Goal: Transaction & Acquisition: Purchase product/service

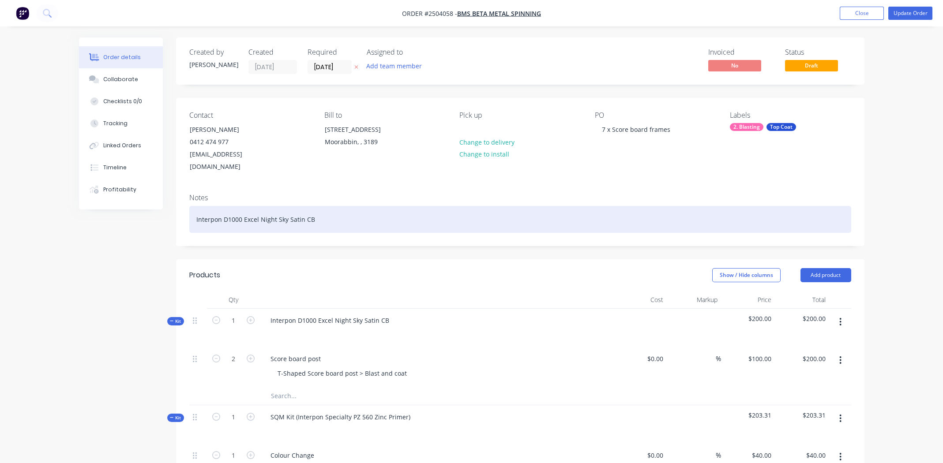
click at [373, 206] on div "Interpon D1000 Excel Night Sky Satin CB" at bounding box center [520, 219] width 662 height 27
click at [339, 209] on div "Interpon D1000 Excel Night Sky Satin CB" at bounding box center [520, 219] width 662 height 27
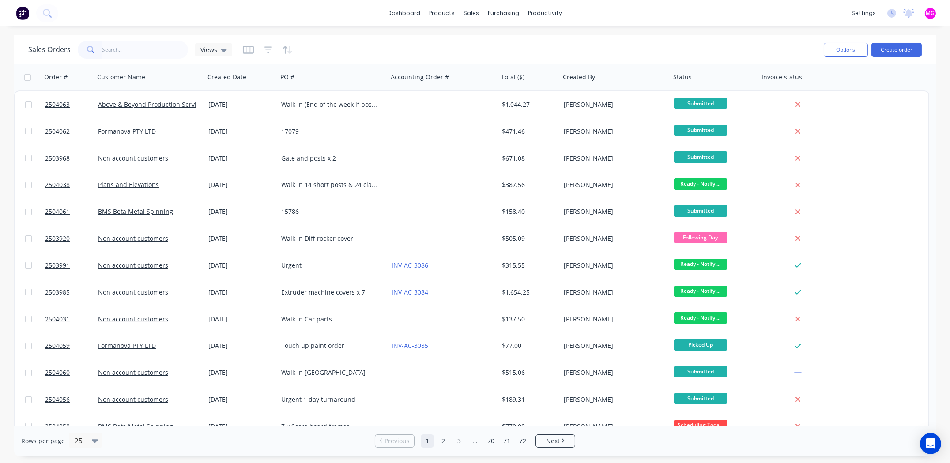
click at [146, 52] on input "text" at bounding box center [145, 50] width 86 height 18
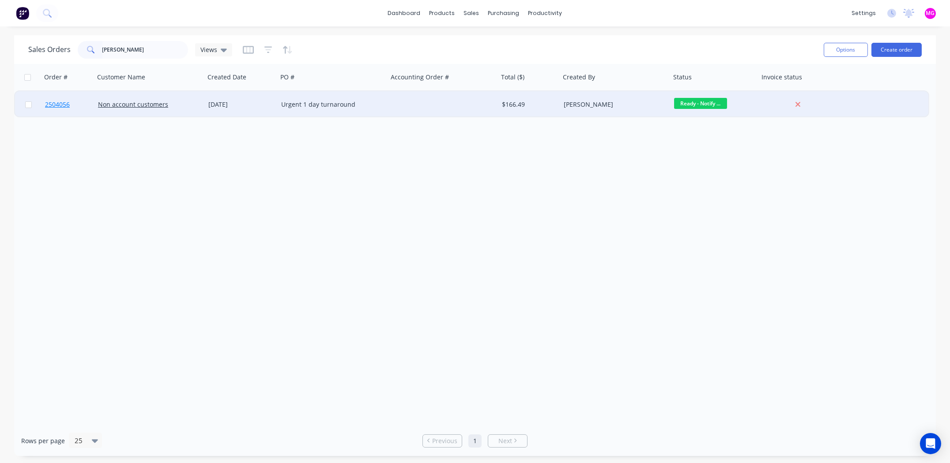
type input "laura"
click at [68, 104] on span "2504056" at bounding box center [57, 104] width 25 height 9
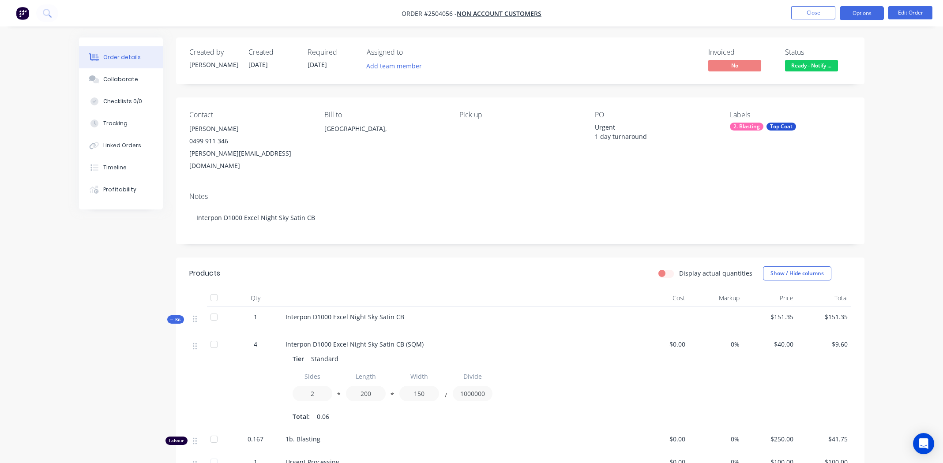
click at [857, 15] on button "Options" at bounding box center [862, 13] width 44 height 14
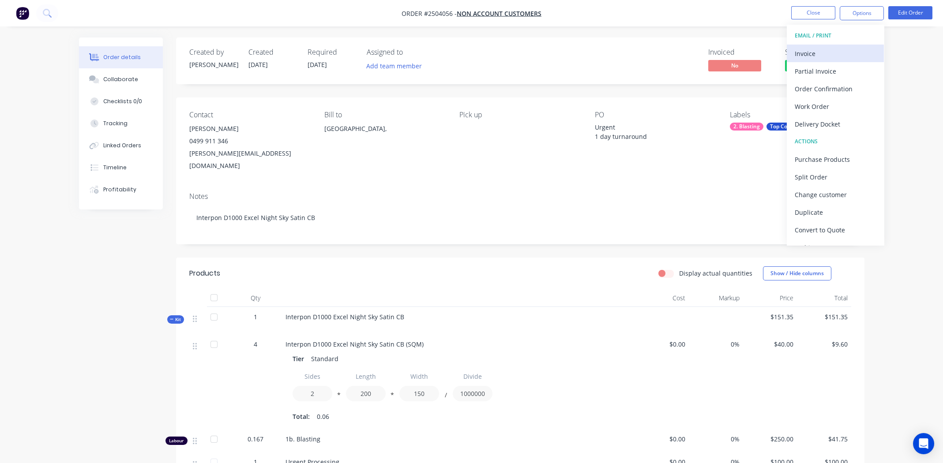
click at [807, 53] on div "Invoice" at bounding box center [835, 53] width 81 height 13
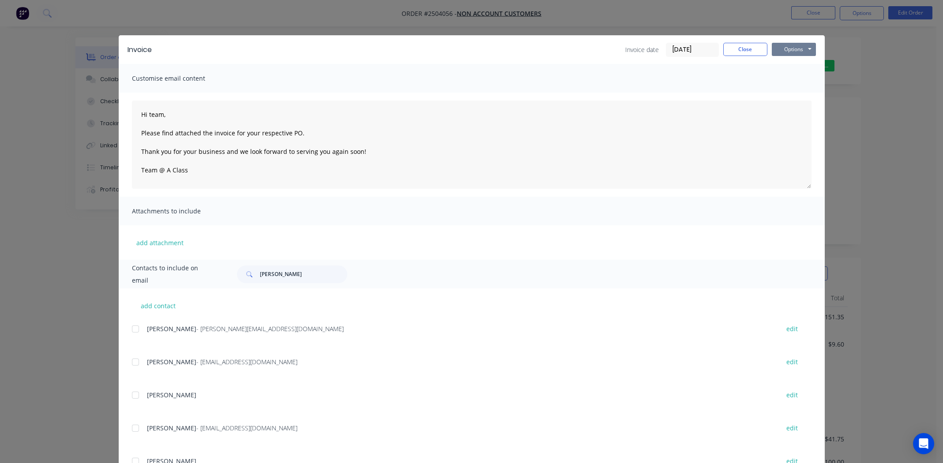
click at [785, 48] on button "Options" at bounding box center [794, 49] width 44 height 13
click at [789, 66] on button "Preview" at bounding box center [800, 65] width 56 height 15
click at [730, 51] on button "Close" at bounding box center [745, 49] width 44 height 13
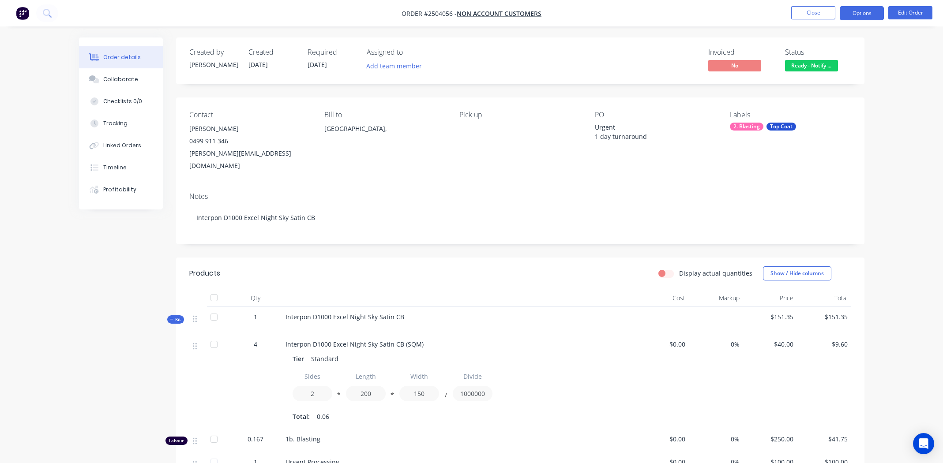
click at [862, 11] on button "Options" at bounding box center [862, 13] width 44 height 14
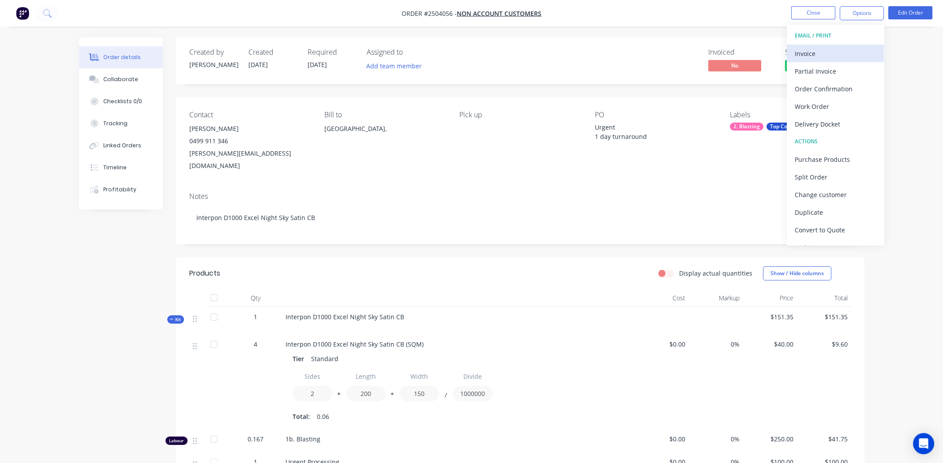
click at [813, 51] on div "Invoice" at bounding box center [835, 53] width 81 height 13
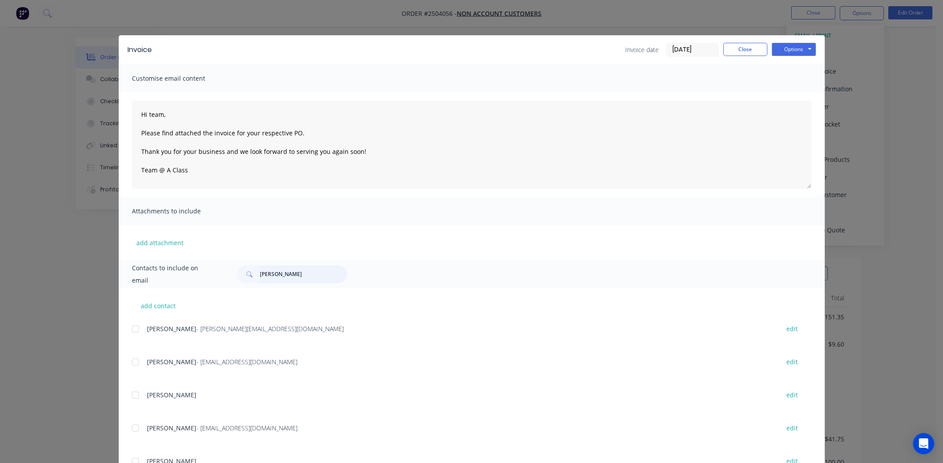
click at [302, 274] on input "john re" at bounding box center [303, 275] width 87 height 18
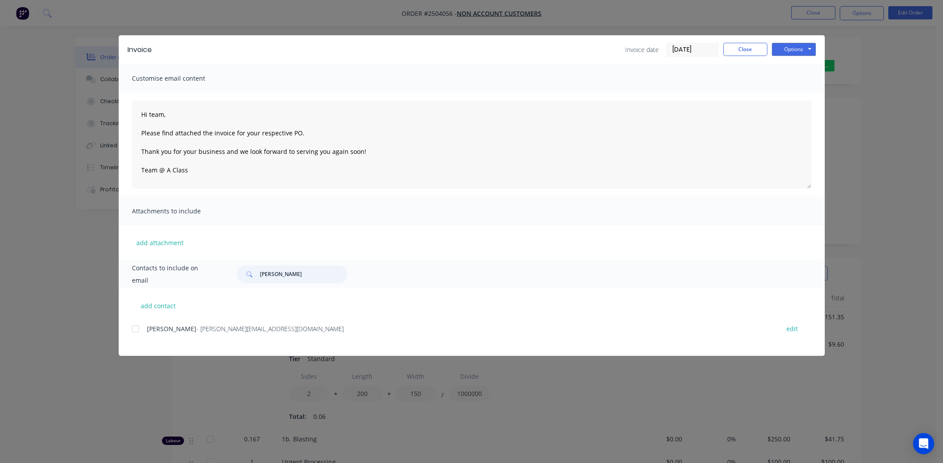
click at [135, 327] on div at bounding box center [136, 329] width 18 height 18
type input "laura"
click at [796, 45] on button "Options" at bounding box center [794, 49] width 44 height 13
click at [803, 92] on button "Email" at bounding box center [800, 94] width 56 height 15
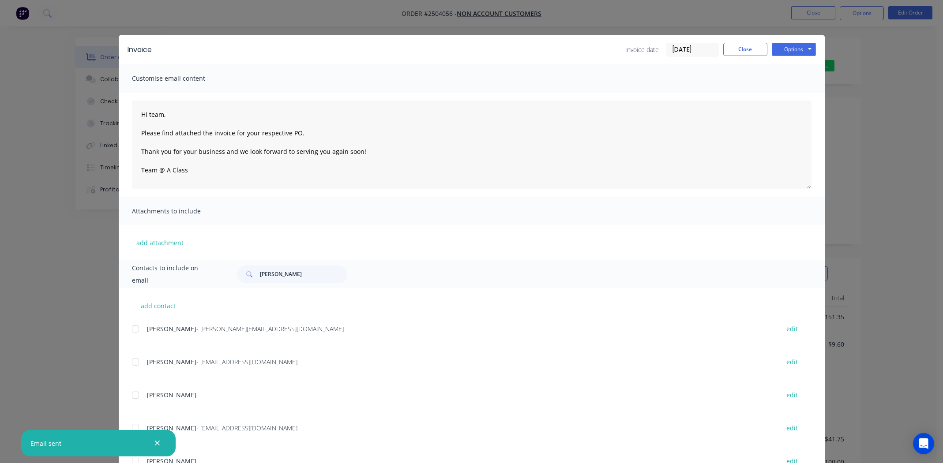
click at [158, 443] on icon "button" at bounding box center [157, 443] width 5 height 5
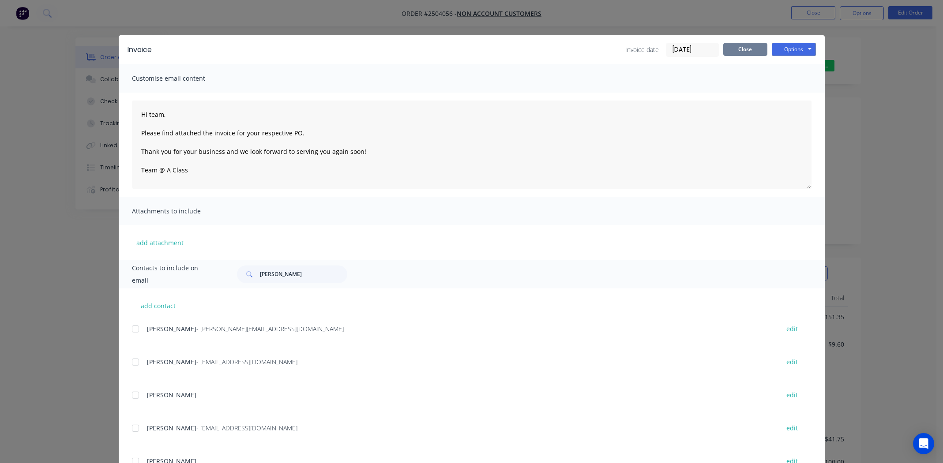
click at [745, 48] on button "Close" at bounding box center [745, 49] width 44 height 13
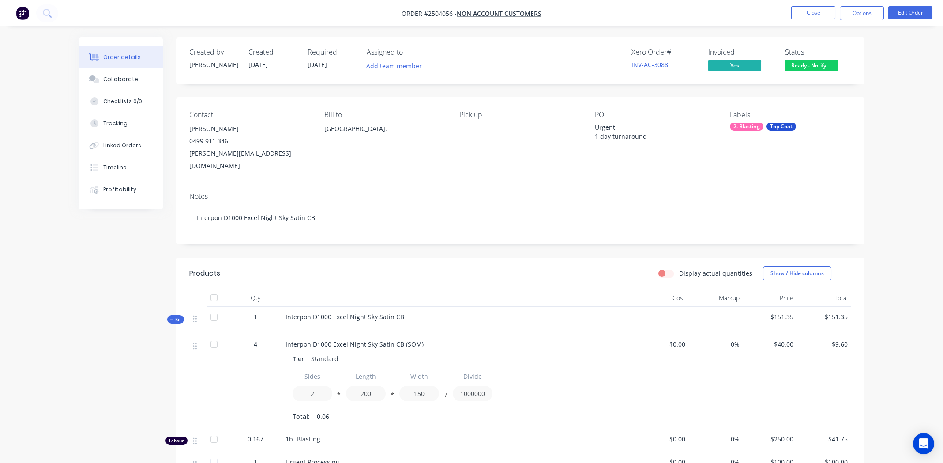
click at [825, 60] on body "Order #2504056 - Non account customers Close Options Edit Order Order details C…" at bounding box center [471, 321] width 943 height 642
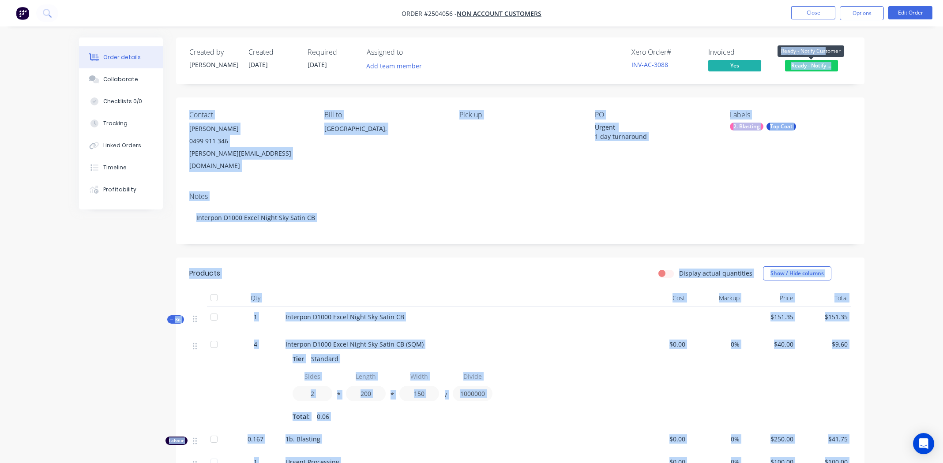
click at [824, 63] on span "Ready - Notify ..." at bounding box center [811, 65] width 53 height 11
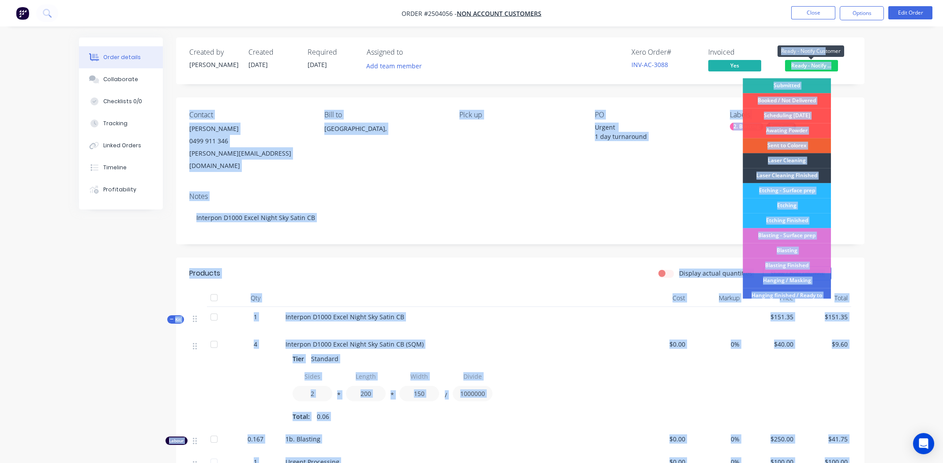
click at [852, 60] on div "Created by Michael Created 08/09/25 Required 10/09/25 Assigned to Add team memb…" at bounding box center [520, 61] width 688 height 47
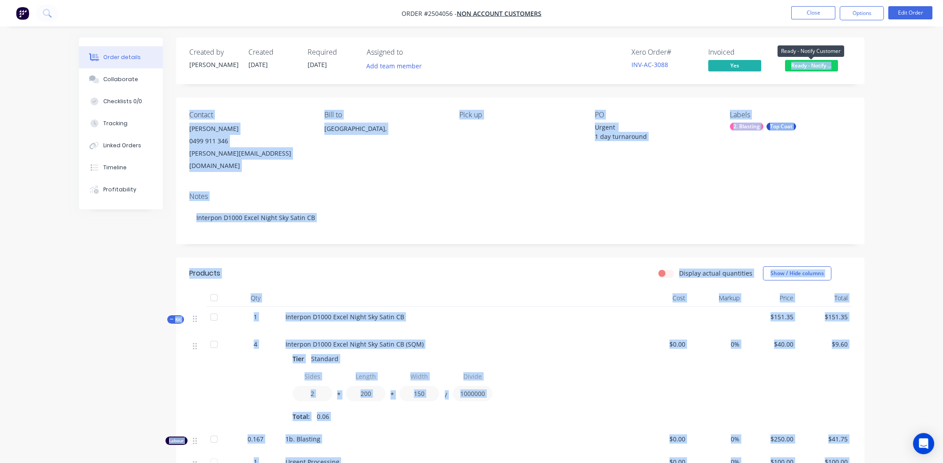
click at [806, 65] on span "Ready - Notify ..." at bounding box center [811, 65] width 53 height 11
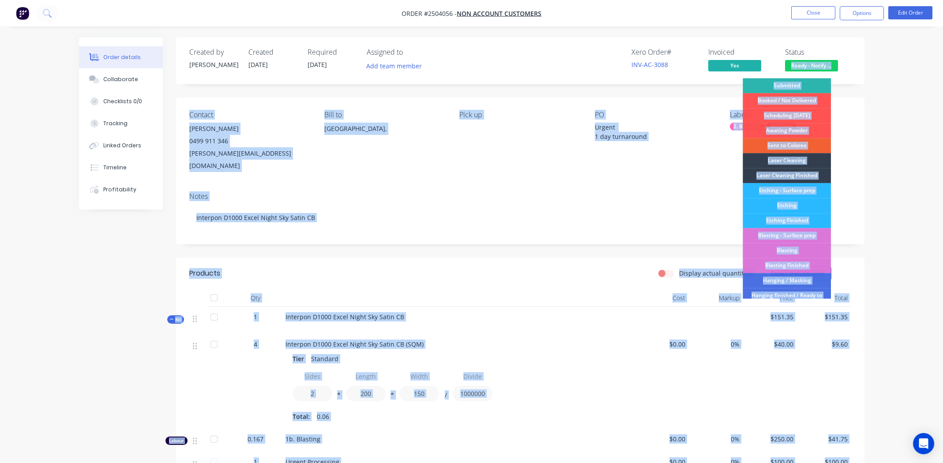
click at [601, 122] on div "PO Urgent 1 day turnaround" at bounding box center [655, 141] width 121 height 61
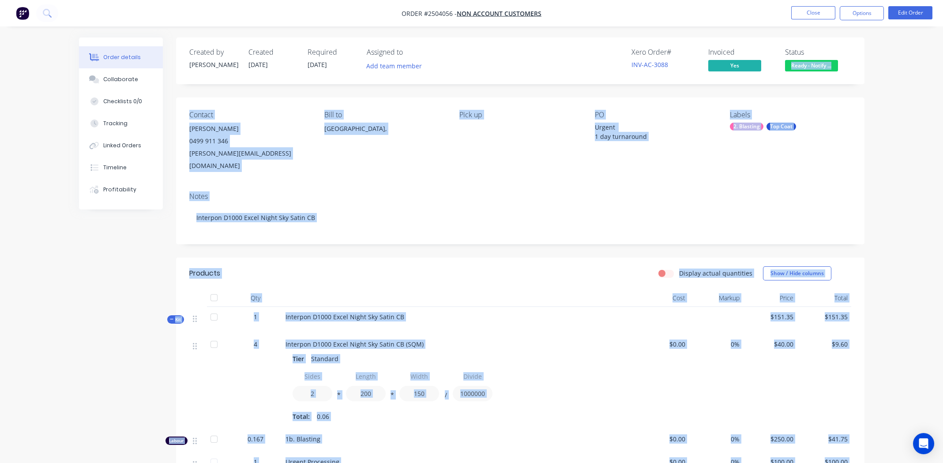
click at [638, 110] on div "Contact Laura 0499 911 346 laura@ultimatechippie.com.au Bill to Australia, Pick…" at bounding box center [520, 142] width 688 height 88
click at [674, 151] on div "PO Urgent 1 day turnaround" at bounding box center [655, 141] width 121 height 61
click at [474, 185] on div "Notes Interpon D1000 Excel Night Sky Satin CB" at bounding box center [520, 214] width 688 height 59
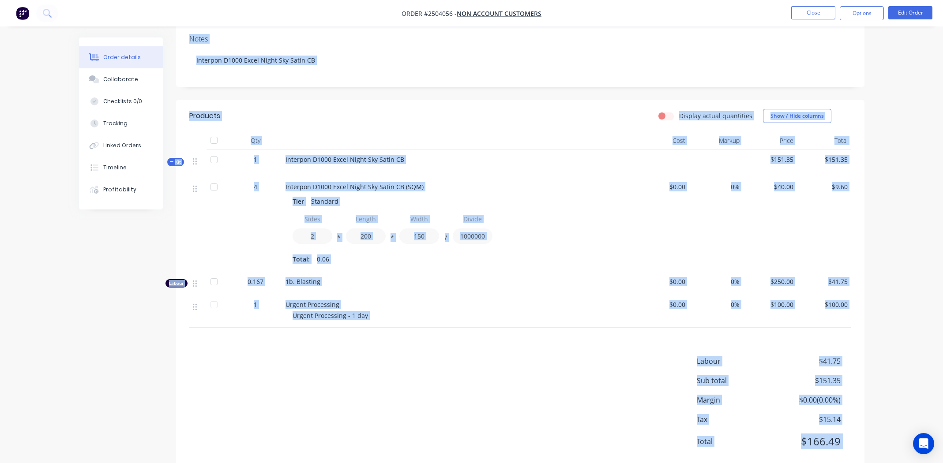
scroll to position [167, 0]
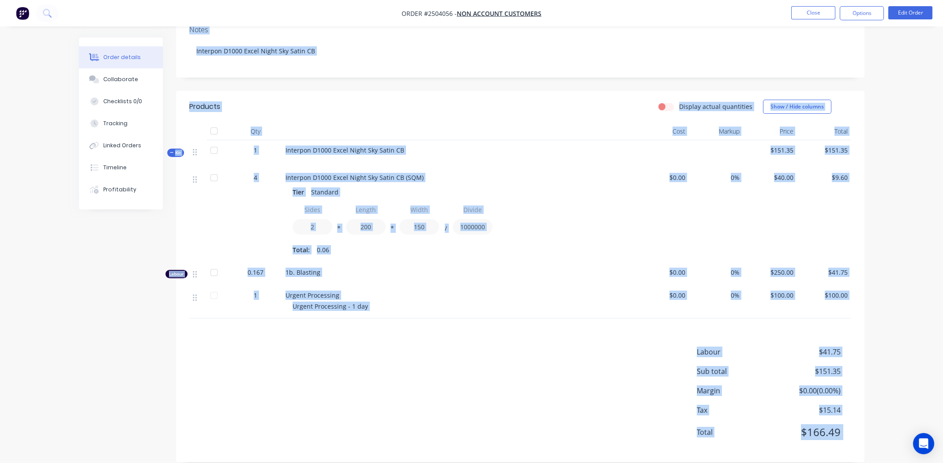
click at [621, 402] on div "Labour $41.75 Sub total $151.35 Margin $0.00 ( 0.00 %) Tax $15.14 Total $166.49" at bounding box center [520, 398] width 662 height 102
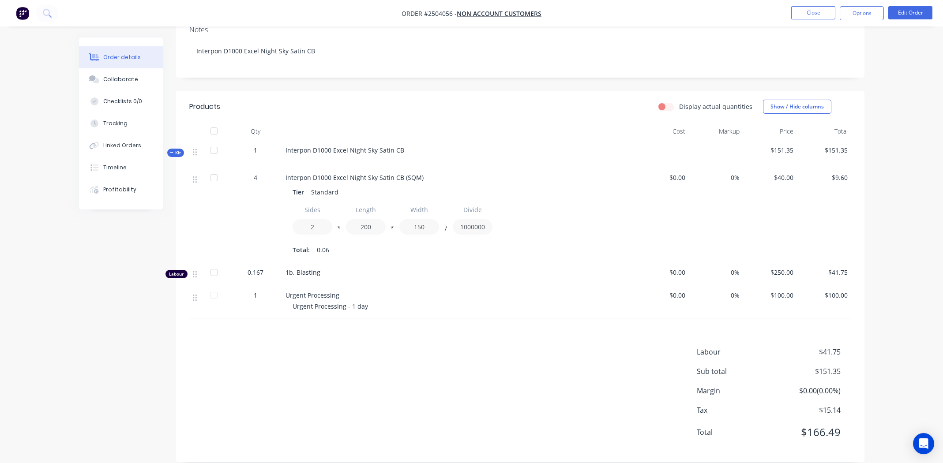
click at [619, 400] on div "Labour $41.75 Sub total $151.35 Margin $0.00 ( 0.00 %) Tax $15.14 Total $166.49" at bounding box center [520, 398] width 662 height 102
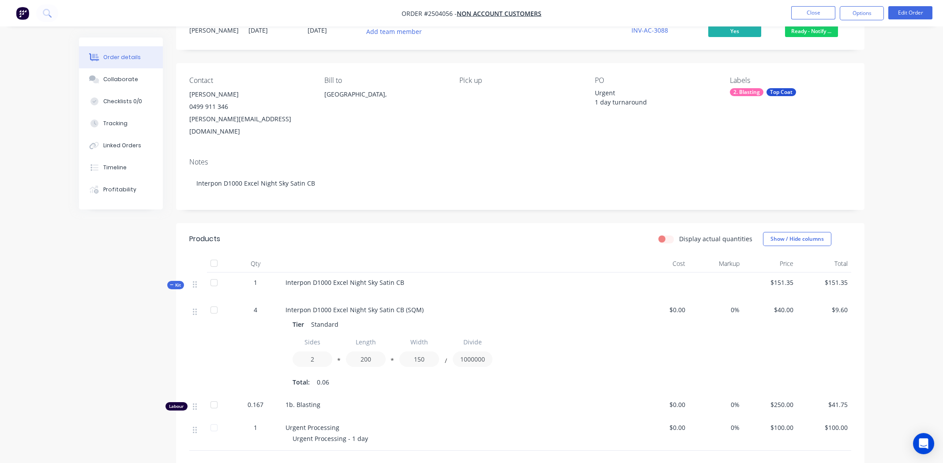
scroll to position [0, 0]
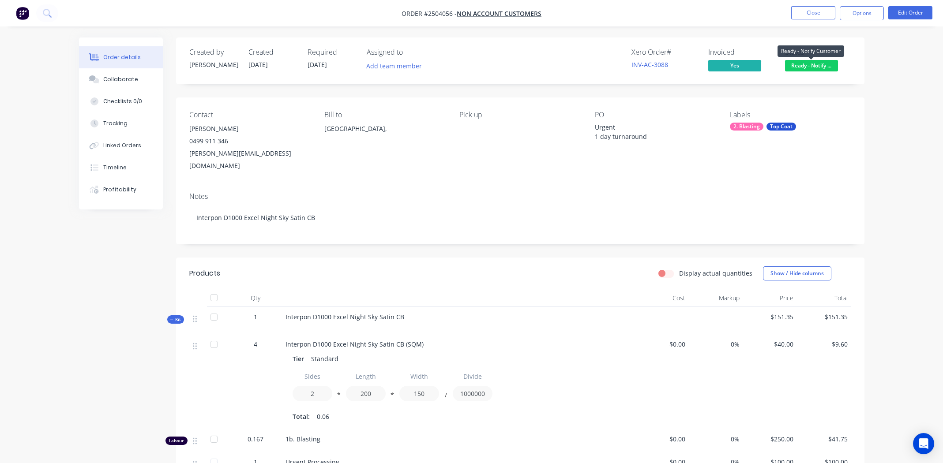
click at [806, 64] on span "Ready - Notify ..." at bounding box center [811, 65] width 53 height 11
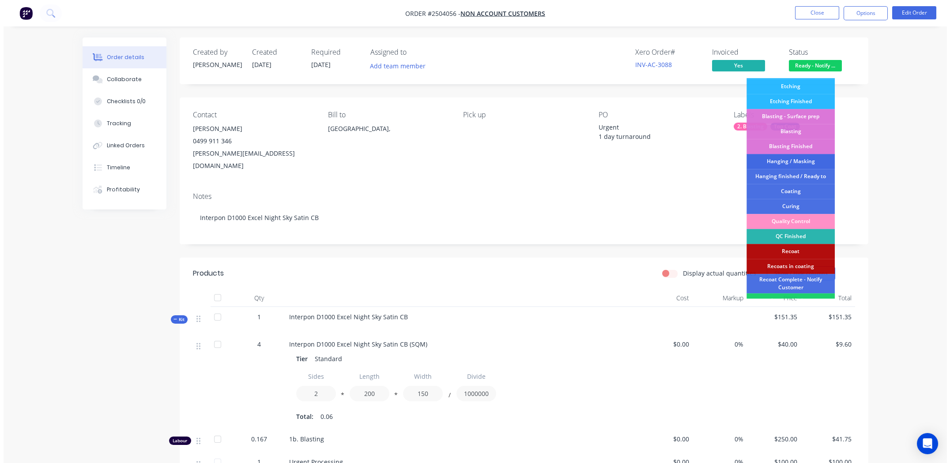
scroll to position [188, 0]
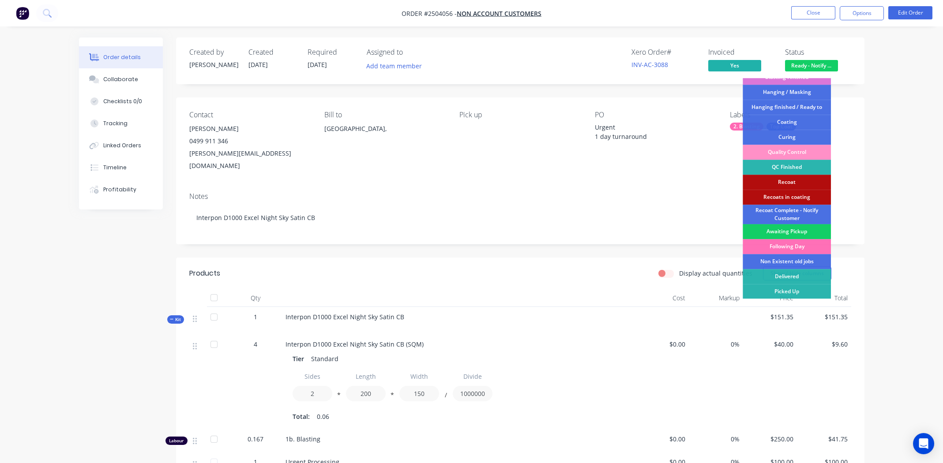
click at [783, 227] on div "Awaiting Pickup" at bounding box center [787, 231] width 88 height 15
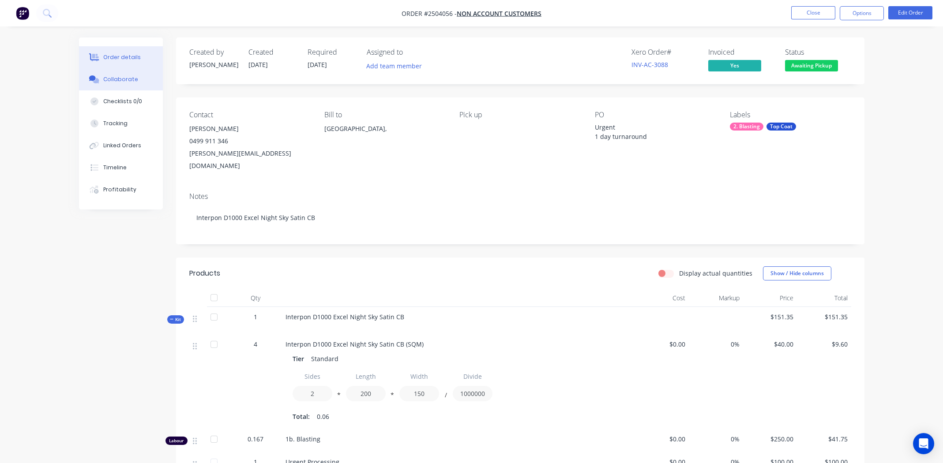
click at [118, 78] on div "Collaborate" at bounding box center [120, 79] width 35 height 8
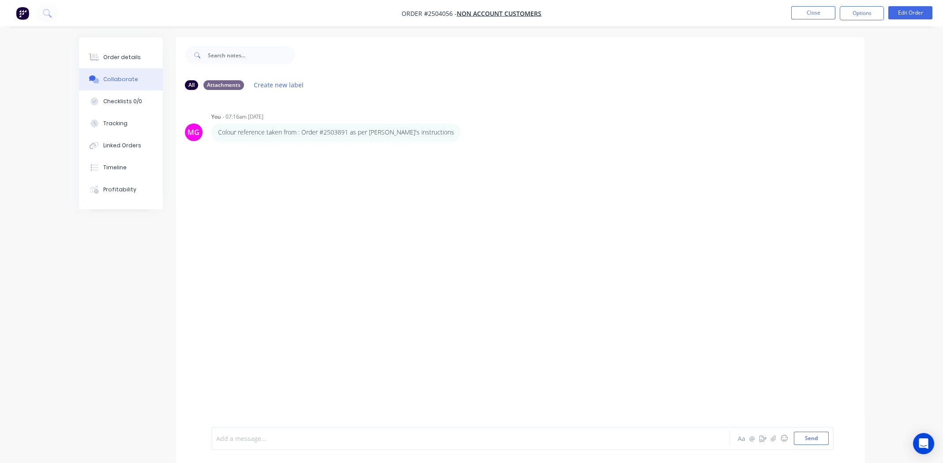
click at [320, 435] on div at bounding box center [446, 438] width 459 height 9
drag, startPoint x: 803, startPoint y: 442, endPoint x: 803, endPoint y: 437, distance: 4.9
click at [803, 439] on button "Send" at bounding box center [811, 438] width 35 height 13
click at [118, 57] on div "Order details" at bounding box center [122, 57] width 38 height 8
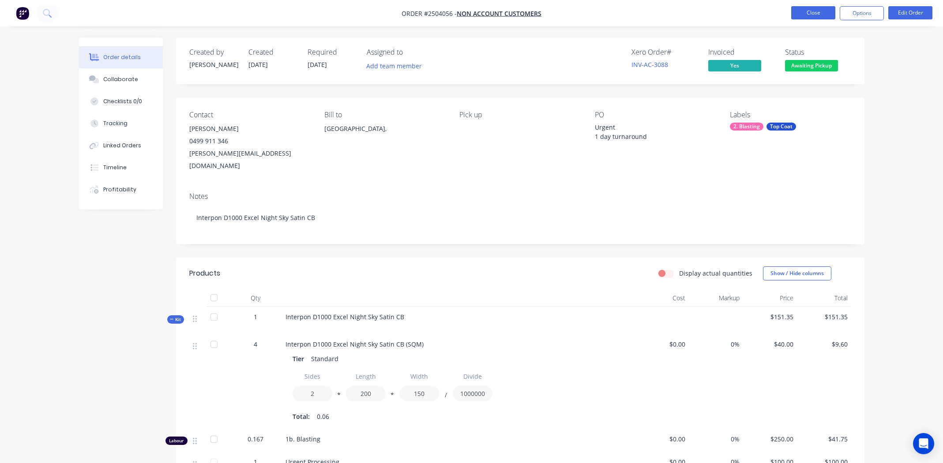
click at [818, 15] on button "Close" at bounding box center [813, 12] width 44 height 13
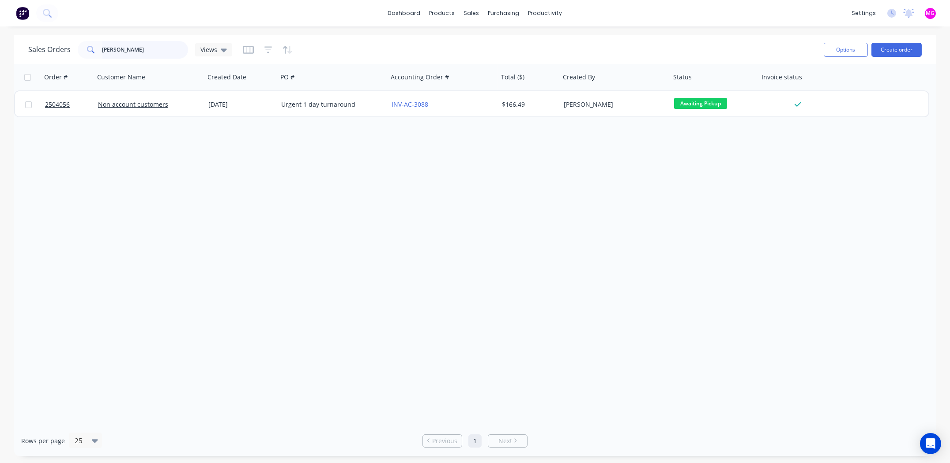
click at [142, 52] on input "laura" at bounding box center [145, 50] width 86 height 18
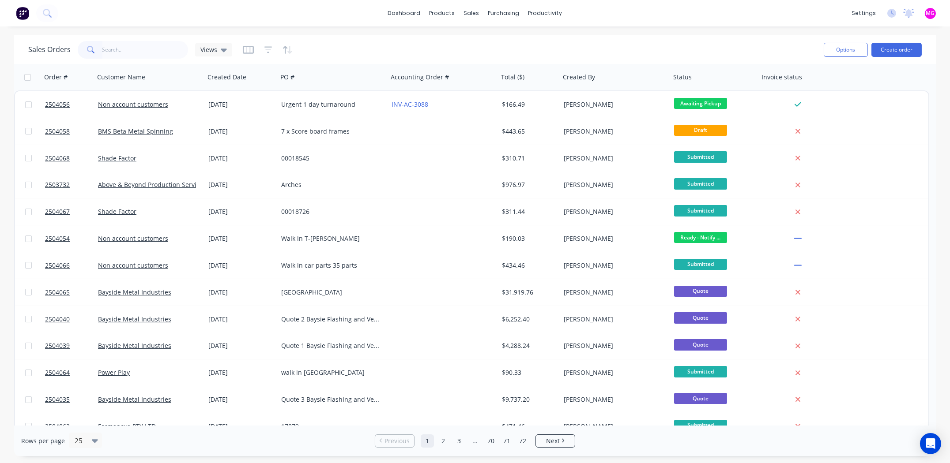
click at [724, 55] on div "Sales Orders Views" at bounding box center [422, 50] width 788 height 22
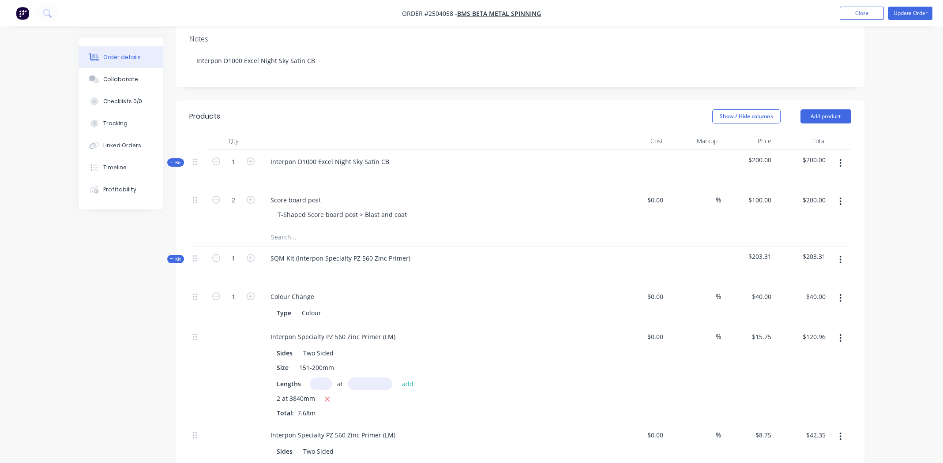
scroll to position [132, 0]
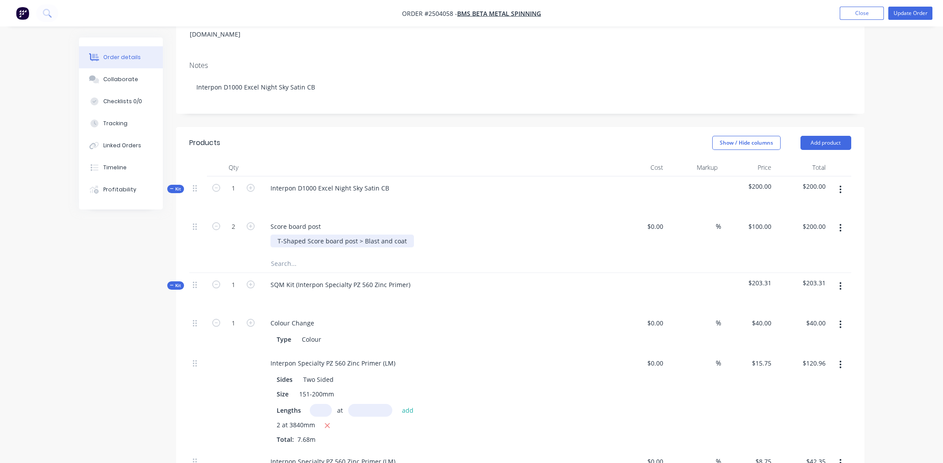
click at [404, 235] on div "T-Shaped Score board post > Blast and coat" at bounding box center [341, 241] width 143 height 13
click at [462, 258] on div at bounding box center [395, 264] width 265 height 18
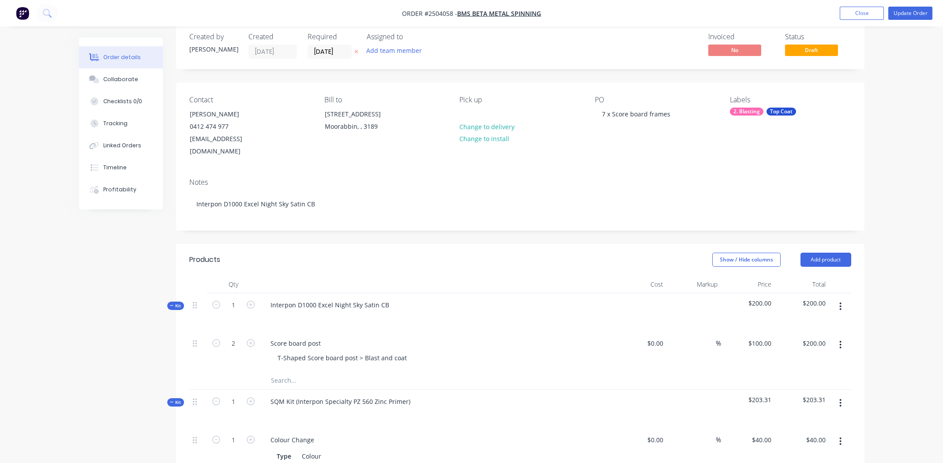
scroll to position [0, 0]
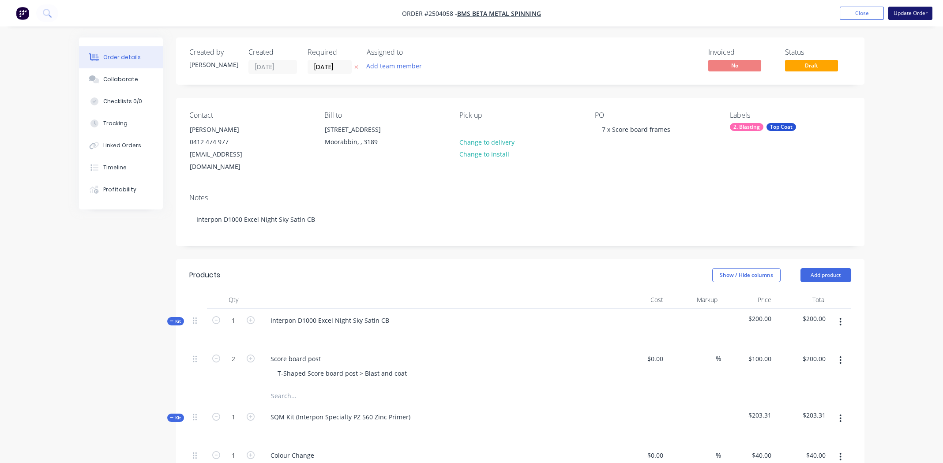
click at [904, 13] on button "Update Order" at bounding box center [910, 13] width 44 height 13
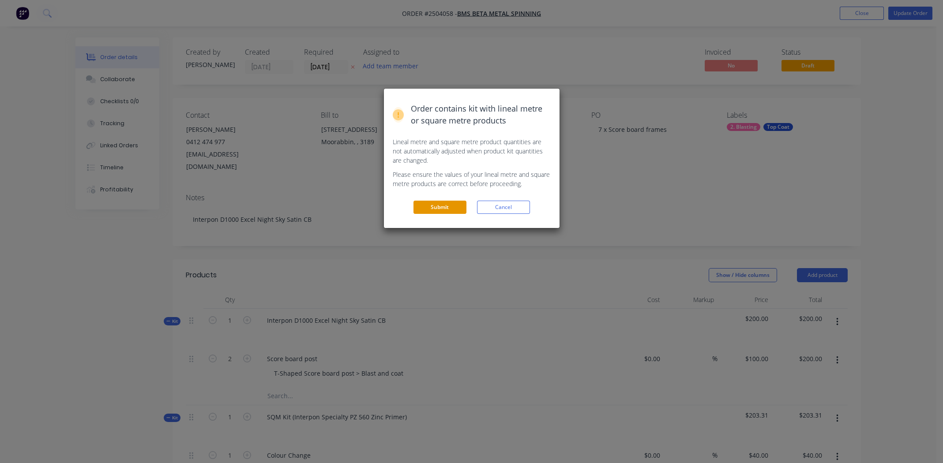
click at [432, 206] on button "Submit" at bounding box center [439, 207] width 53 height 13
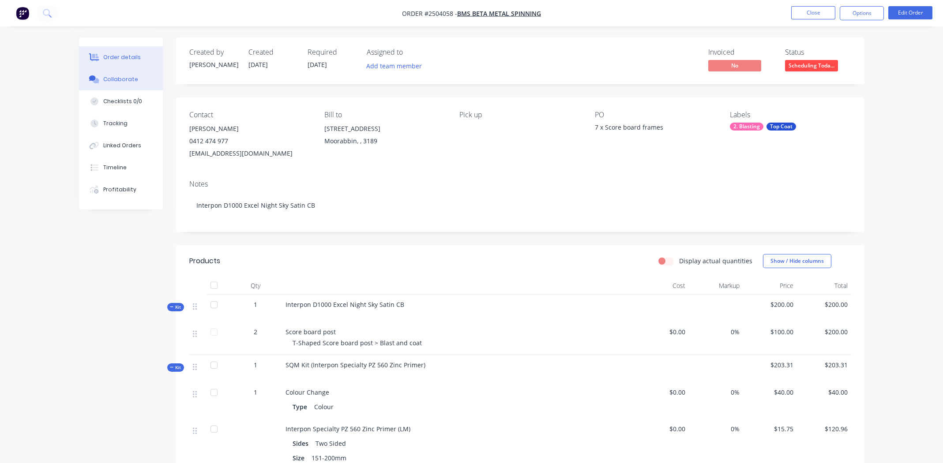
click at [119, 77] on div "Collaborate" at bounding box center [120, 79] width 35 height 8
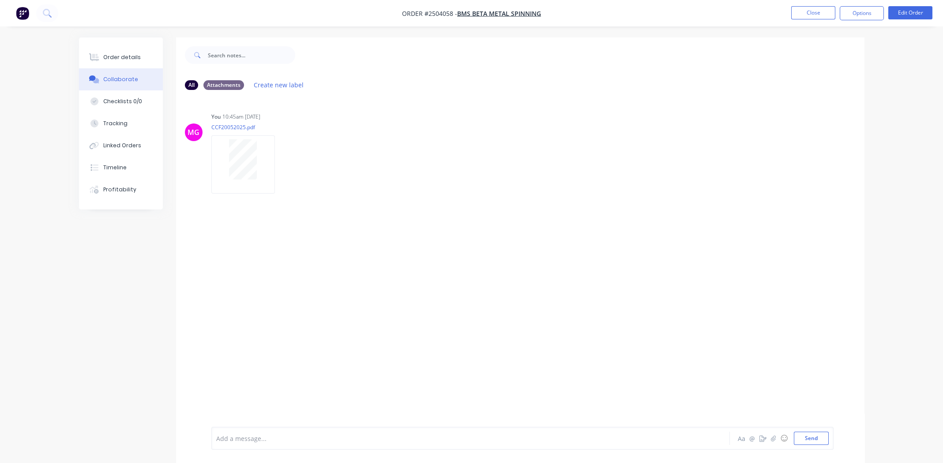
click at [355, 435] on div at bounding box center [446, 438] width 459 height 9
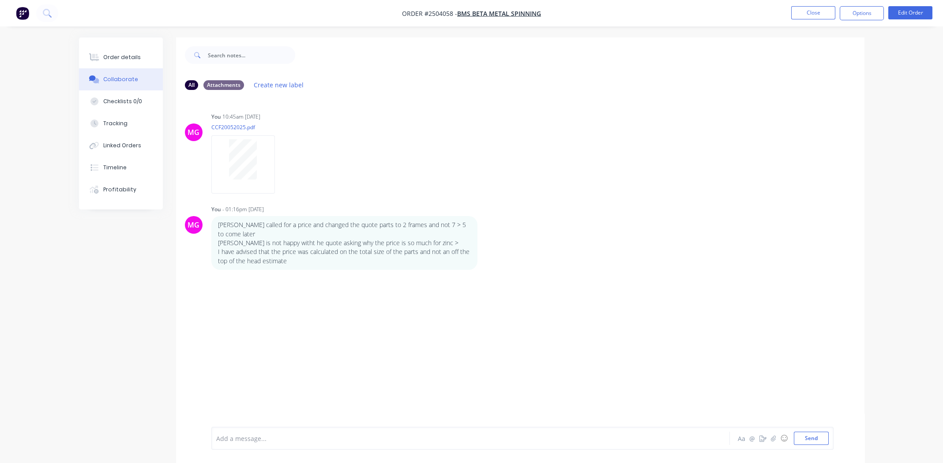
drag, startPoint x: 304, startPoint y: 317, endPoint x: 301, endPoint y: 312, distance: 6.3
click at [304, 316] on div "MG You 10:45am [DATE] CCF20052025.pdf Labels Download Delete MG You - 01:16pm […" at bounding box center [520, 262] width 688 height 330
click at [132, 61] on div "Order details" at bounding box center [122, 57] width 38 height 8
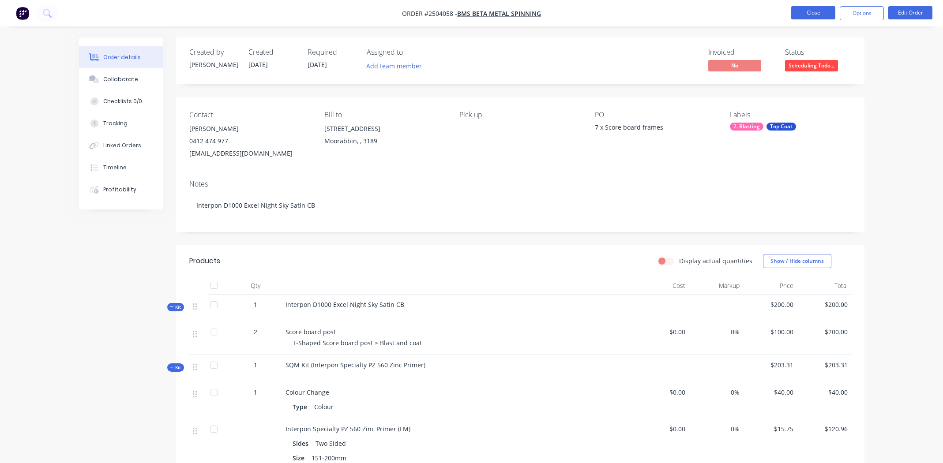
click at [805, 12] on button "Close" at bounding box center [813, 12] width 44 height 13
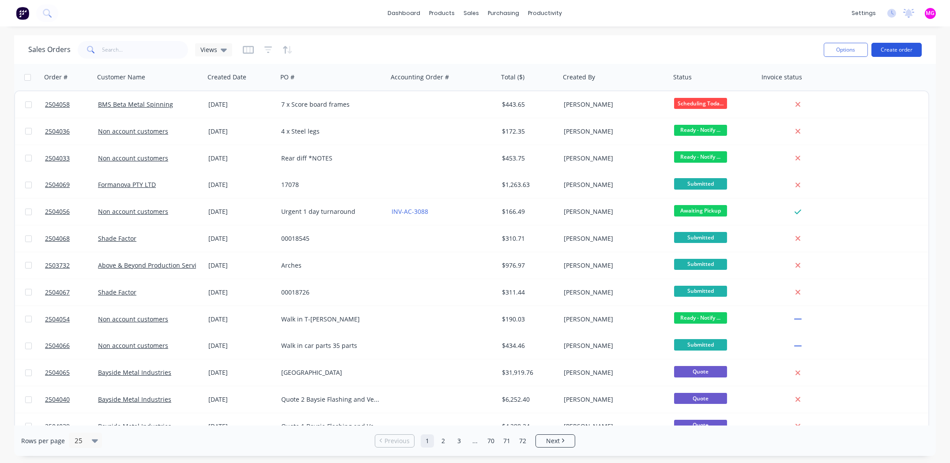
click at [895, 45] on button "Create order" at bounding box center [896, 50] width 50 height 14
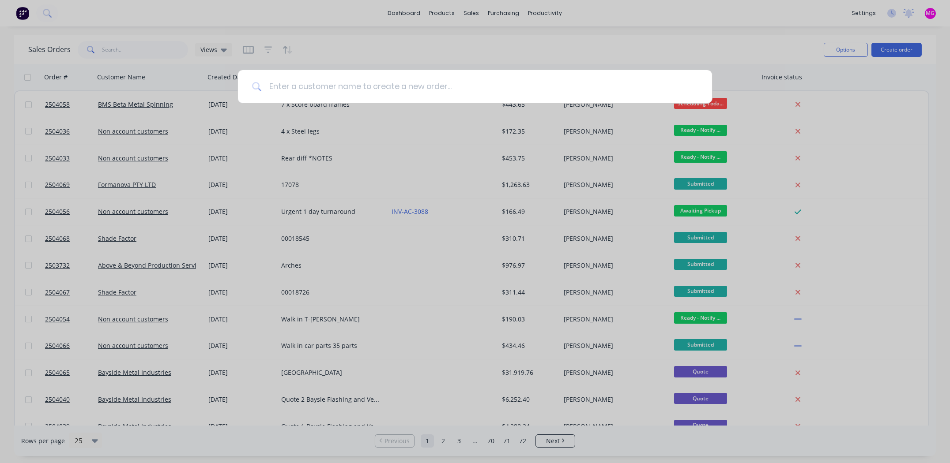
click at [353, 83] on input at bounding box center [480, 86] width 436 height 33
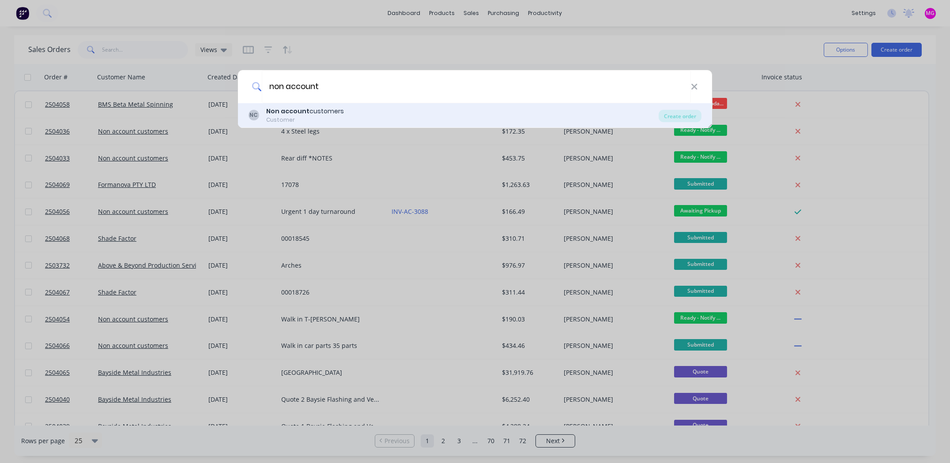
type input "non account"
click at [309, 118] on div "Customer" at bounding box center [305, 120] width 78 height 8
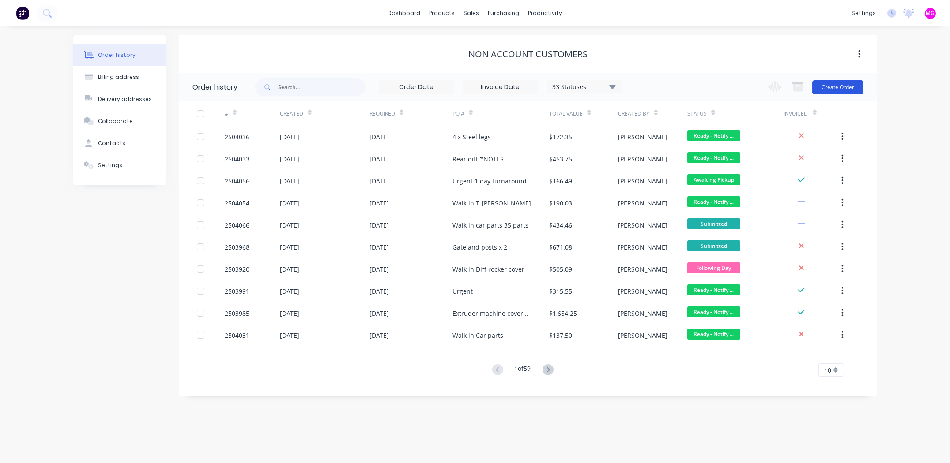
click at [843, 84] on button "Create Order" at bounding box center [837, 87] width 51 height 14
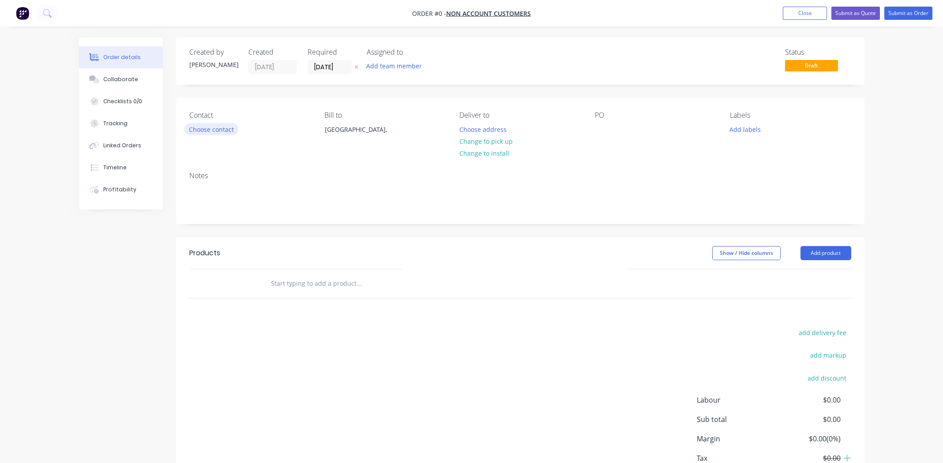
click at [211, 129] on button "Choose contact" at bounding box center [211, 129] width 54 height 12
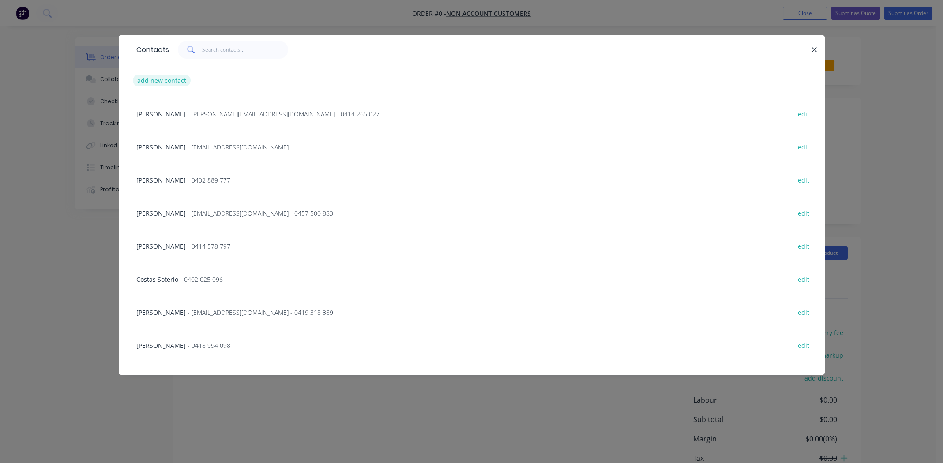
click at [156, 83] on button "add new contact" at bounding box center [162, 81] width 58 height 12
select select "AU"
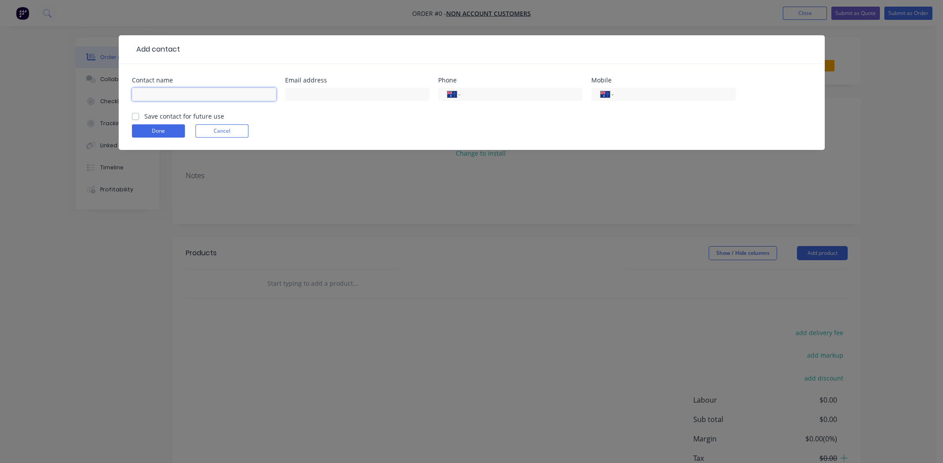
paste input "[PERSON_NAME]"
type input "[PERSON_NAME]"
click at [128, 113] on div "Contact name [PERSON_NAME] Email address Phone International [GEOGRAPHIC_DATA] …" at bounding box center [472, 107] width 706 height 86
click at [144, 117] on label "Save contact for future use" at bounding box center [184, 116] width 80 height 9
click at [135, 117] on input "Save contact for future use" at bounding box center [135, 116] width 7 height 8
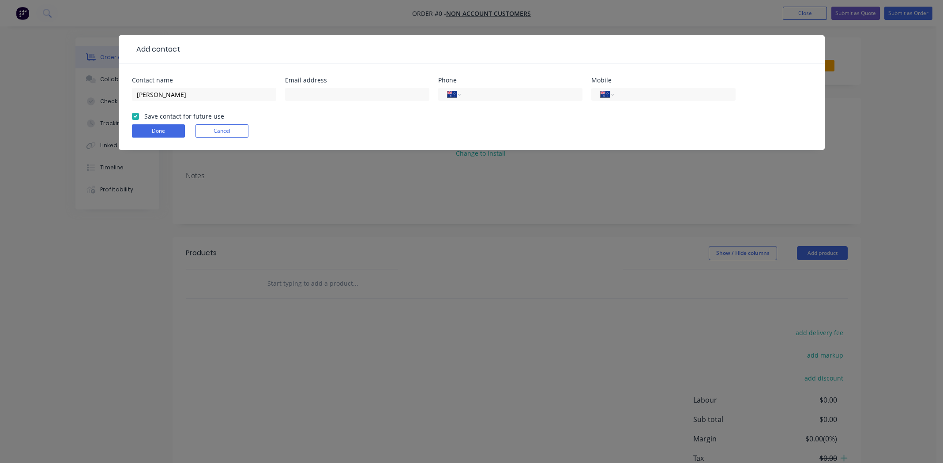
checkbox input "true"
click at [331, 98] on input "text" at bounding box center [357, 94] width 144 height 13
paste input "[EMAIL_ADDRESS][DOMAIN_NAME]"
type input "[EMAIL_ADDRESS][DOMAIN_NAME]"
click at [684, 93] on input "tel" at bounding box center [673, 95] width 106 height 10
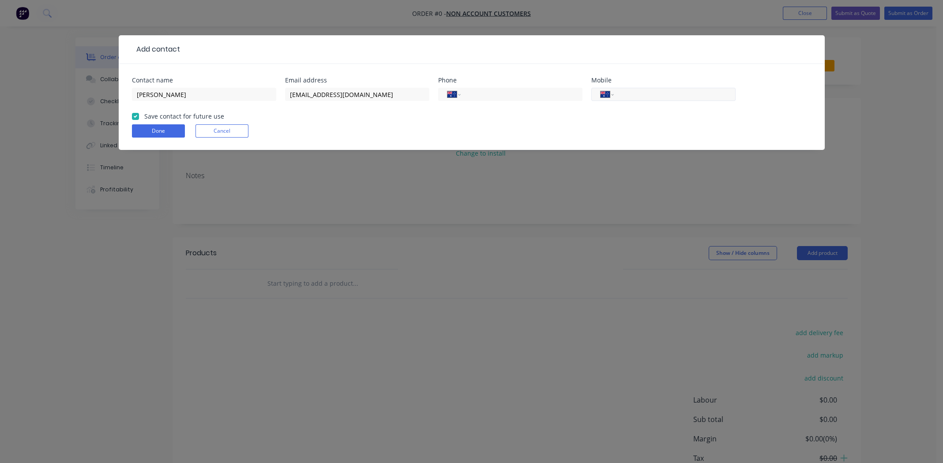
paste input "61 3 8577 6073"
click at [634, 123] on form "Contact name [PERSON_NAME] Email address [EMAIL_ADDRESS][DOMAIN_NAME] Phone Int…" at bounding box center [471, 113] width 679 height 73
click at [627, 95] on input "61 3 8577 6073" at bounding box center [673, 95] width 106 height 10
type input "[PHONE_NUMBER]"
click at [687, 134] on div "Done Cancel" at bounding box center [471, 130] width 679 height 13
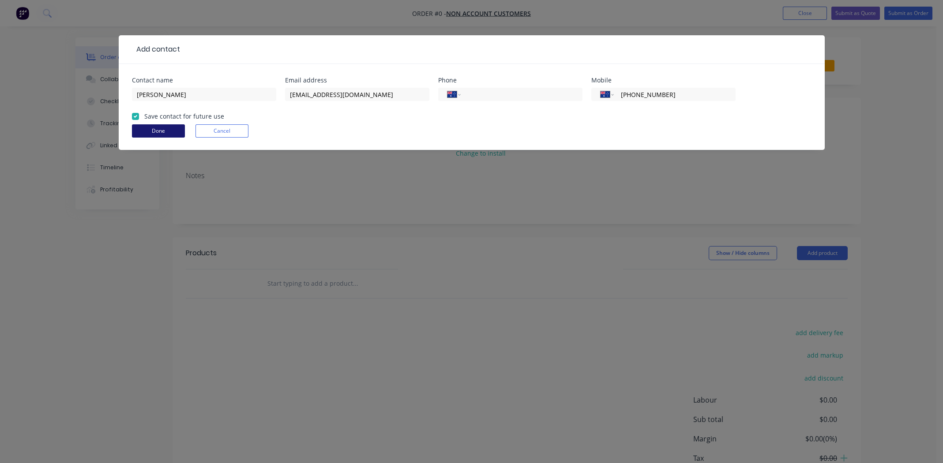
click at [155, 129] on button "Done" at bounding box center [158, 130] width 53 height 13
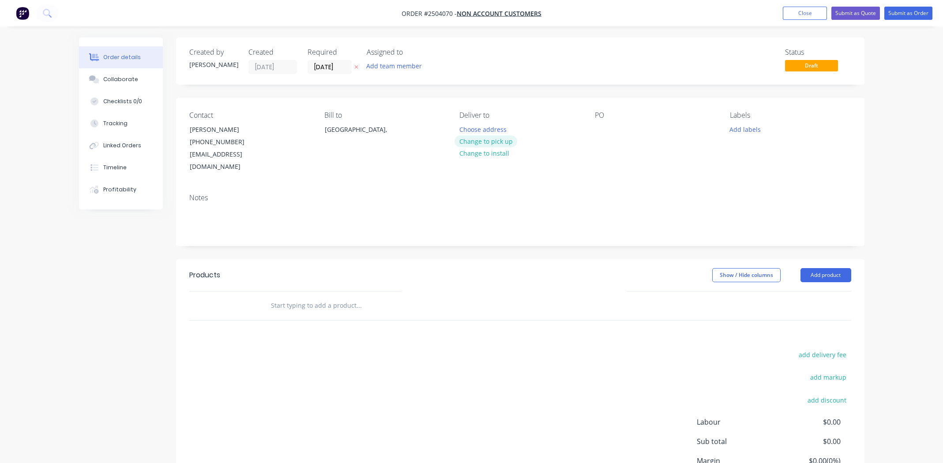
click at [484, 140] on button "Change to pick up" at bounding box center [485, 141] width 63 height 12
click at [606, 132] on div at bounding box center [602, 129] width 14 height 13
click at [746, 129] on button "Add labels" at bounding box center [745, 129] width 41 height 12
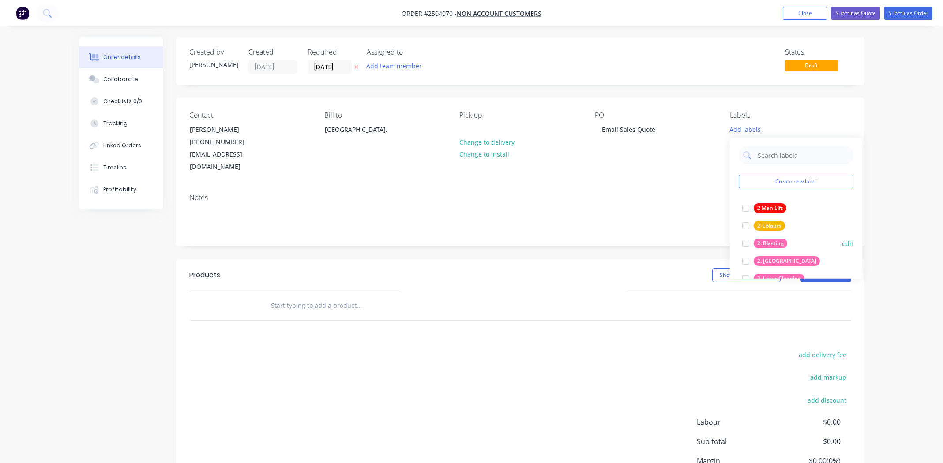
click at [745, 242] on div at bounding box center [746, 244] width 18 height 18
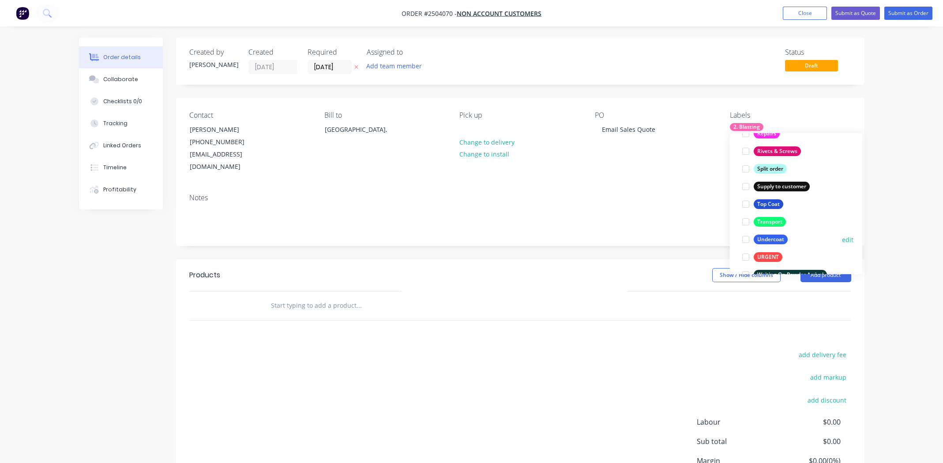
scroll to position [652, 0]
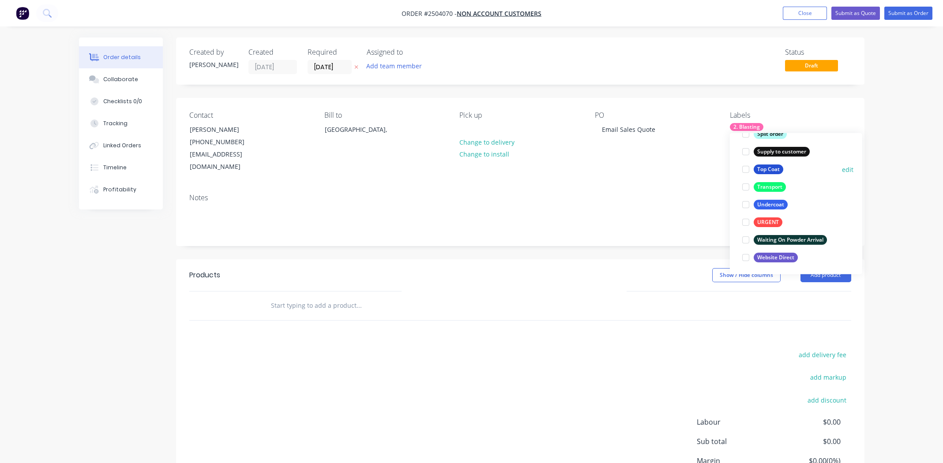
click at [744, 168] on div at bounding box center [746, 170] width 18 height 18
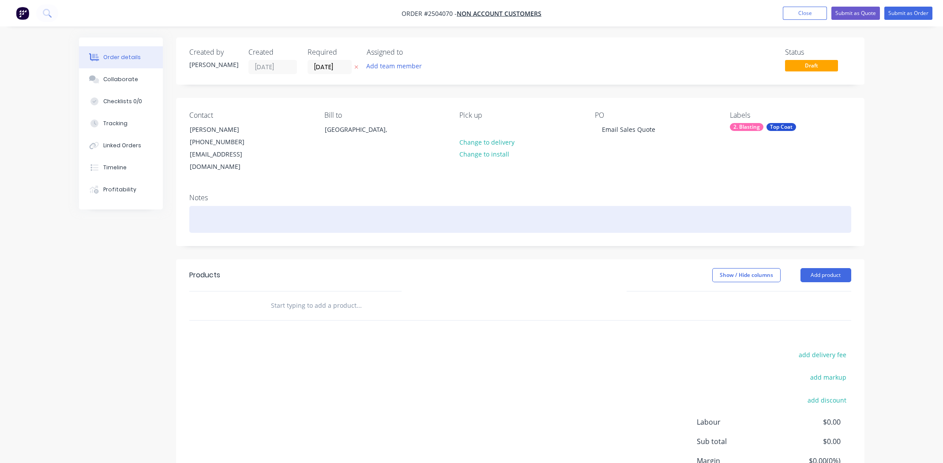
drag, startPoint x: 619, startPoint y: 196, endPoint x: 625, endPoint y: 193, distance: 6.1
click at [620, 206] on div at bounding box center [520, 219] width 662 height 27
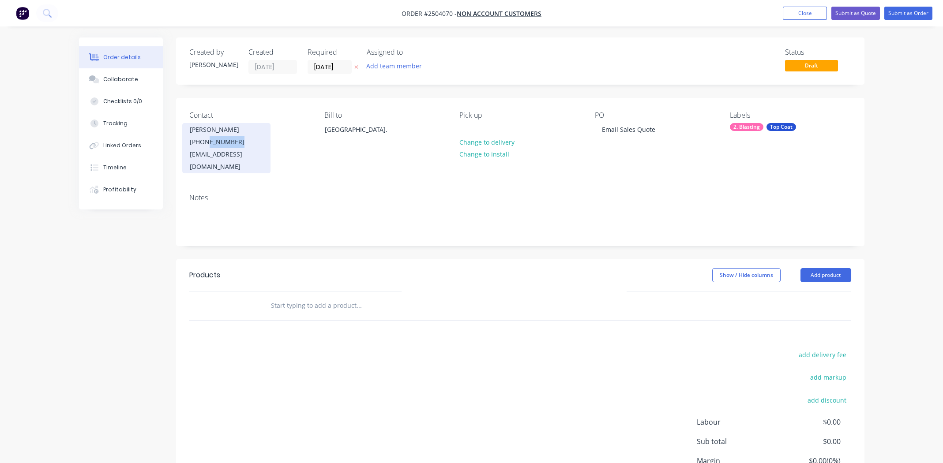
drag, startPoint x: 201, startPoint y: 142, endPoint x: 244, endPoint y: 140, distance: 42.8
click at [244, 140] on div "[PHONE_NUMBER]" at bounding box center [226, 142] width 73 height 12
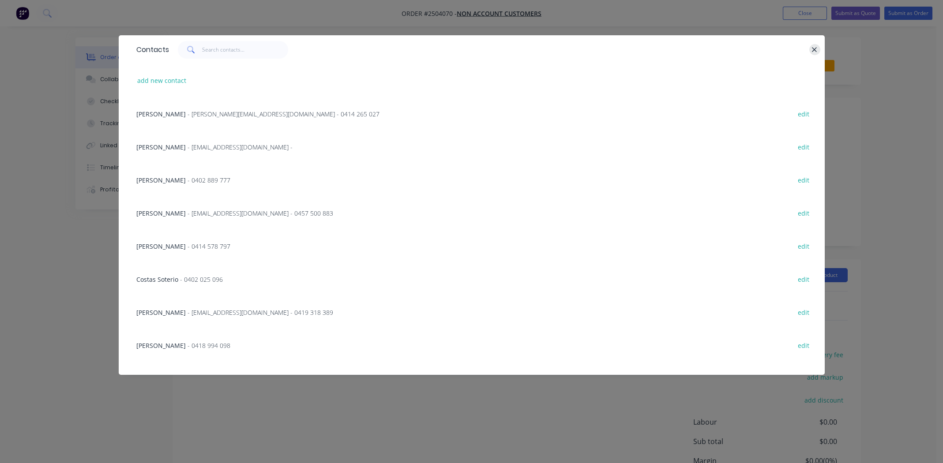
click at [813, 47] on icon "button" at bounding box center [814, 50] width 6 height 8
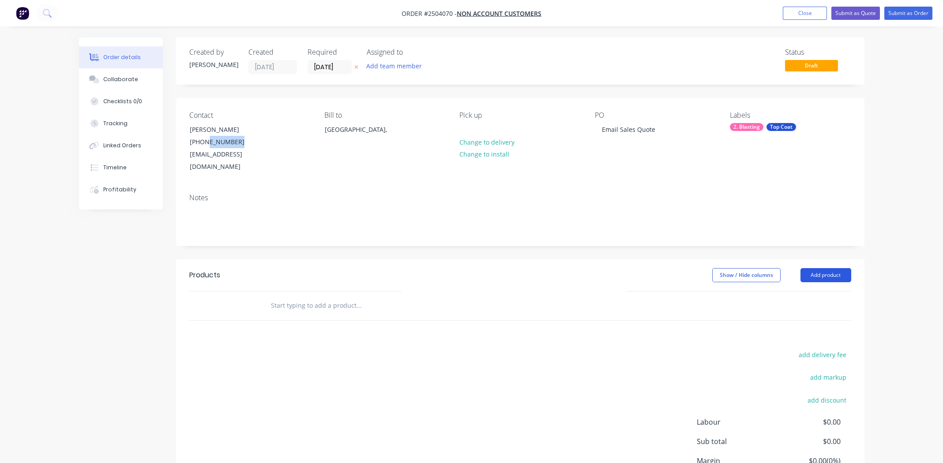
click at [828, 268] on button "Add product" at bounding box center [825, 275] width 51 height 14
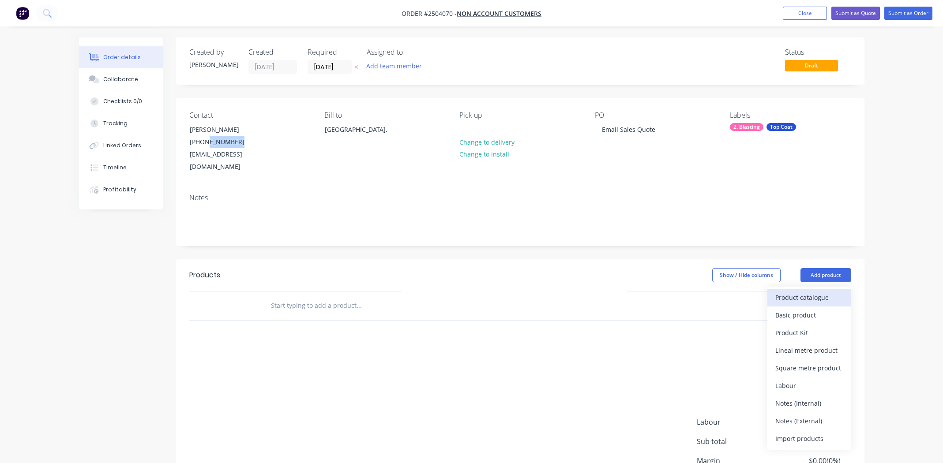
click at [810, 291] on div "Product catalogue" at bounding box center [809, 297] width 68 height 13
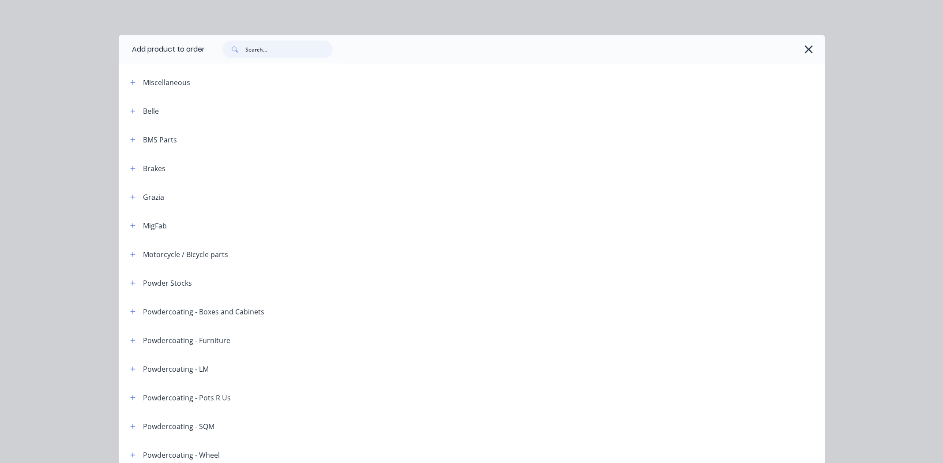
click at [291, 48] on input "text" at bounding box center [288, 50] width 87 height 18
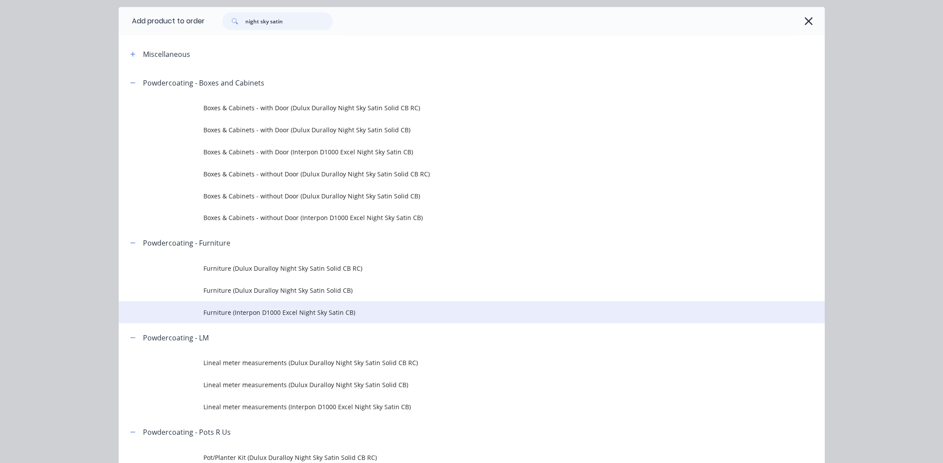
scroll to position [44, 0]
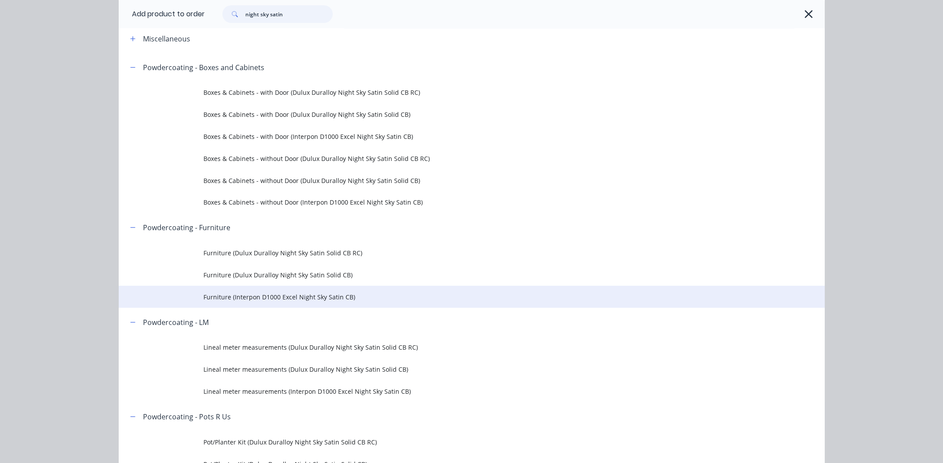
type input "night sky satin"
click at [244, 295] on span "Furniture (Interpon D1000 Excel Night Sky Satin CB)" at bounding box center [451, 297] width 497 height 9
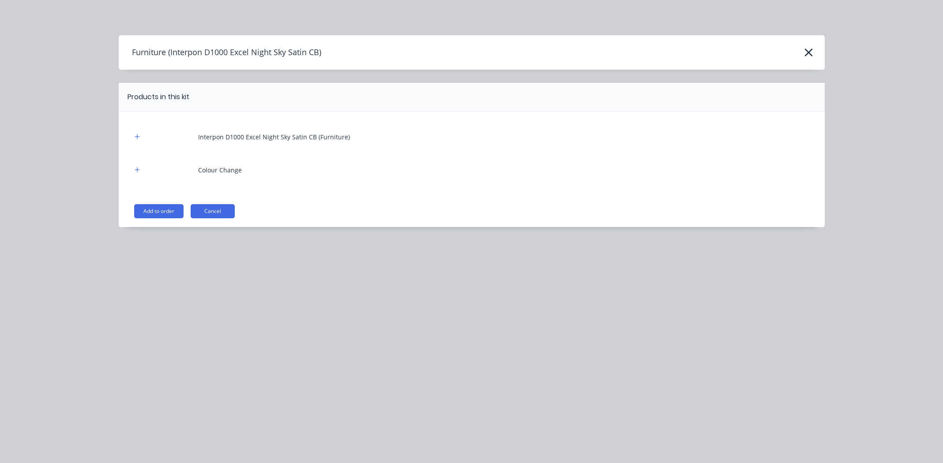
drag, startPoint x: 143, startPoint y: 208, endPoint x: 162, endPoint y: 206, distance: 19.2
click at [143, 208] on button "Add to order" at bounding box center [158, 211] width 49 height 14
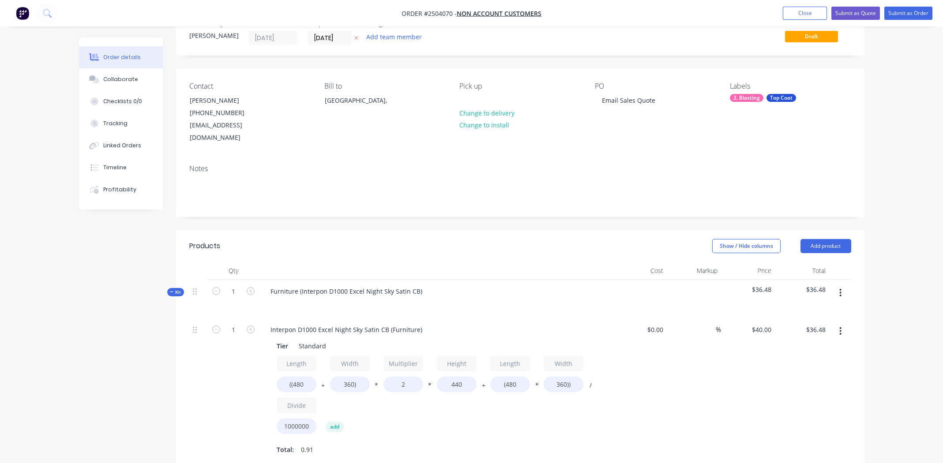
scroll to position [44, 0]
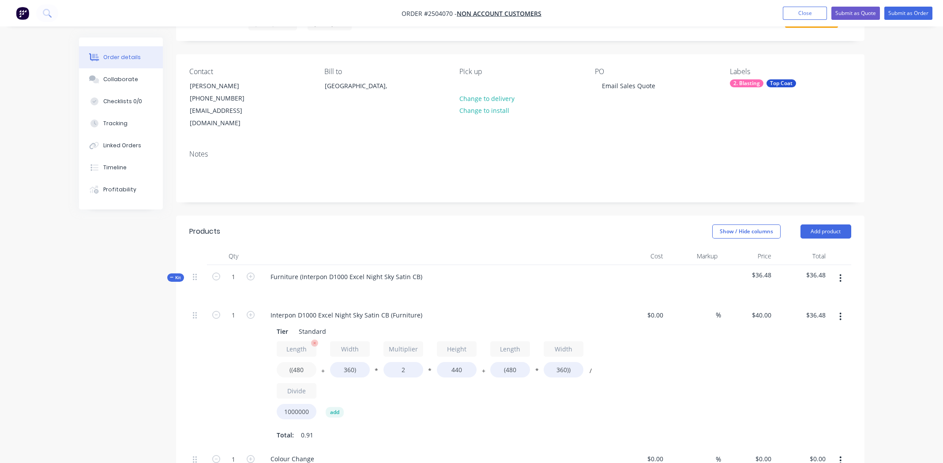
click at [298, 362] on input "((480" at bounding box center [297, 369] width 40 height 15
type input "((1800"
type input "$82.94"
click at [347, 362] on input "360)" at bounding box center [350, 369] width 40 height 15
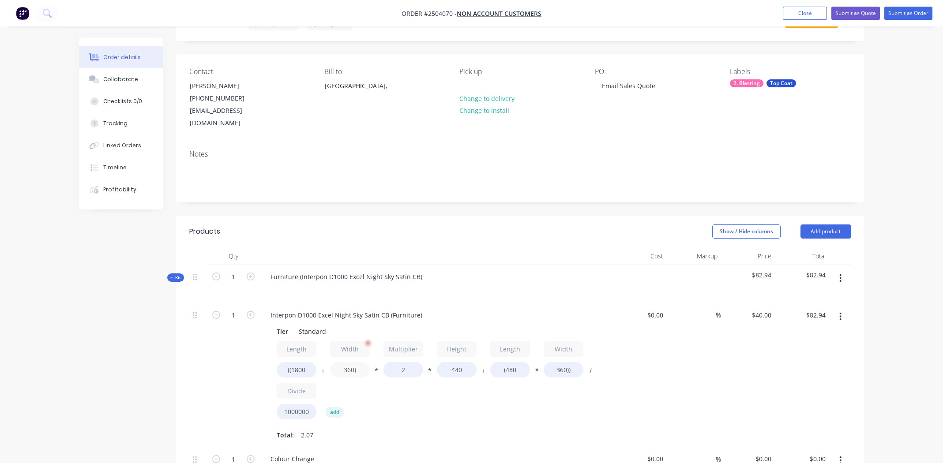
click at [347, 362] on input "360)" at bounding box center [350, 369] width 40 height 15
type input "850)"
type input "$100.19"
click at [456, 362] on input "440" at bounding box center [457, 369] width 40 height 15
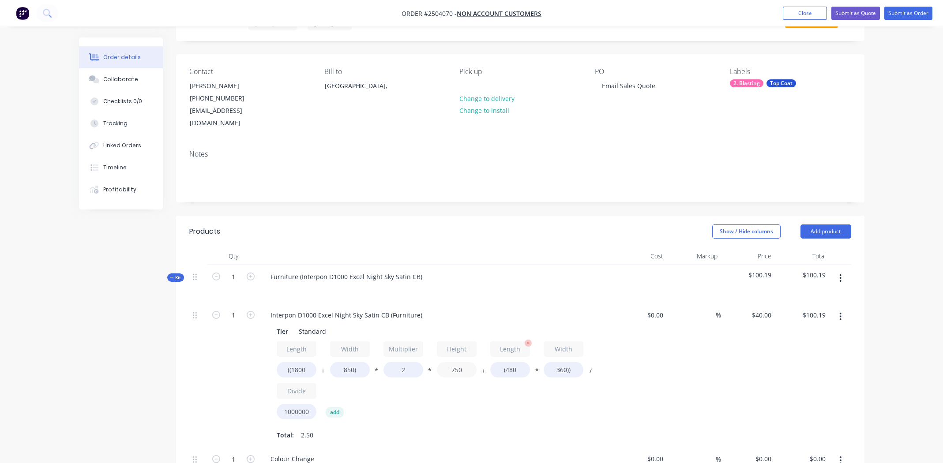
type input "750"
type input "$165.91"
click at [514, 362] on input "(480" at bounding box center [510, 369] width 40 height 15
type input "(1800"
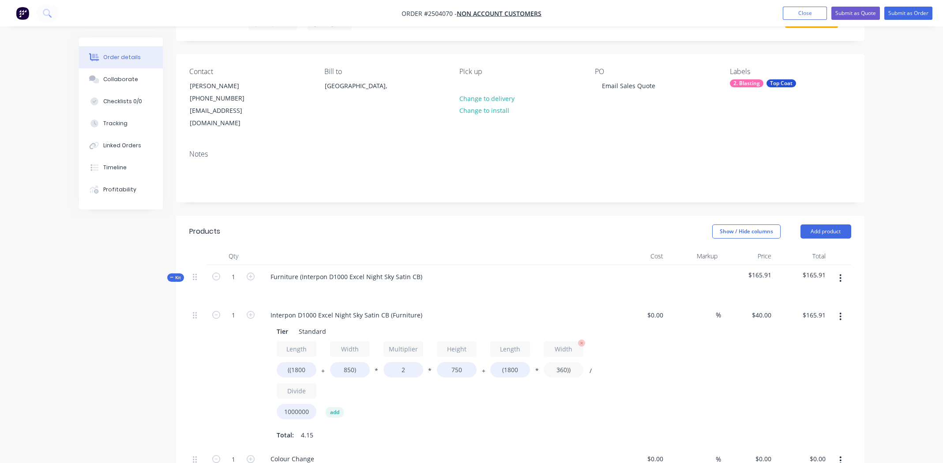
type input "$184.92"
click at [562, 362] on input "360))" at bounding box center [564, 369] width 40 height 15
type input "850))"
type input "$220.20"
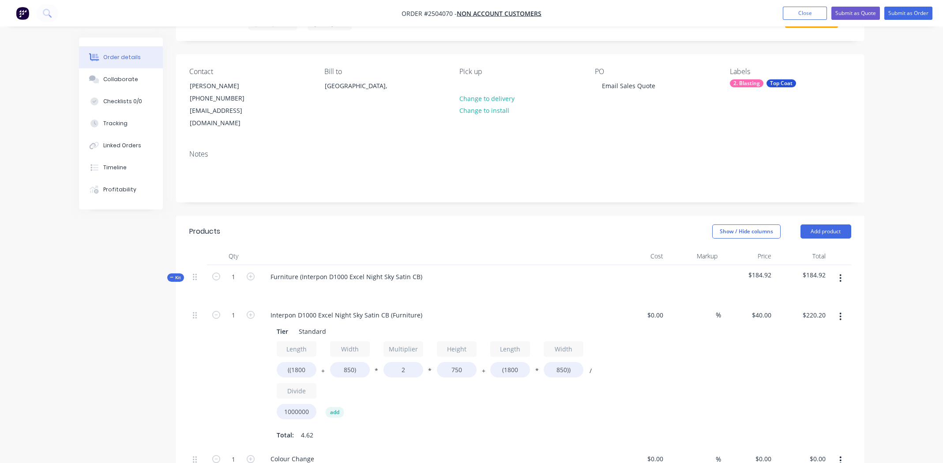
click at [631, 369] on div "$0.00 $0.00" at bounding box center [640, 376] width 54 height 144
click at [403, 362] on input "2" at bounding box center [403, 369] width 40 height 15
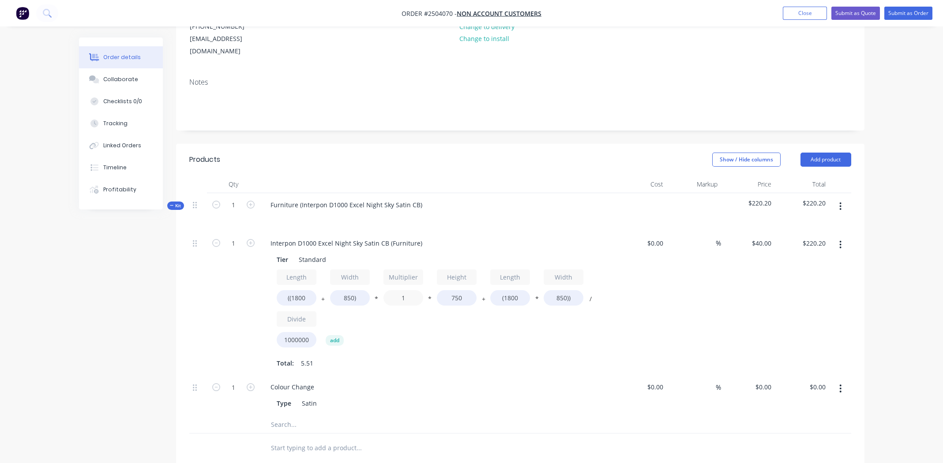
scroll to position [132, 0]
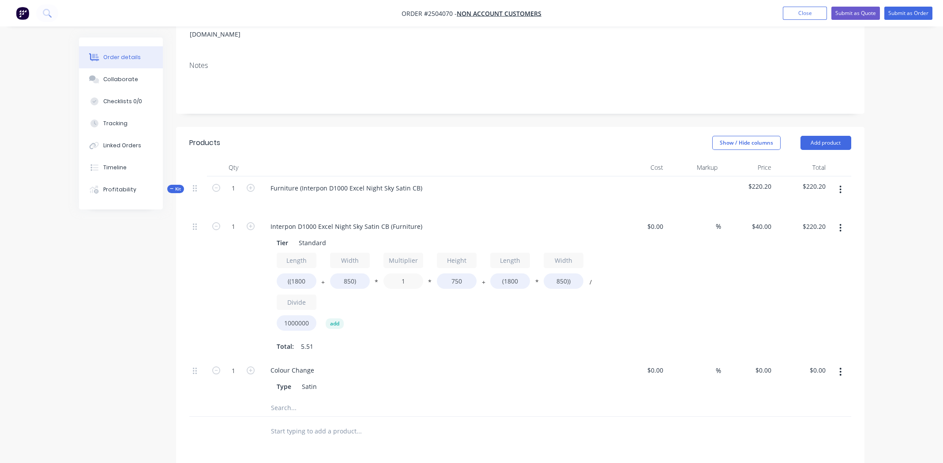
type input "1"
type input "$140.70"
click at [462, 340] on div "Total: 5.51" at bounding box center [436, 346] width 319 height 13
click at [230, 220] on input "1" at bounding box center [233, 226] width 23 height 13
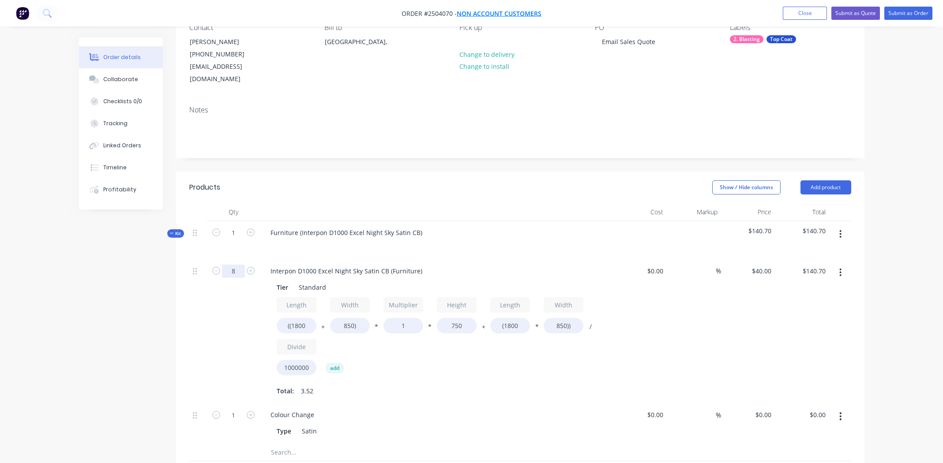
type input "8"
type input "$1,125.60"
click at [232, 265] on input "8" at bounding box center [233, 271] width 23 height 13
click at [233, 265] on input "8" at bounding box center [233, 271] width 23 height 13
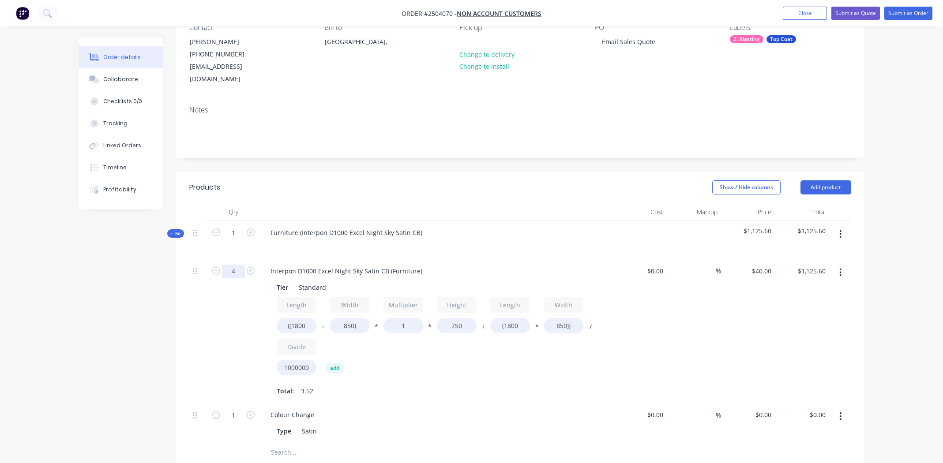
type input "4"
type input "$562.80"
click at [493, 244] on div "Furniture (Interpon D1000 Excel Night Sky Satin CB)" at bounding box center [436, 240] width 353 height 38
click at [838, 409] on button "button" at bounding box center [840, 417] width 21 height 16
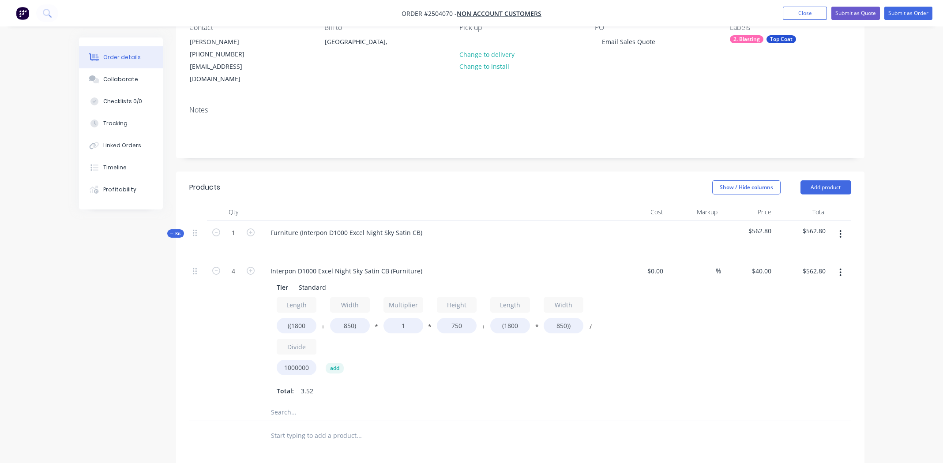
click at [840, 229] on icon "button" at bounding box center [840, 234] width 2 height 10
click at [623, 421] on div at bounding box center [520, 435] width 662 height 29
click at [841, 268] on icon "button" at bounding box center [840, 273] width 2 height 10
click at [815, 289] on div "Duplicate" at bounding box center [809, 295] width 68 height 13
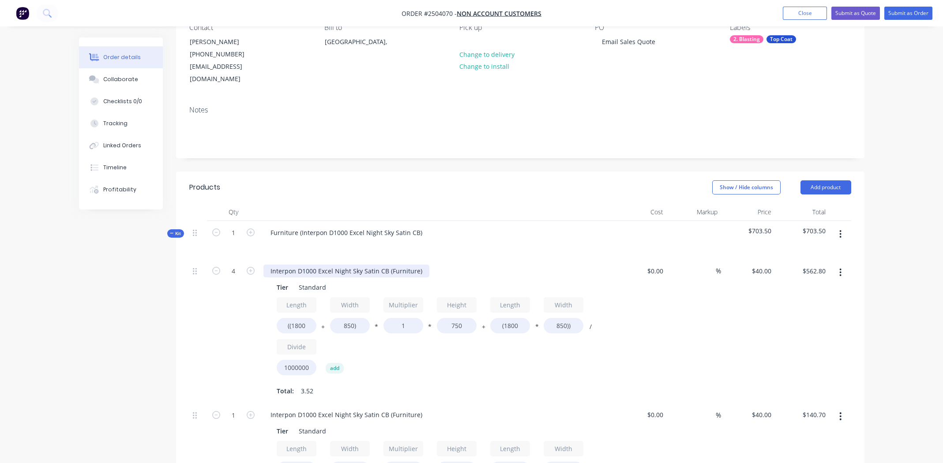
click at [329, 265] on div "Interpon D1000 Excel Night Sky Satin CB (Furniture)" at bounding box center [346, 271] width 166 height 13
click at [330, 265] on div "Interpon D1000 Excel Night Sky Satin CB (Furniture)" at bounding box center [346, 271] width 166 height 13
click at [485, 343] on div "Length ((1800 + Width 850) * Multiplier 1 * Height 750 + Length (1800 * Width 8…" at bounding box center [436, 338] width 319 height 82
click at [346, 409] on div "Interpon D1000 Excel Night Sky Satin CB (Furniture)" at bounding box center [346, 415] width 166 height 13
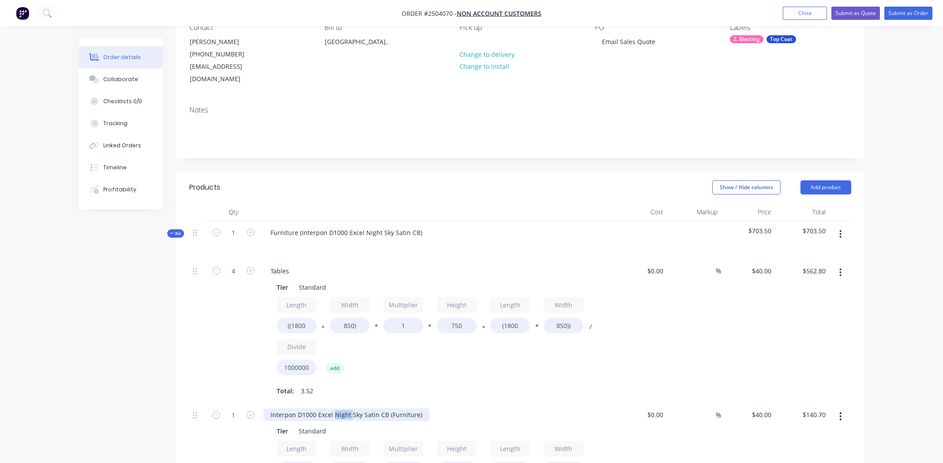
click at [346, 409] on div "Interpon D1000 Excel Night Sky Satin CB (Furniture)" at bounding box center [346, 415] width 166 height 13
click at [391, 384] on div "Total: 3.52" at bounding box center [436, 390] width 319 height 13
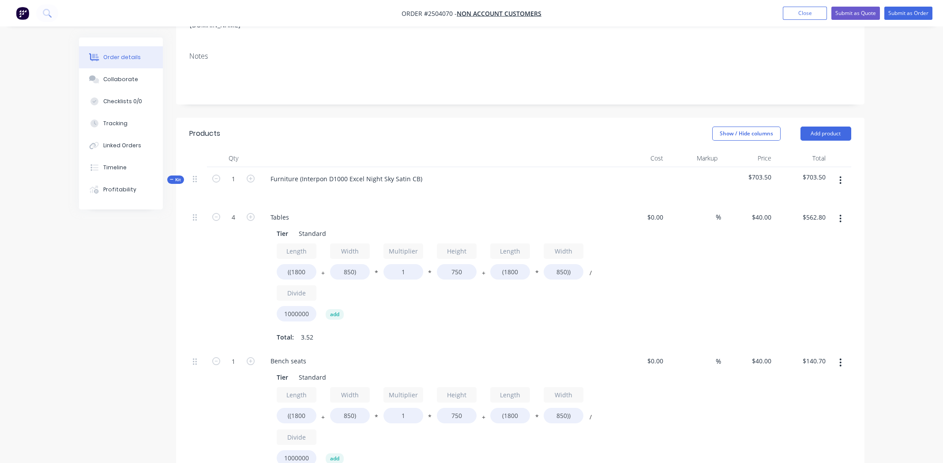
scroll to position [265, 0]
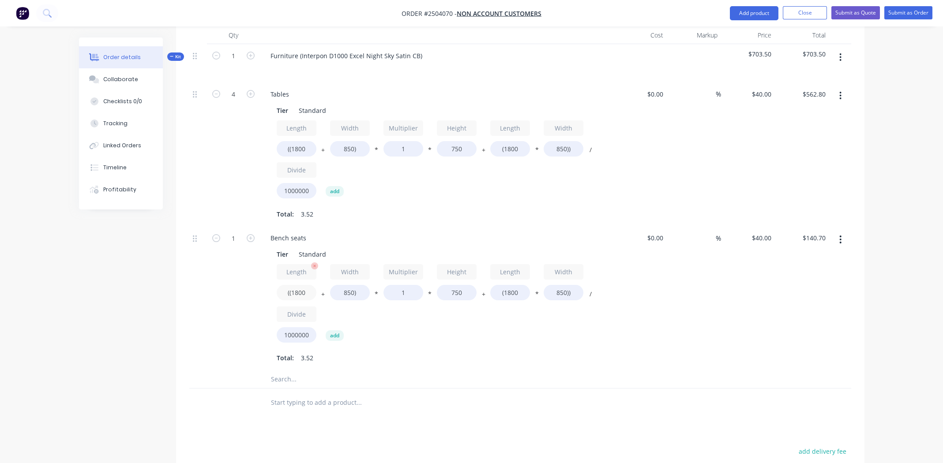
click at [296, 285] on input "((1800" at bounding box center [297, 292] width 40 height 15
type input "((1700"
type input "$137.70"
click at [348, 285] on input "850)" at bounding box center [350, 292] width 40 height 15
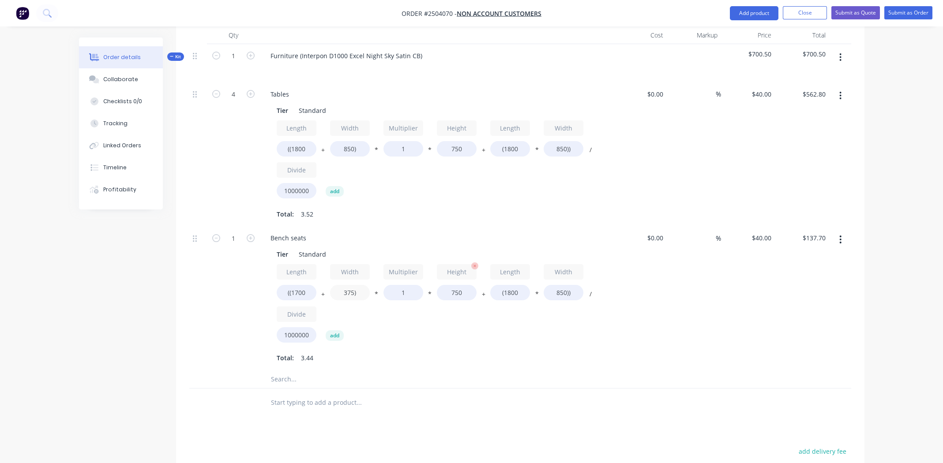
type input "375)"
type input "$123.45"
click at [456, 285] on input "750" at bounding box center [457, 292] width 40 height 15
type input "450"
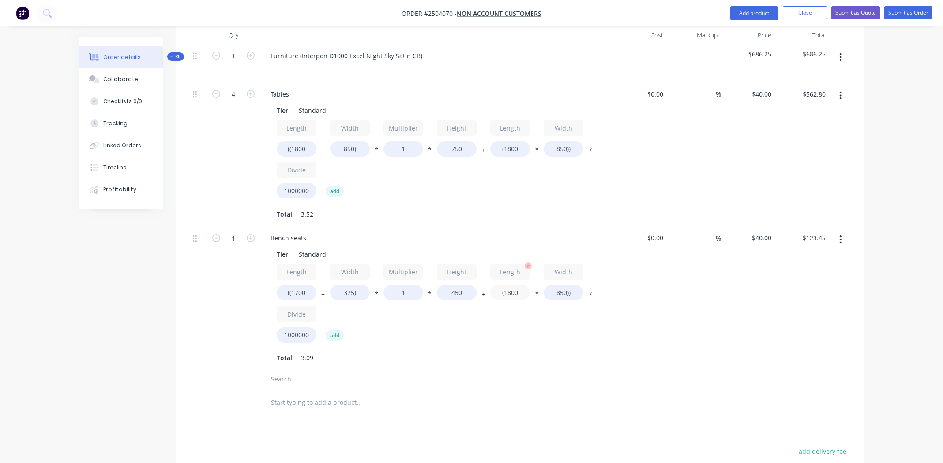
type input "$98.55"
click at [515, 285] on input "(1800" at bounding box center [510, 292] width 40 height 15
click at [511, 285] on input "(1800" at bounding box center [510, 292] width 40 height 15
type input "(1700"
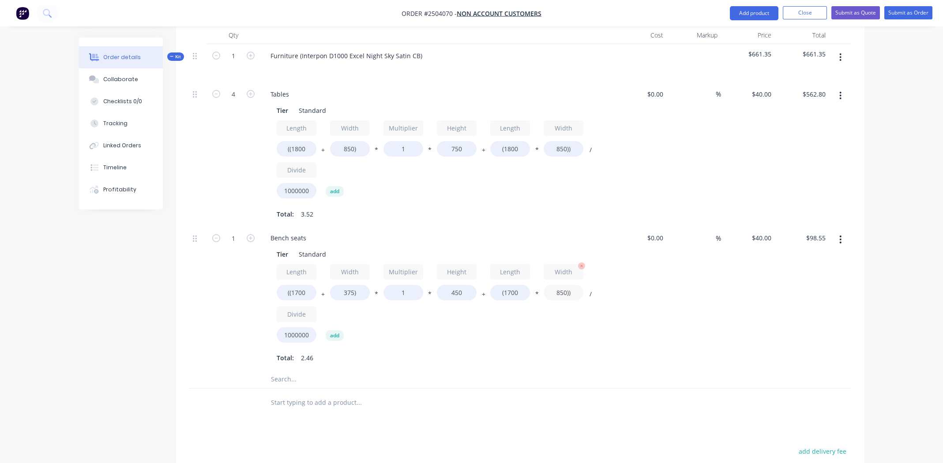
type input "$95.15"
click at [557, 285] on input "850))" at bounding box center [564, 292] width 40 height 15
type input "375))"
type input "$62.85"
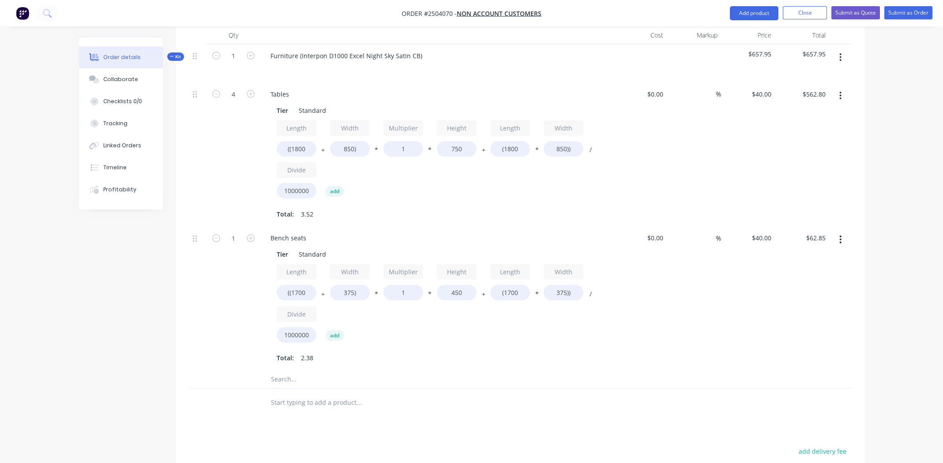
click at [556, 315] on div "Length ((1700 + Width 375) * Multiplier 1 * Height 450 + Length (1700 * Width 3…" at bounding box center [436, 305] width 319 height 82
click at [235, 232] on input "1" at bounding box center [233, 238] width 23 height 13
type input "8"
type input "$502.82"
click at [441, 211] on div "Tables Tier Standard Length ((1800 + Width 850) * Multiplier 1 * Height 750 + L…" at bounding box center [436, 155] width 353 height 144
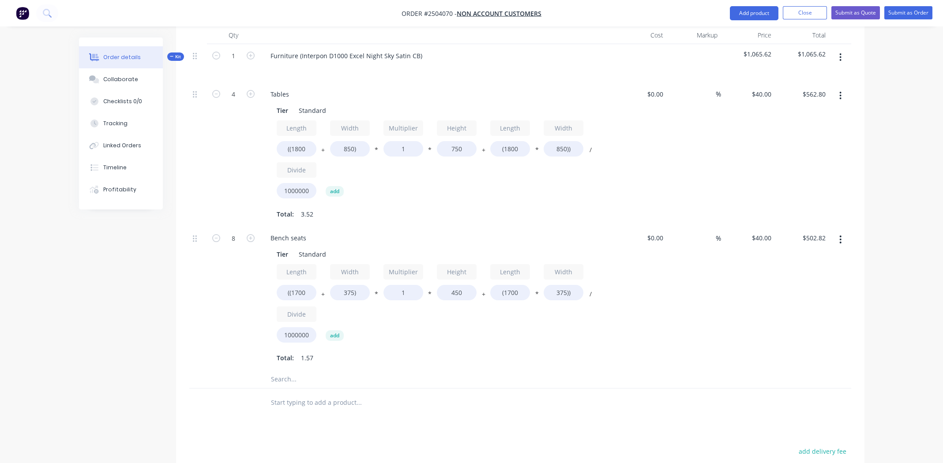
click at [682, 315] on div "%" at bounding box center [694, 298] width 54 height 144
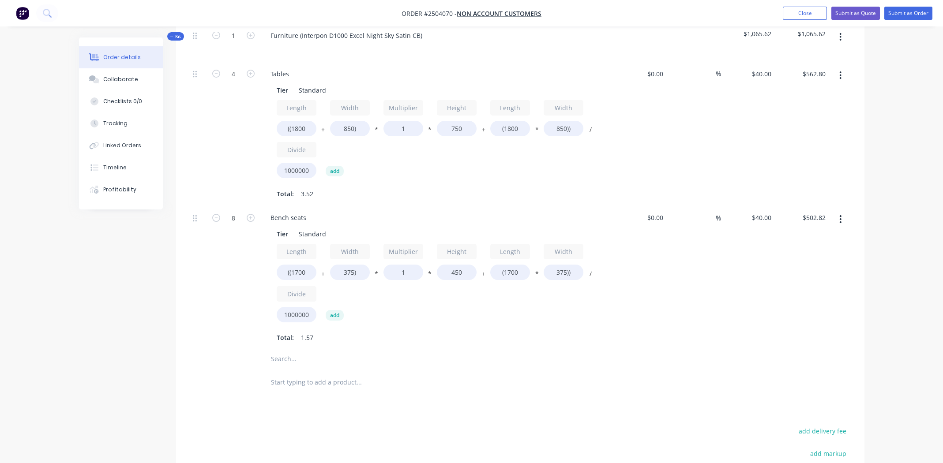
scroll to position [122, 0]
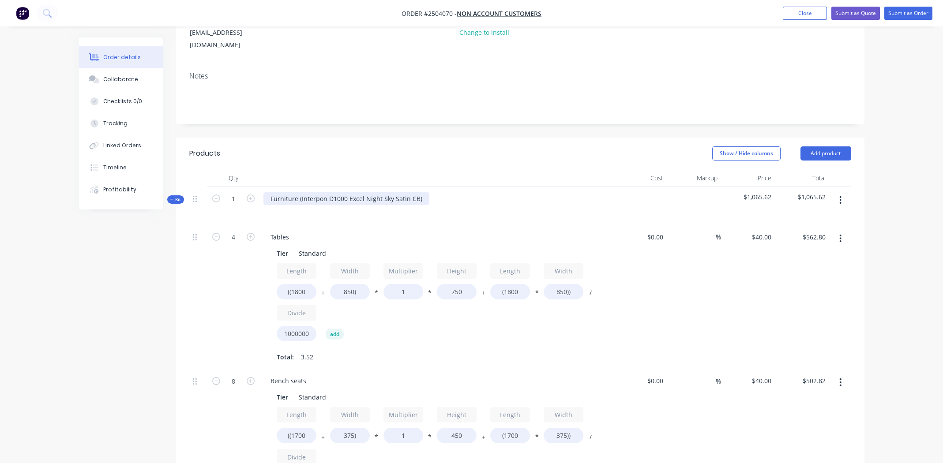
click at [420, 192] on div "Furniture (Interpon D1000 Excel Night Sky Satin CB)" at bounding box center [346, 198] width 166 height 13
copy div "Interpon D1000 Excel Night Sky Satin CB"
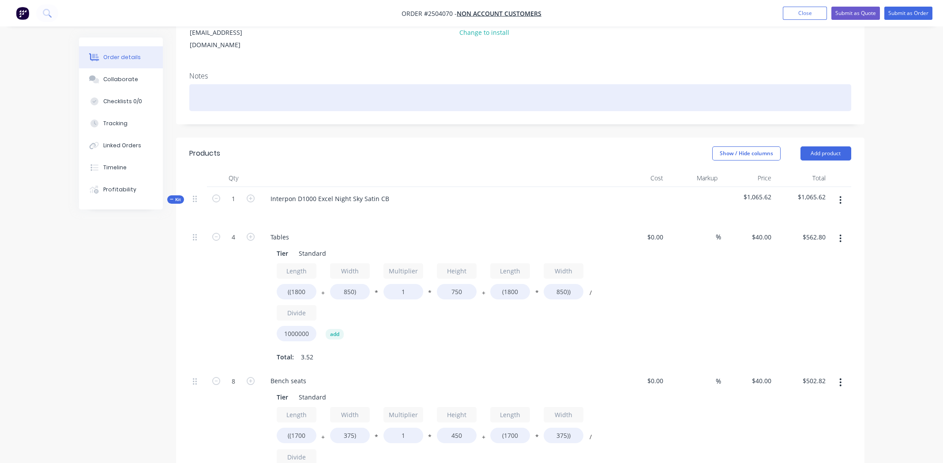
click at [238, 85] on div at bounding box center [520, 97] width 662 height 27
paste div
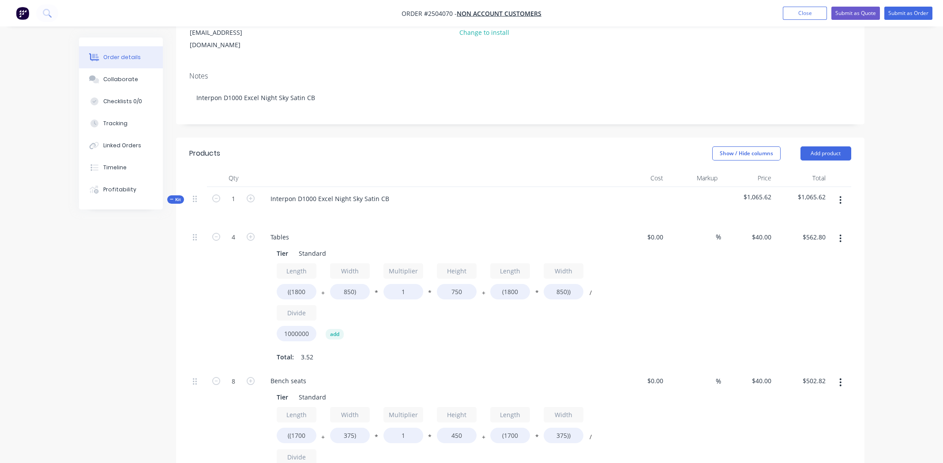
click at [635, 308] on div "$0.00 $0.00" at bounding box center [640, 297] width 54 height 144
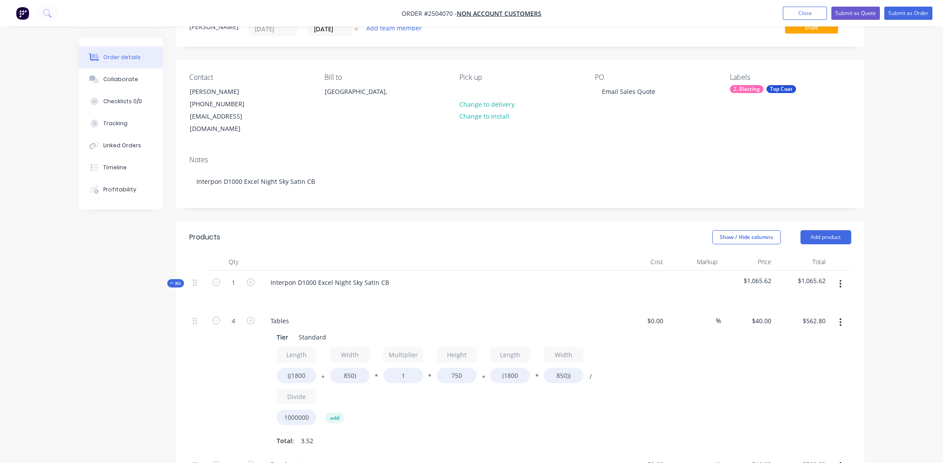
scroll to position [0, 0]
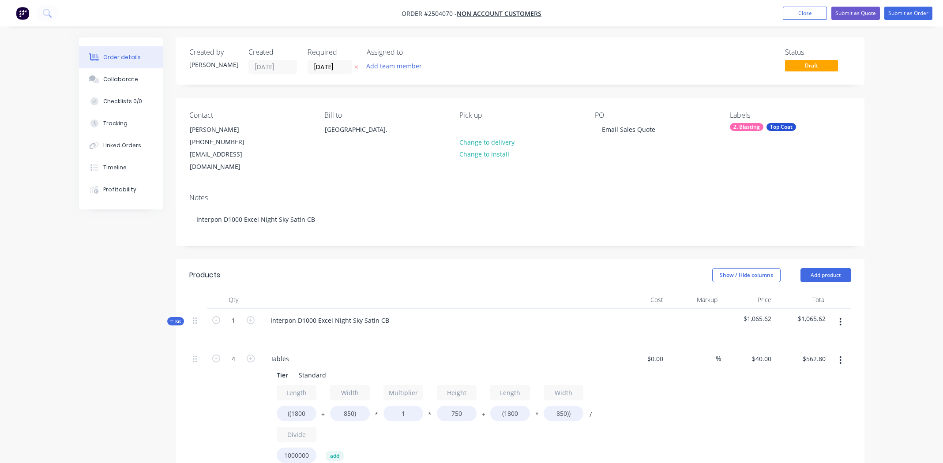
click at [384, 187] on div "Notes Interpon D1000 Excel Night Sky Satin CB" at bounding box center [520, 216] width 688 height 59
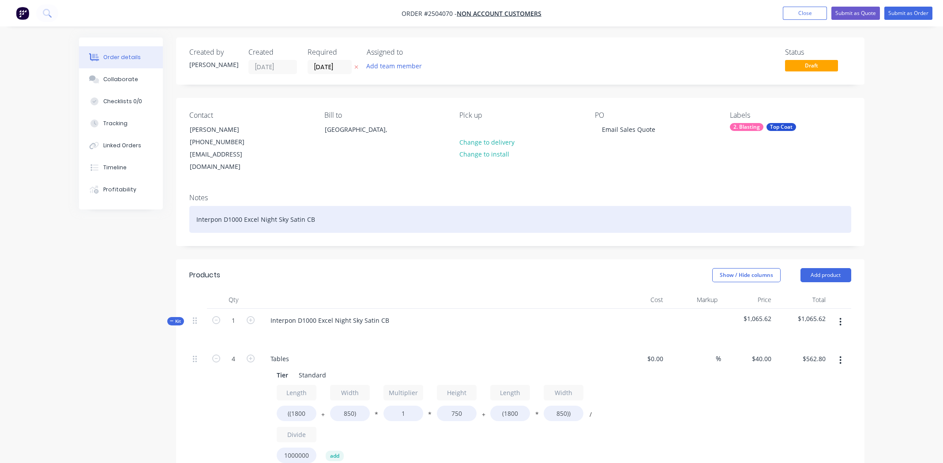
click at [382, 206] on div "Interpon D1000 Excel Night Sky Satin CB" at bounding box center [520, 219] width 662 height 27
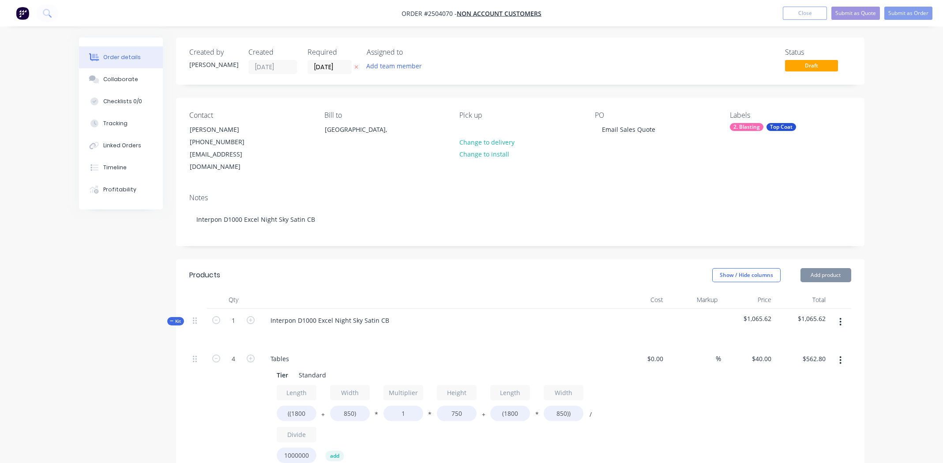
click at [386, 187] on div "Notes Interpon D1000 Excel Night Sky Satin CB" at bounding box center [520, 216] width 688 height 59
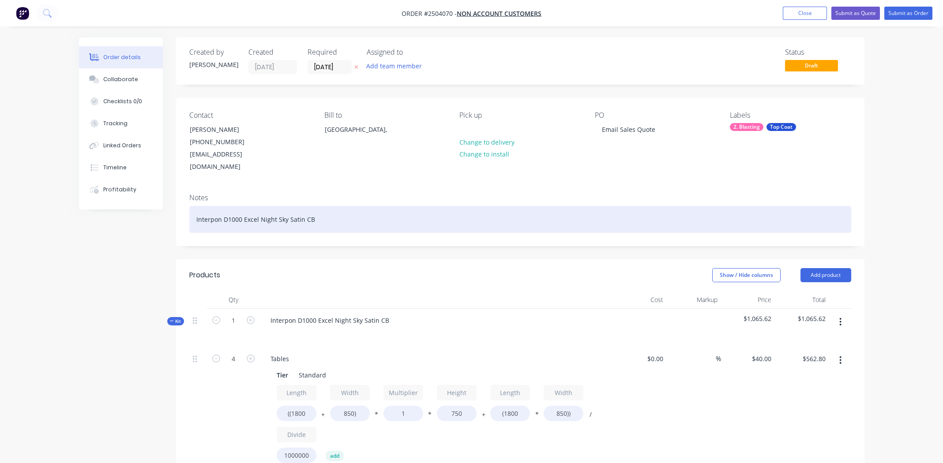
click at [399, 206] on div "Interpon D1000 Excel Night Sky Satin CB" at bounding box center [520, 219] width 662 height 27
click at [418, 210] on div "Interpon D1000 Excel Night Sky Satin CB" at bounding box center [520, 219] width 662 height 27
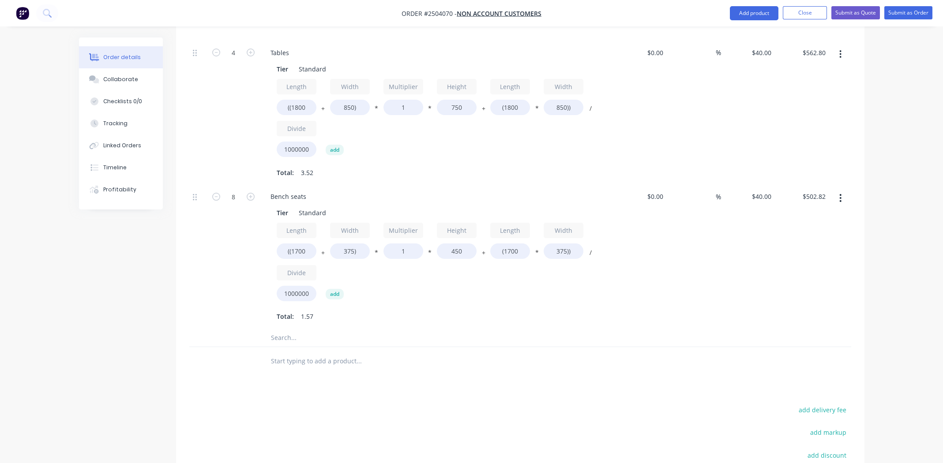
scroll to position [132, 0]
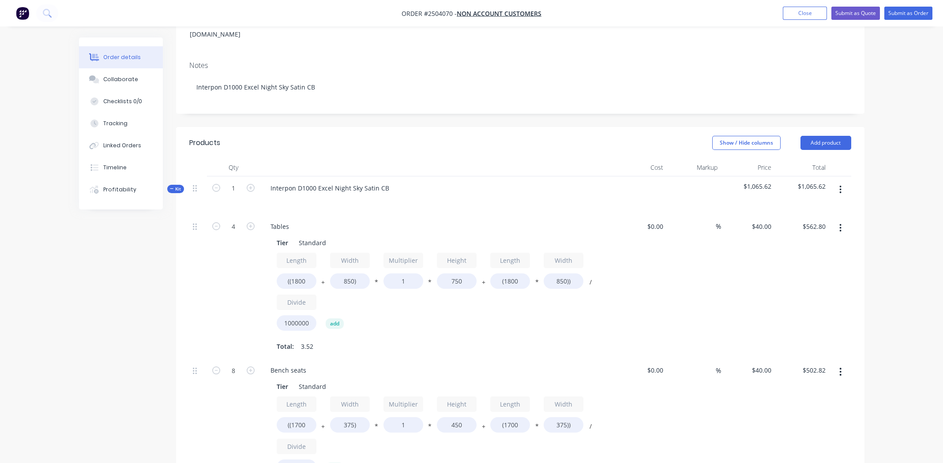
click at [841, 185] on icon "button" at bounding box center [840, 190] width 2 height 10
click at [807, 206] on div "Add product to kit" at bounding box center [809, 212] width 68 height 13
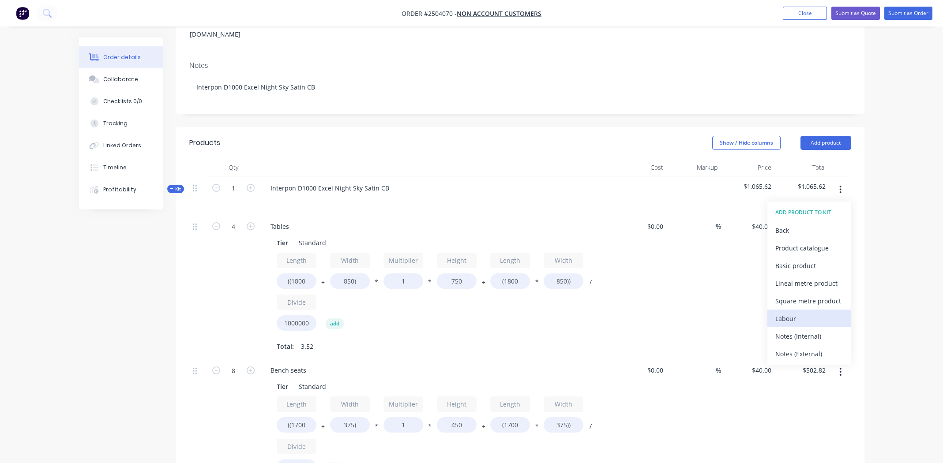
click at [795, 312] on div "Labour" at bounding box center [809, 318] width 68 height 13
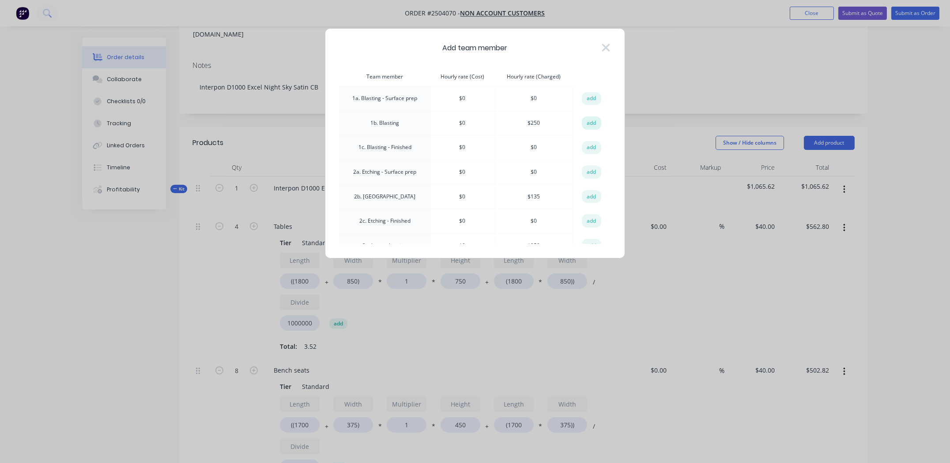
click at [588, 119] on button "add" at bounding box center [591, 122] width 19 height 13
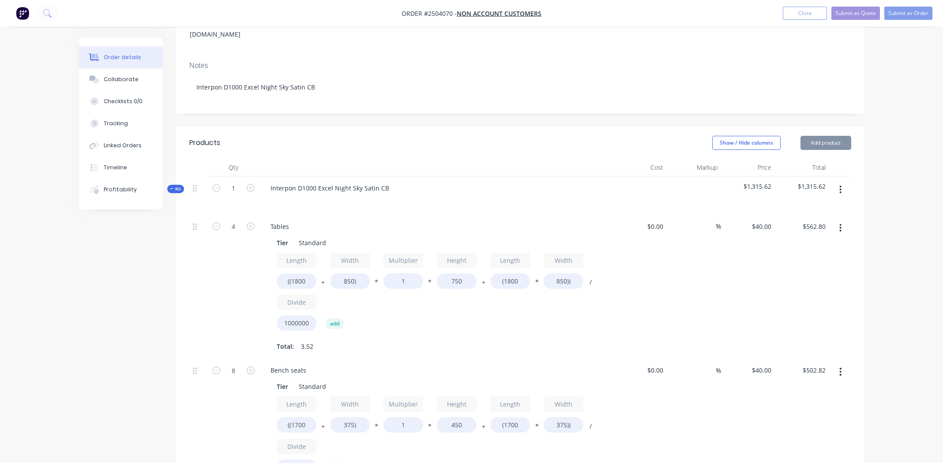
type input "$250.00"
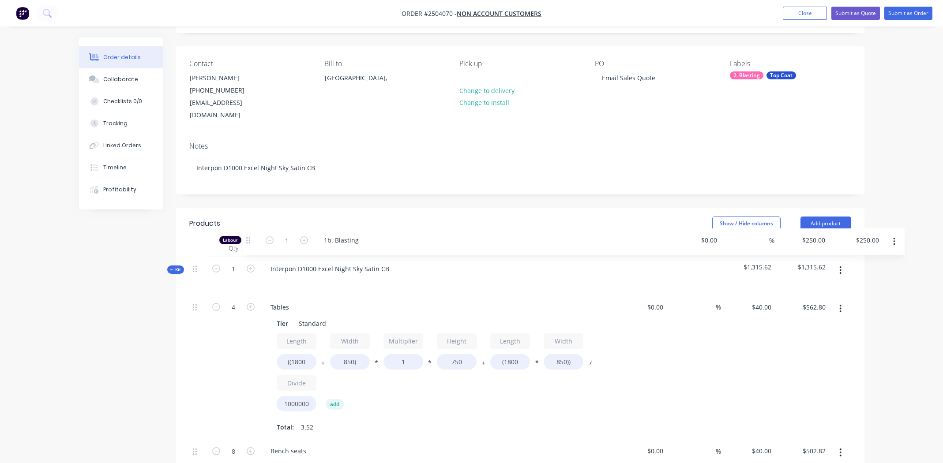
scroll to position [49, 0]
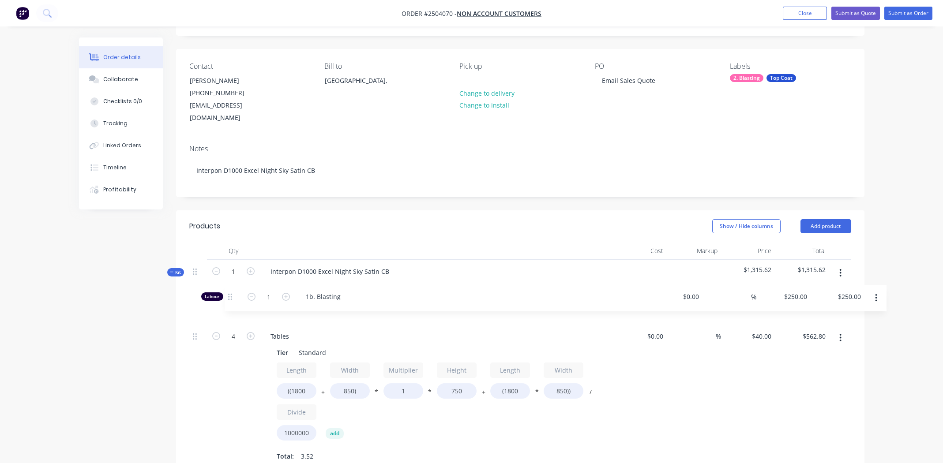
drag, startPoint x: 192, startPoint y: 239, endPoint x: 231, endPoint y: 297, distance: 69.4
click at [231, 298] on div "4 Tables Tier Standard Length ((1800 + Width 850) * Multiplier 1 * Height 750 +…" at bounding box center [520, 455] width 662 height 315
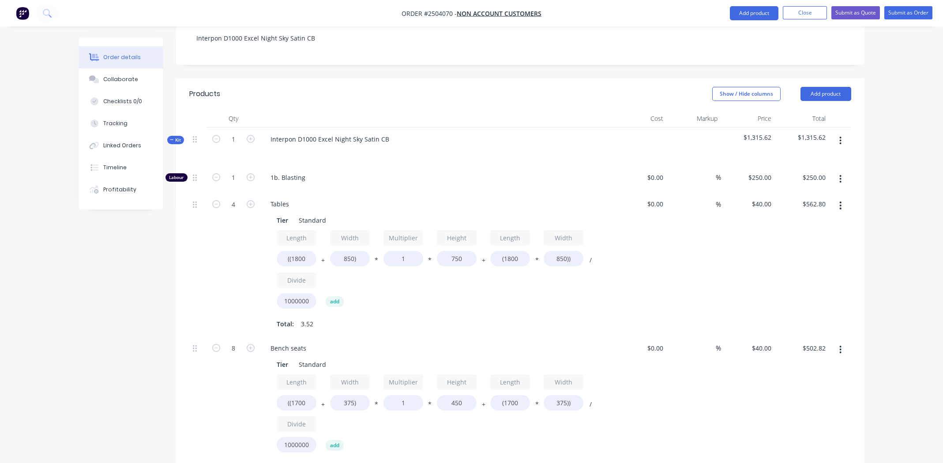
scroll to position [104, 0]
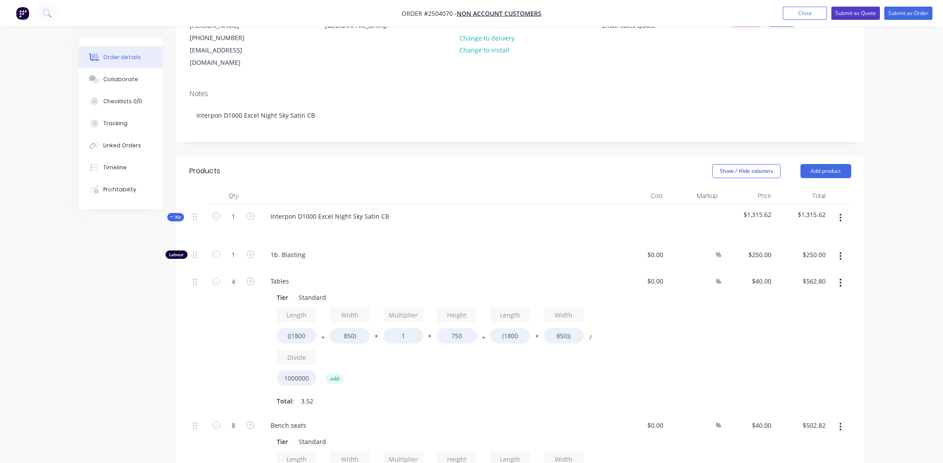
click at [856, 9] on button "Submit as Quote" at bounding box center [855, 13] width 49 height 13
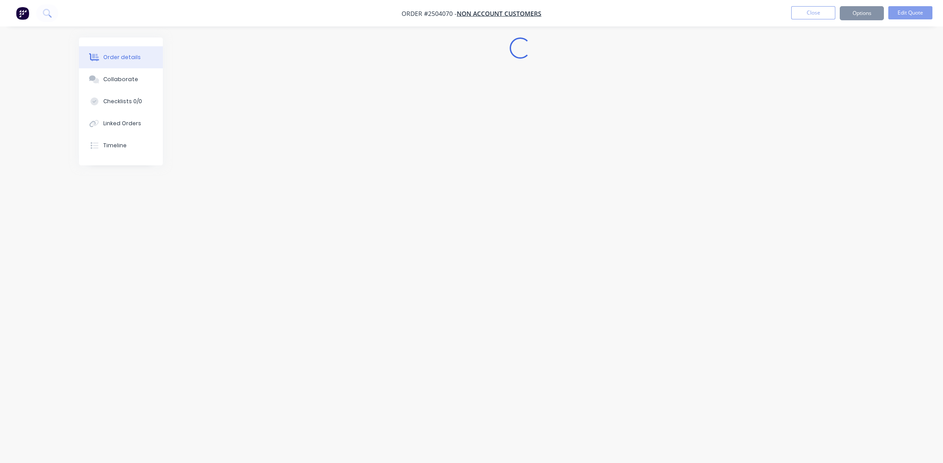
scroll to position [0, 0]
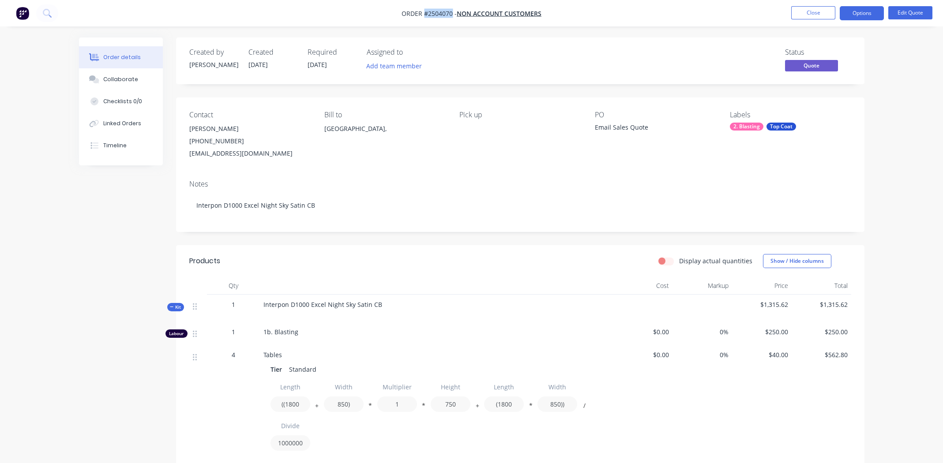
drag, startPoint x: 452, startPoint y: 14, endPoint x: 424, endPoint y: 15, distance: 28.7
click at [424, 15] on span "Order #2504070 -" at bounding box center [429, 13] width 55 height 8
copy span "#2504070"
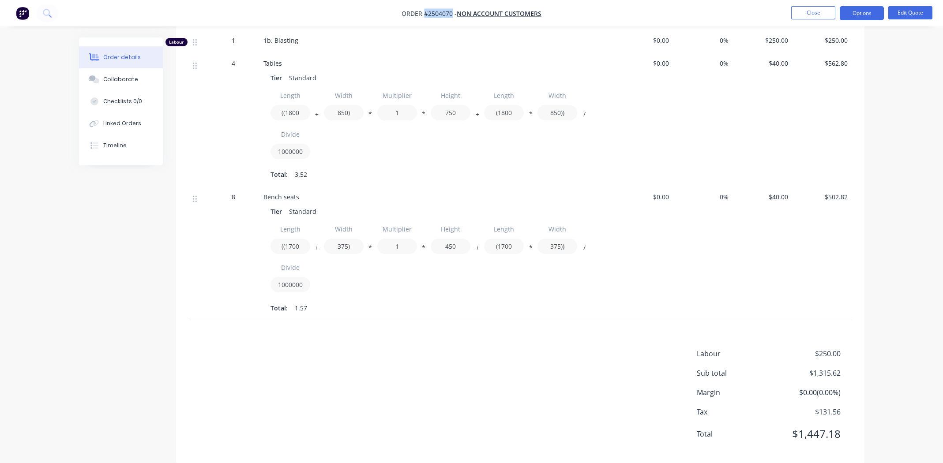
scroll to position [306, 0]
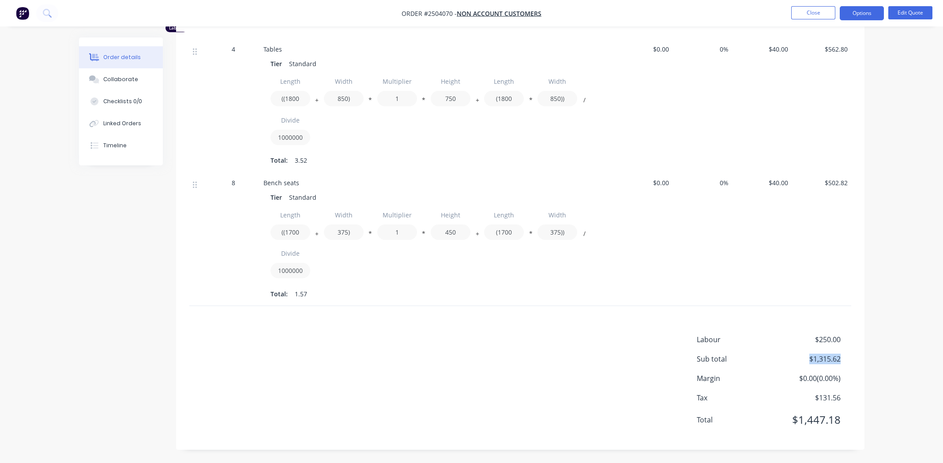
drag, startPoint x: 839, startPoint y: 357, endPoint x: 809, endPoint y: 360, distance: 29.6
click at [809, 360] on span "$1,315.62" at bounding box center [807, 359] width 65 height 11
copy span "$1,315.62"
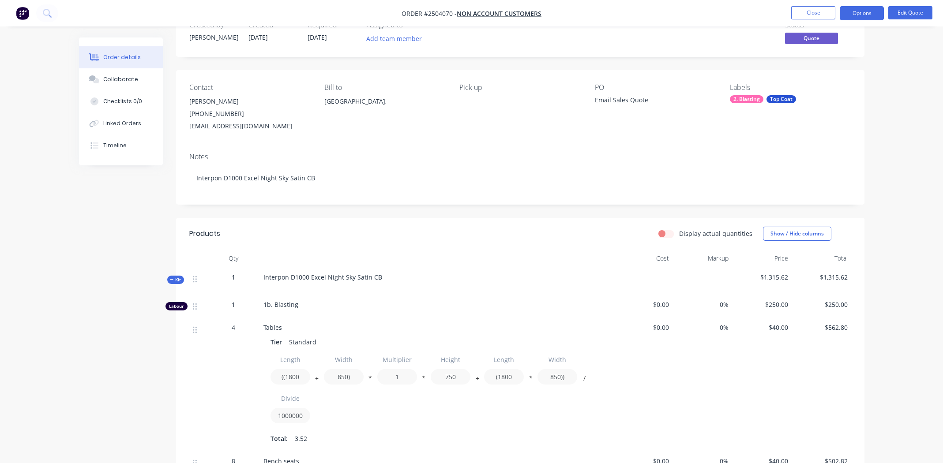
scroll to position [0, 0]
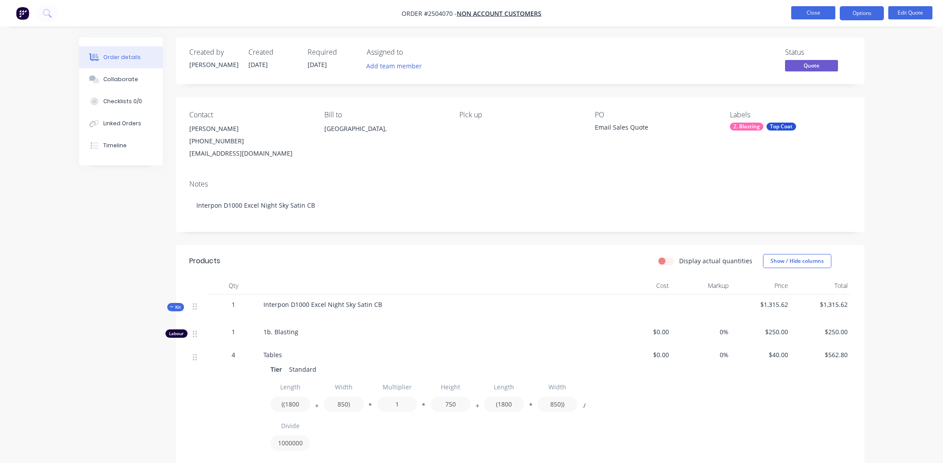
click at [812, 13] on button "Close" at bounding box center [813, 12] width 44 height 13
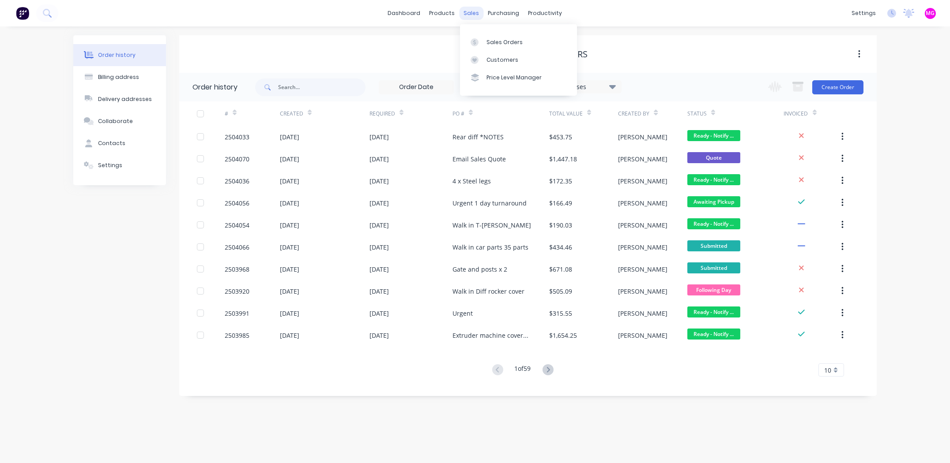
click at [472, 14] on div "sales" at bounding box center [471, 13] width 24 height 13
click at [501, 42] on div "Sales Orders" at bounding box center [504, 42] width 36 height 8
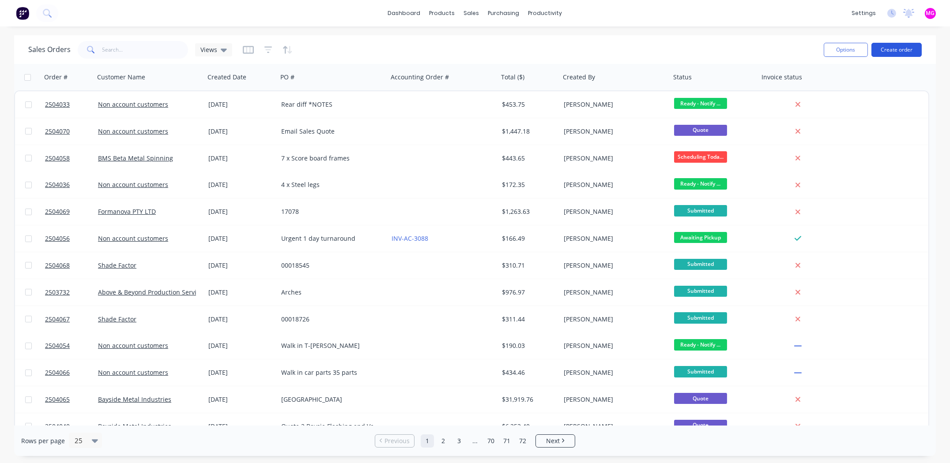
click at [886, 53] on button "Create order" at bounding box center [896, 50] width 50 height 14
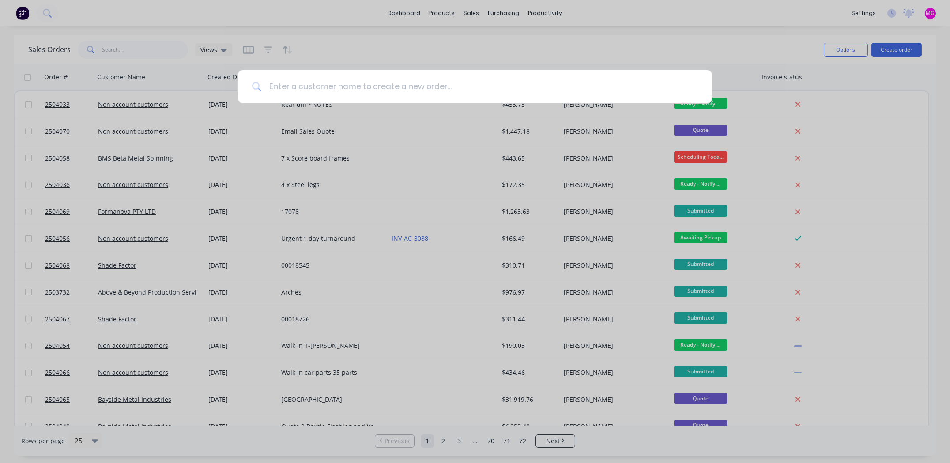
click at [391, 86] on input at bounding box center [480, 86] width 436 height 33
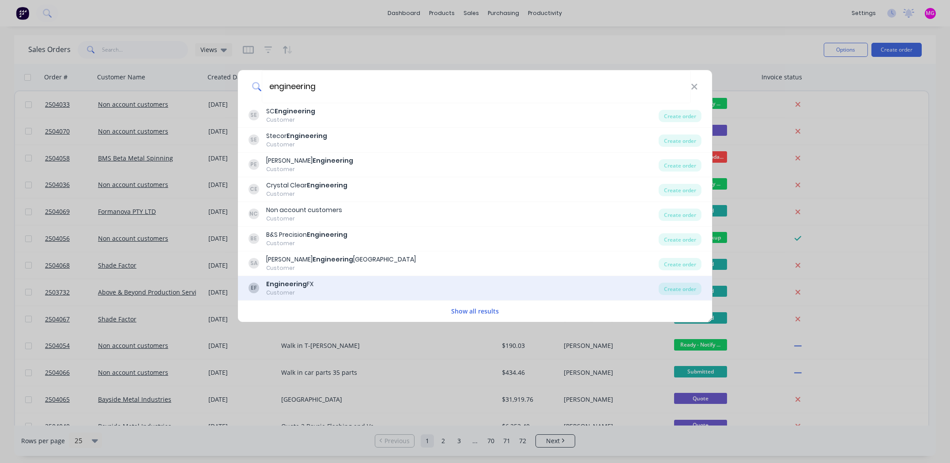
type input "engineering"
click at [281, 283] on b "Engineering" at bounding box center [286, 284] width 41 height 9
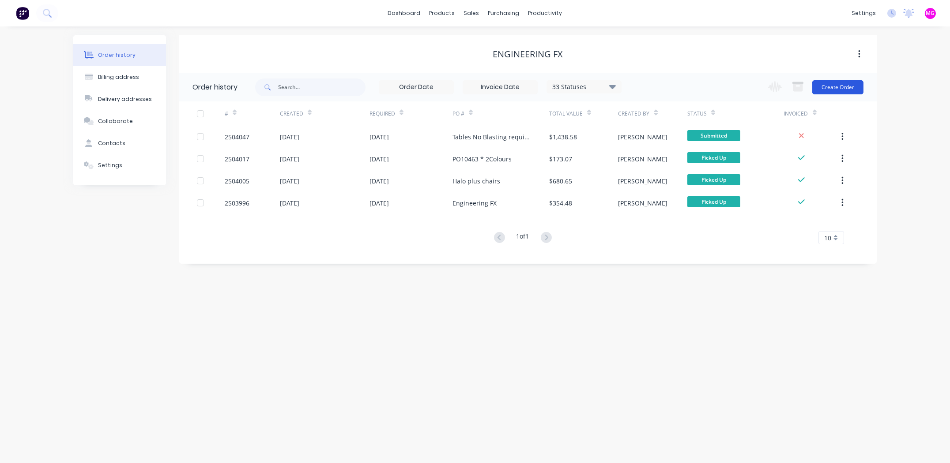
click at [839, 84] on button "Create Order" at bounding box center [837, 87] width 51 height 14
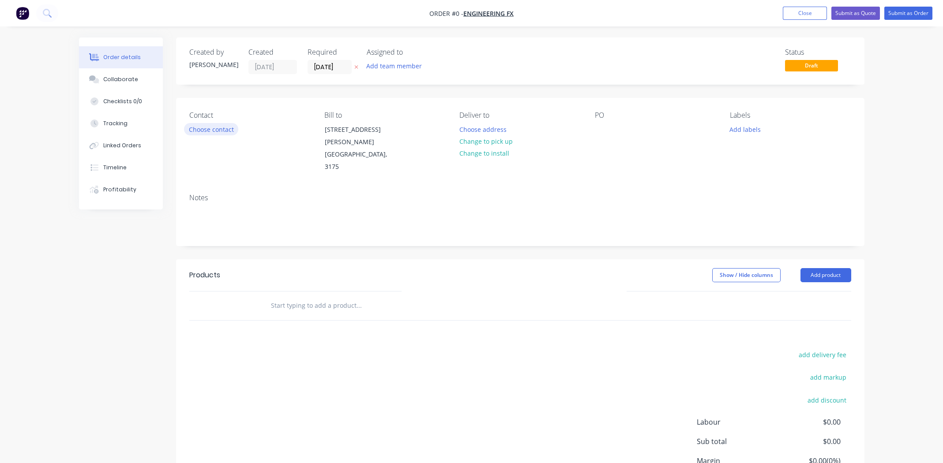
click at [206, 126] on button "Choose contact" at bounding box center [211, 129] width 54 height 12
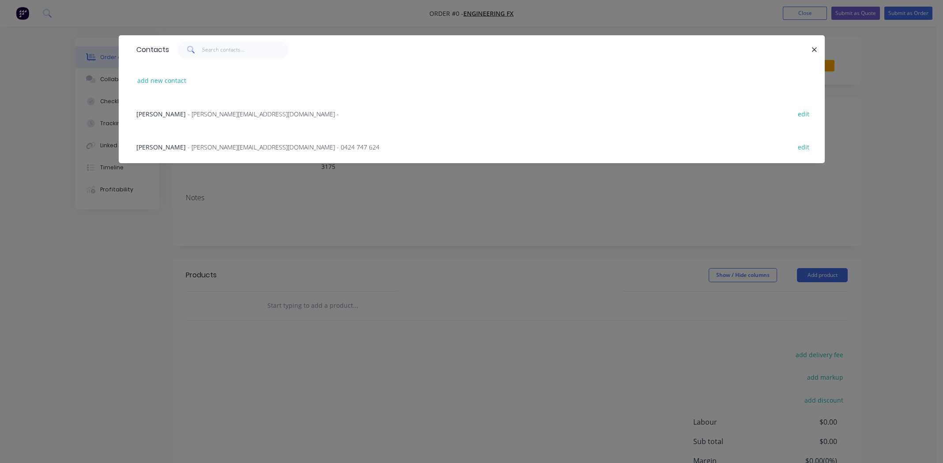
click at [162, 114] on span "[PERSON_NAME]" at bounding box center [160, 114] width 49 height 8
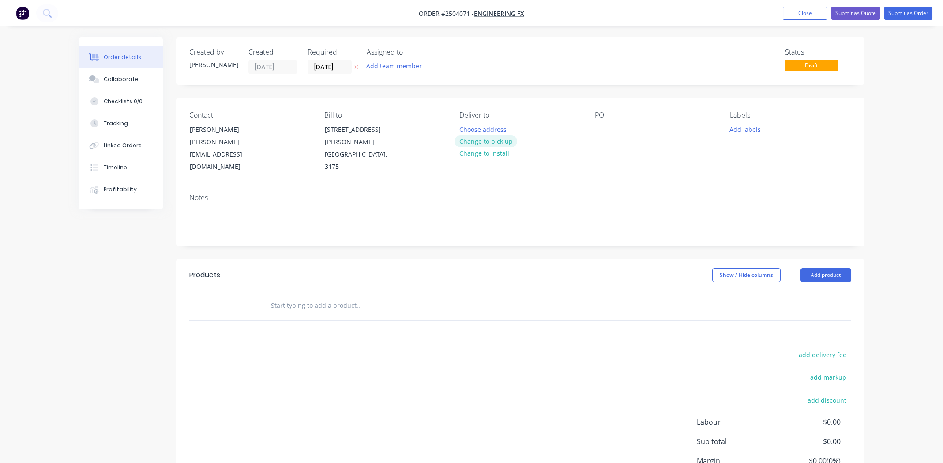
click at [485, 140] on button "Change to pick up" at bounding box center [485, 141] width 63 height 12
click at [600, 125] on div at bounding box center [602, 129] width 14 height 13
paste div
click at [747, 129] on button "Add labels" at bounding box center [745, 129] width 41 height 12
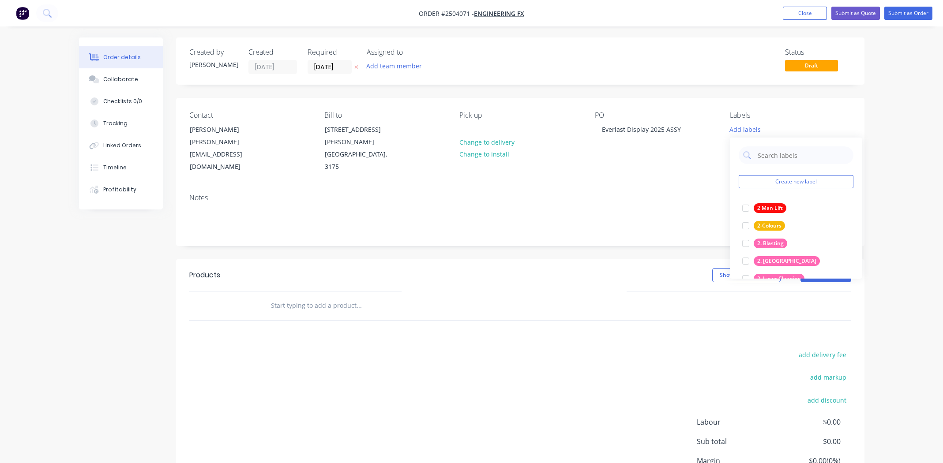
click at [657, 187] on div "Notes" at bounding box center [520, 216] width 688 height 59
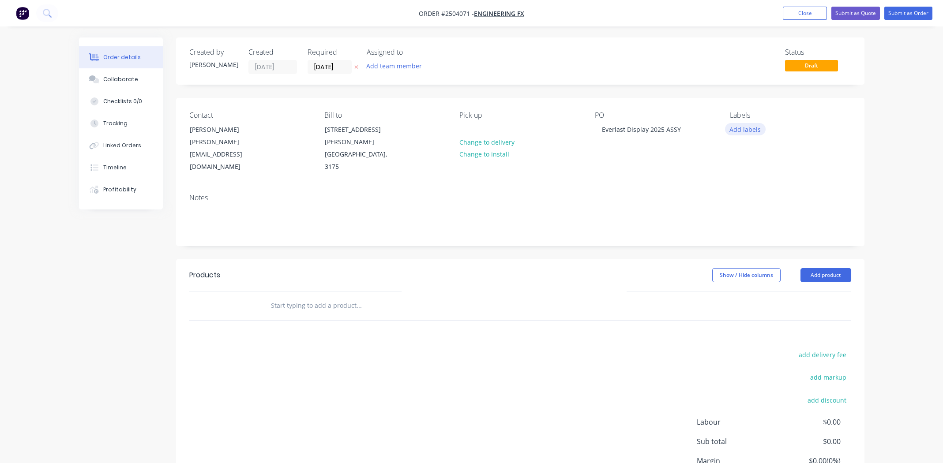
click at [735, 127] on button "Add labels" at bounding box center [745, 129] width 41 height 12
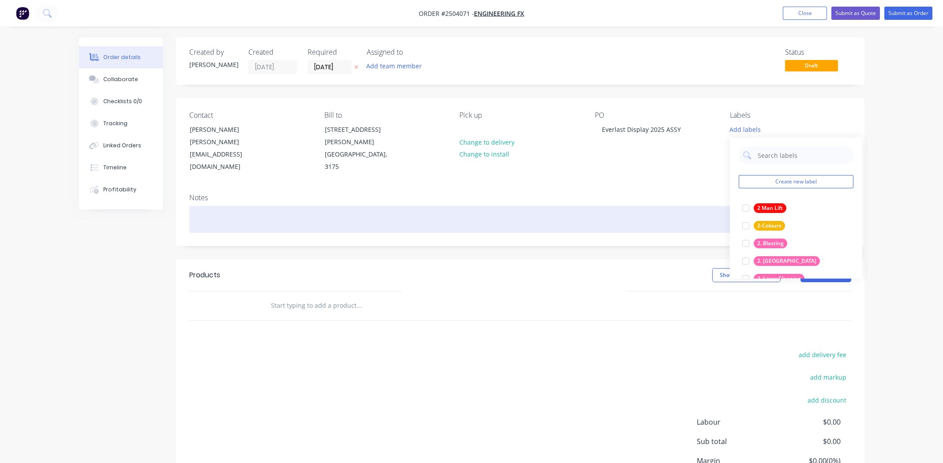
click at [646, 210] on div at bounding box center [520, 219] width 662 height 27
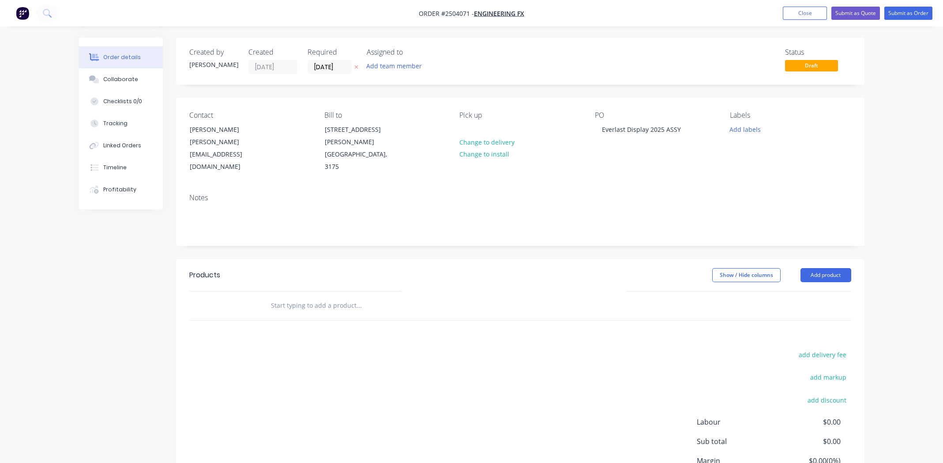
click at [661, 173] on div "Contact [PERSON_NAME] [PERSON_NAME][EMAIL_ADDRESS][DOMAIN_NAME] Bill to [STREET…" at bounding box center [520, 142] width 688 height 89
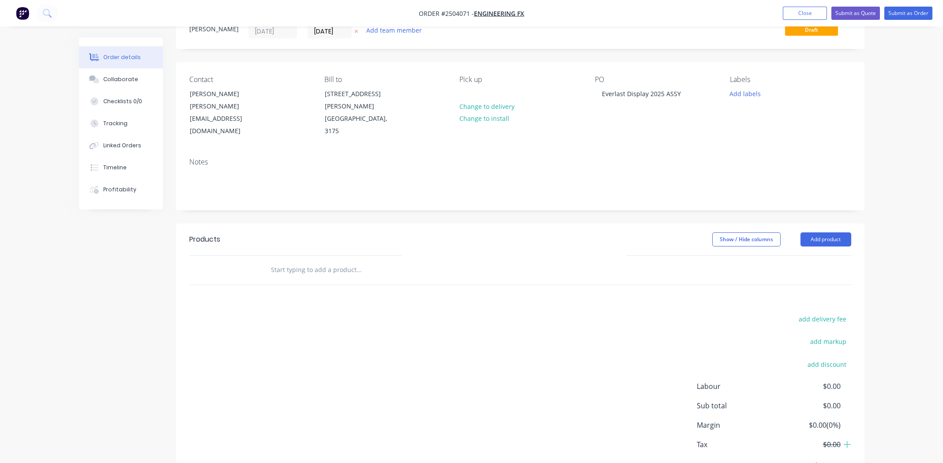
scroll to position [69, 0]
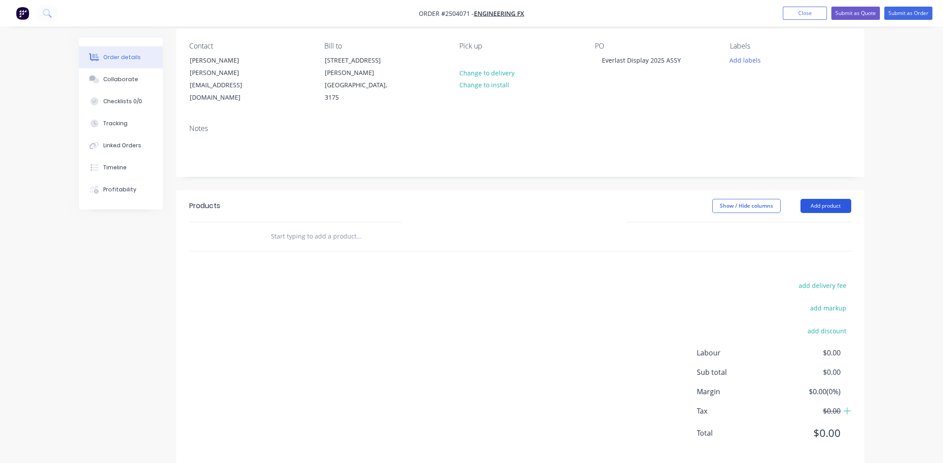
click at [822, 199] on button "Add product" at bounding box center [825, 206] width 51 height 14
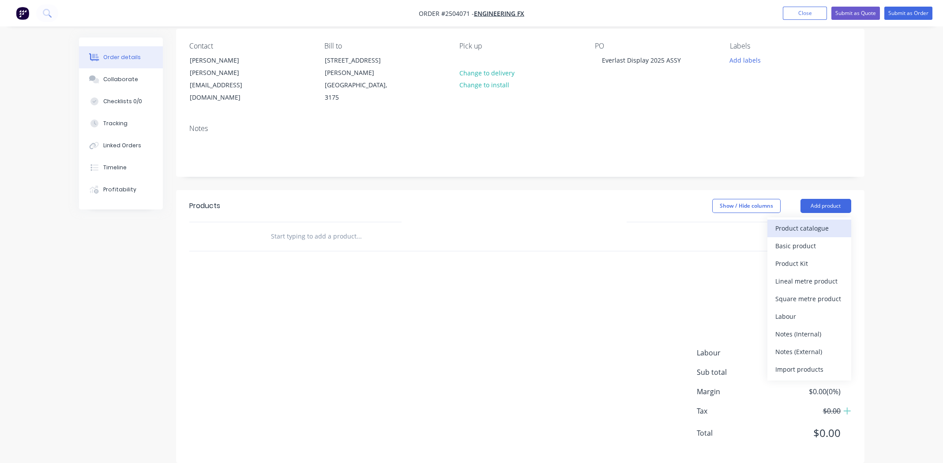
click at [803, 222] on div "Product catalogue" at bounding box center [809, 228] width 68 height 13
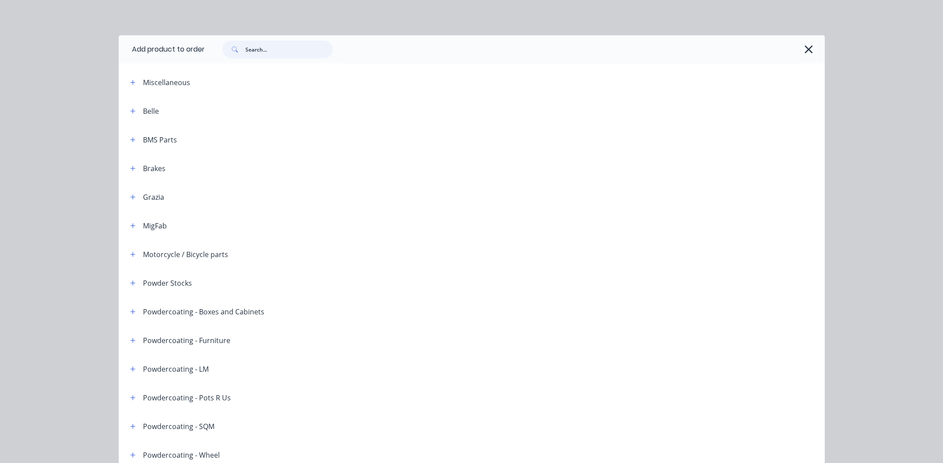
click at [282, 49] on input "text" at bounding box center [288, 50] width 87 height 18
paste input "1031710PX20"
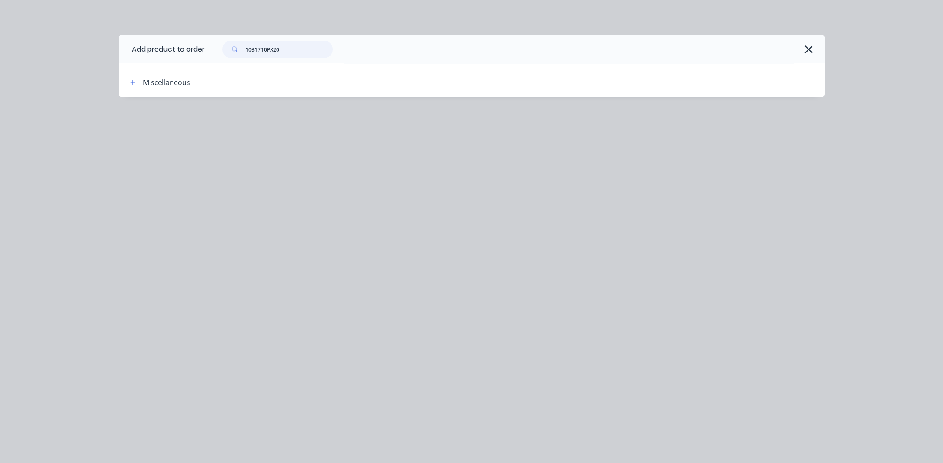
click at [285, 48] on input "1031710PX20" at bounding box center [288, 50] width 87 height 18
click at [286, 47] on input "1031710PX20" at bounding box center [288, 50] width 87 height 18
click at [285, 49] on input "[PERSON_NAME]" at bounding box center [288, 50] width 87 height 18
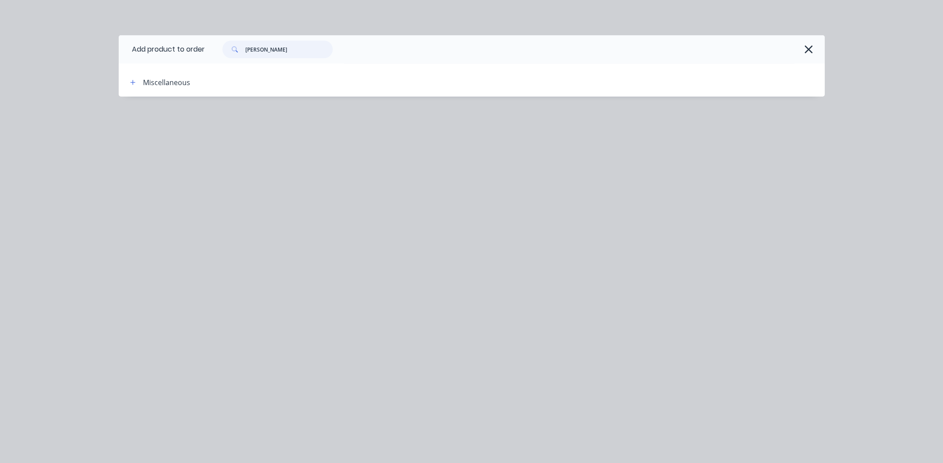
click at [285, 49] on input "[PERSON_NAME]" at bounding box center [288, 50] width 87 height 18
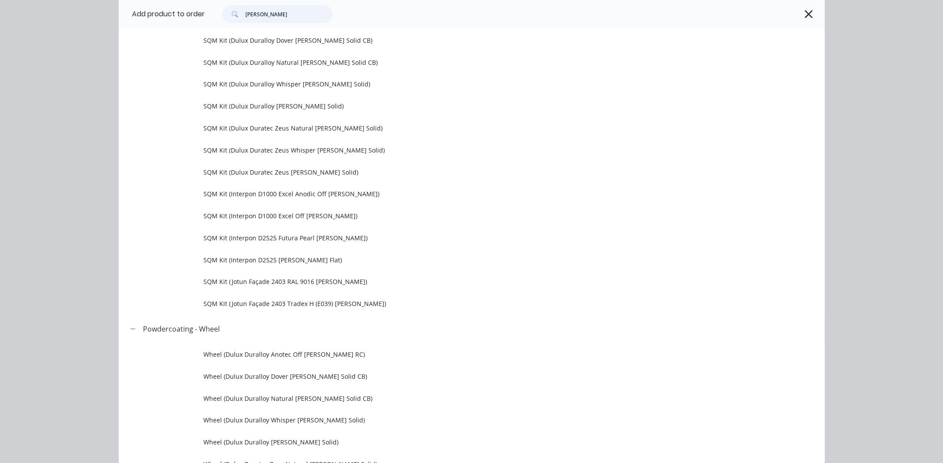
scroll to position [1809, 0]
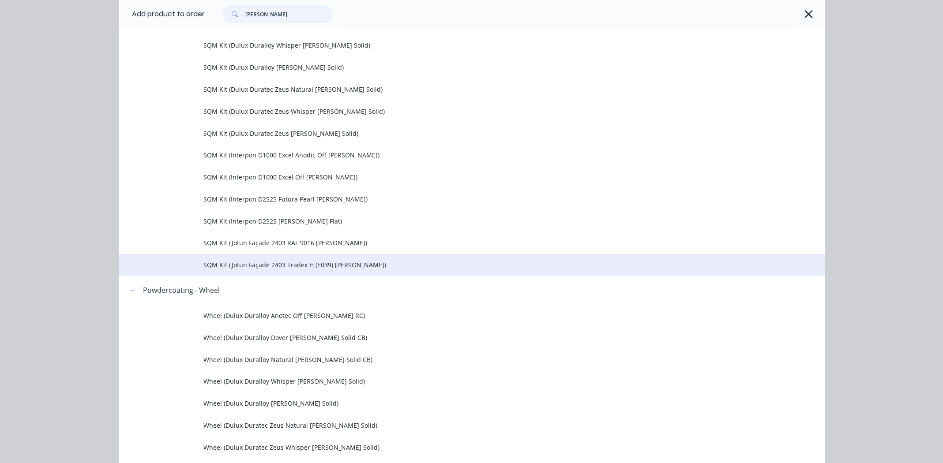
type input "[PERSON_NAME]"
click at [274, 263] on span "SQM Kit (Jotun Façade 2403 Tradex H (E039) [PERSON_NAME])" at bounding box center [451, 264] width 497 height 9
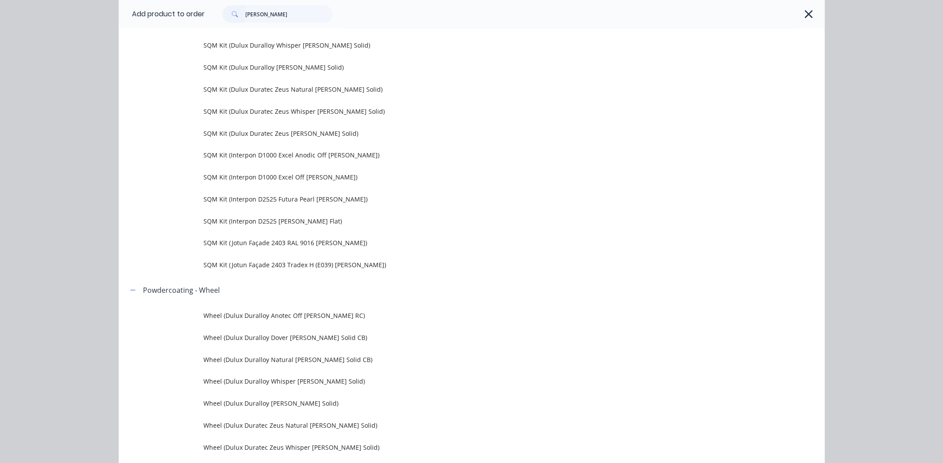
scroll to position [0, 0]
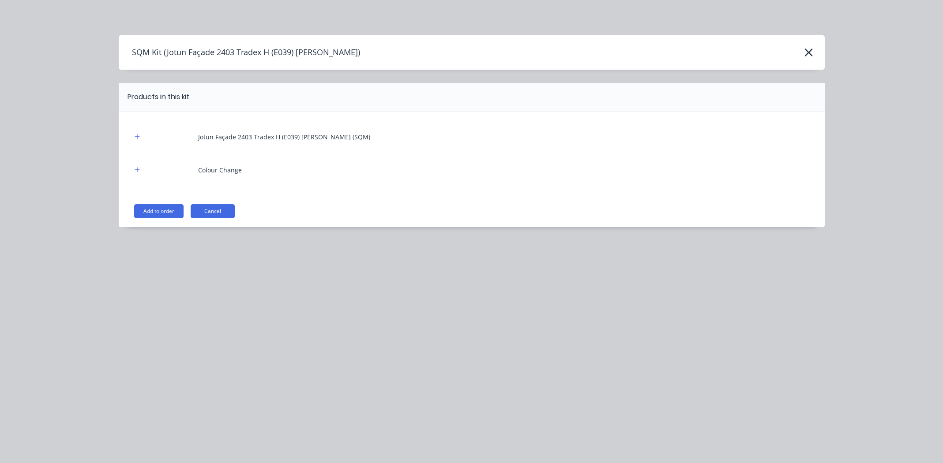
click at [157, 211] on button "Add to order" at bounding box center [158, 211] width 49 height 14
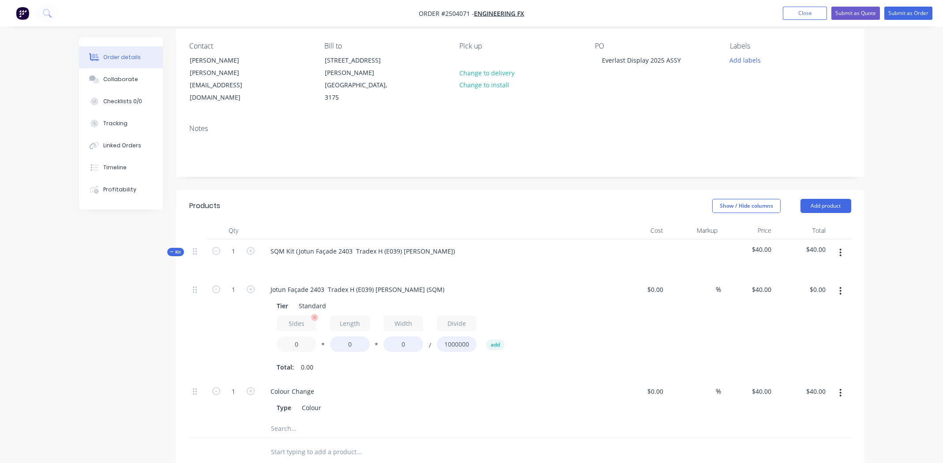
click at [297, 337] on input "0" at bounding box center [297, 344] width 40 height 15
type input "2"
type input "155"
type input "80"
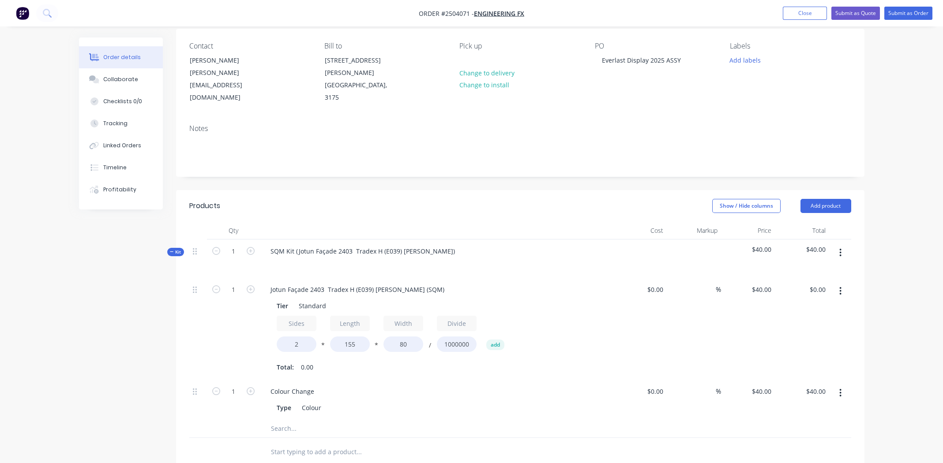
type input "$0.99"
click at [432, 363] on div "Jotun Façade 2403 Tradex H (E039) [PERSON_NAME] (SQM) Tier Standard Sides 2 * L…" at bounding box center [436, 329] width 353 height 102
click at [842, 245] on button "button" at bounding box center [840, 253] width 21 height 16
click at [813, 270] on div "Add product to kit" at bounding box center [809, 276] width 68 height 13
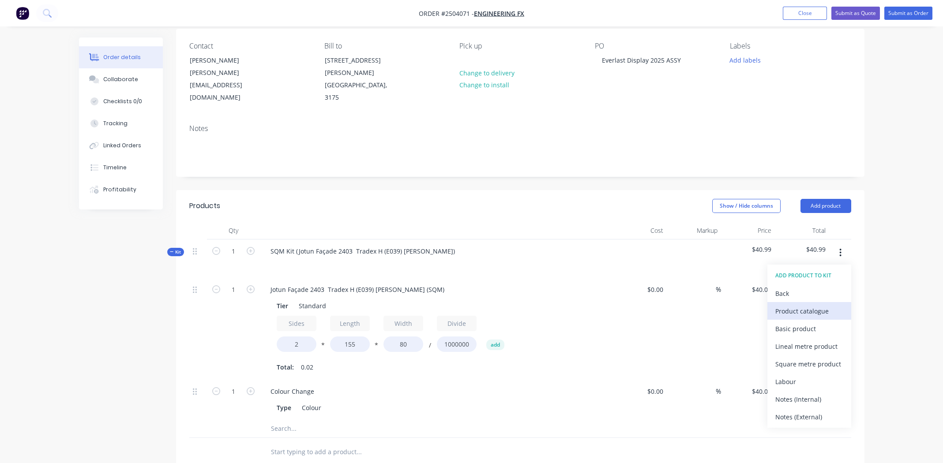
click at [805, 305] on div "Product catalogue" at bounding box center [809, 311] width 68 height 13
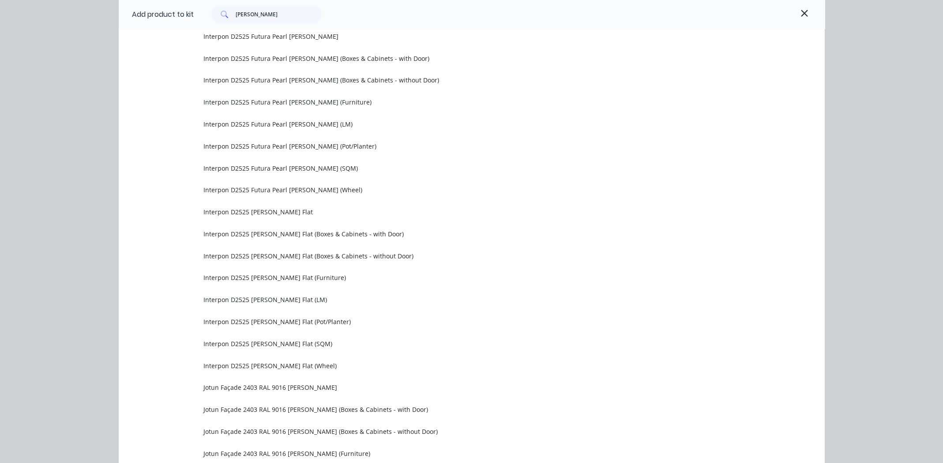
scroll to position [2333, 0]
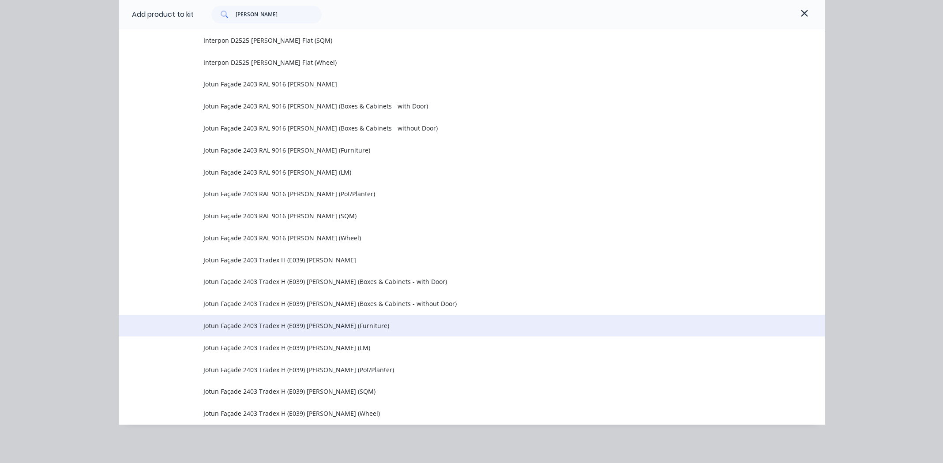
click at [271, 323] on span "Jotun Façade 2403 Tradex H (E039) [PERSON_NAME] (Furniture)" at bounding box center [451, 325] width 497 height 9
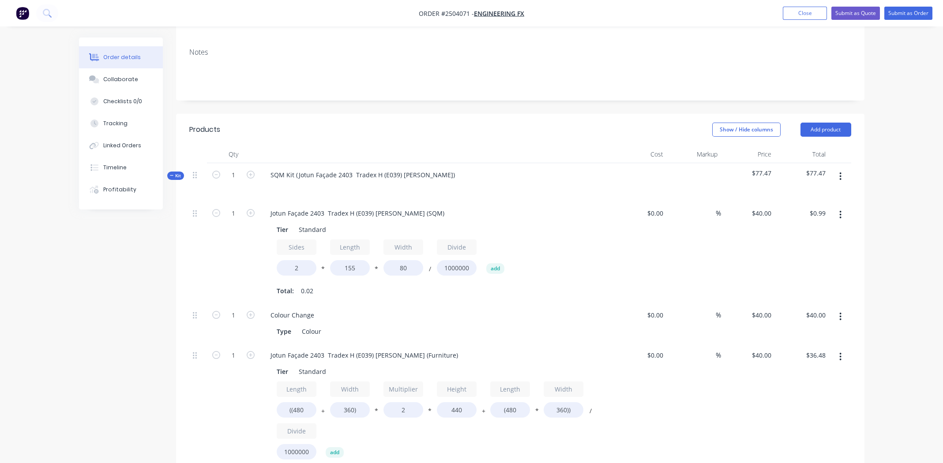
scroll to position [290, 0]
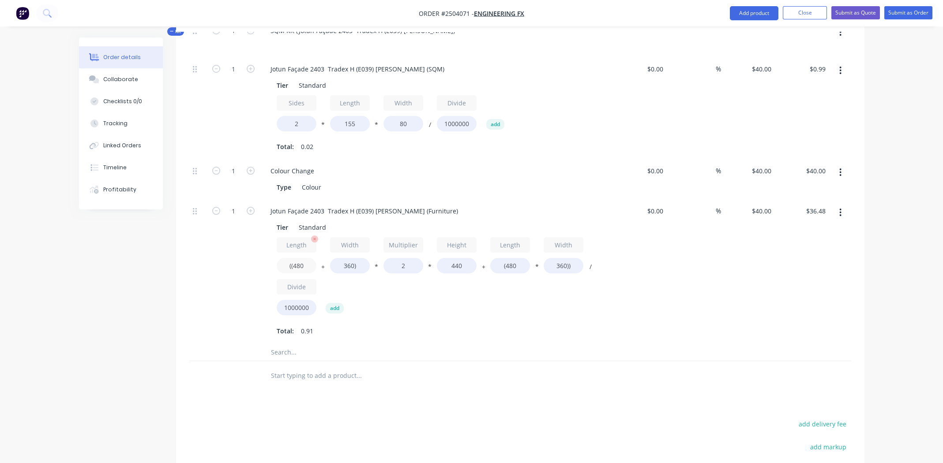
click at [297, 258] on input "((480" at bounding box center [297, 265] width 40 height 15
click at [299, 258] on input "((480" at bounding box center [297, 265] width 40 height 15
type input "((155"
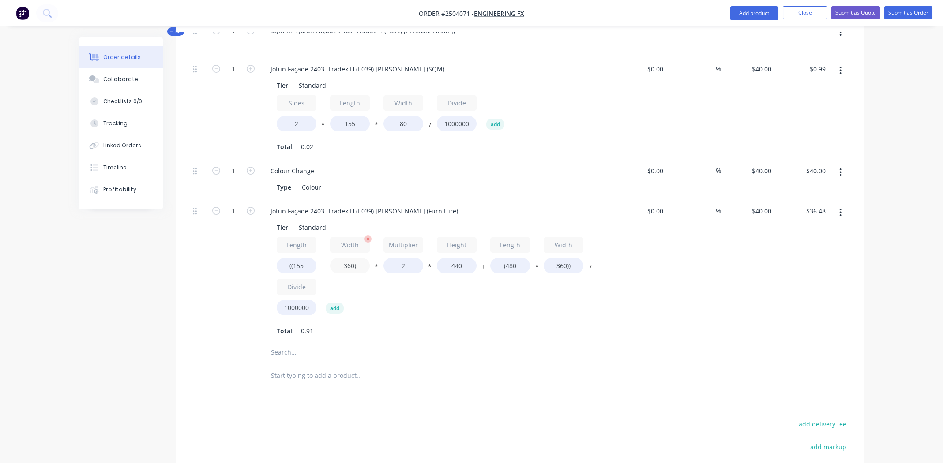
type input "$25.04"
click at [346, 258] on input "360)" at bounding box center [350, 265] width 40 height 15
type input "80)"
type input "$15.18"
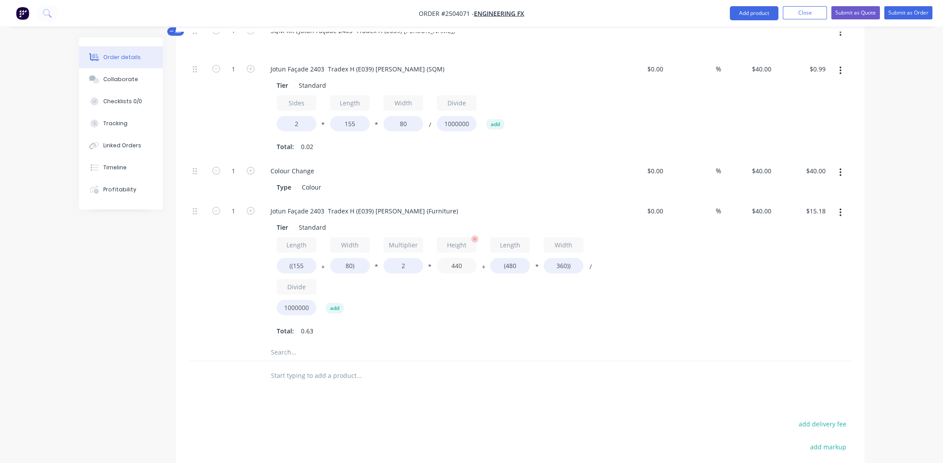
click at [453, 258] on input "440" at bounding box center [457, 265] width 40 height 15
click at [454, 258] on input "440" at bounding box center [457, 265] width 40 height 15
type input "90"
type input "$8.60"
click at [515, 258] on input "(480" at bounding box center [510, 265] width 40 height 15
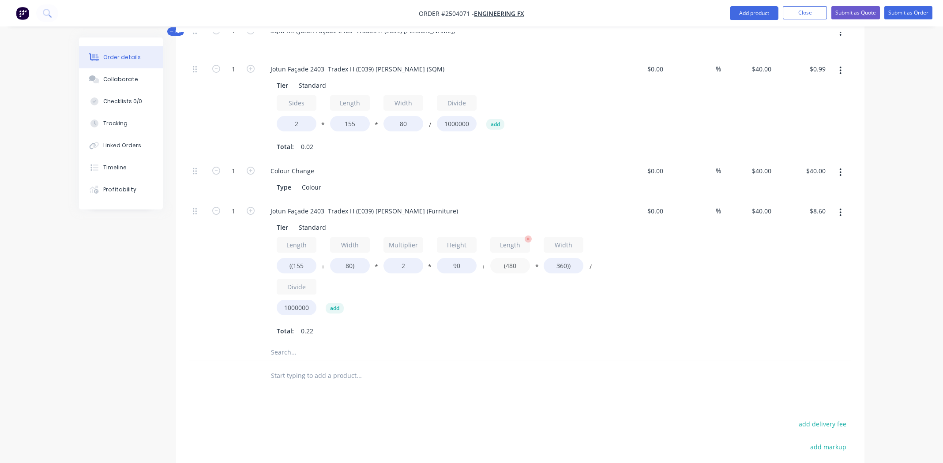
click at [515, 258] on input "(480" at bounding box center [510, 265] width 40 height 15
type input "(155"
type input "$3.92"
click at [560, 258] on input "360))" at bounding box center [564, 265] width 40 height 15
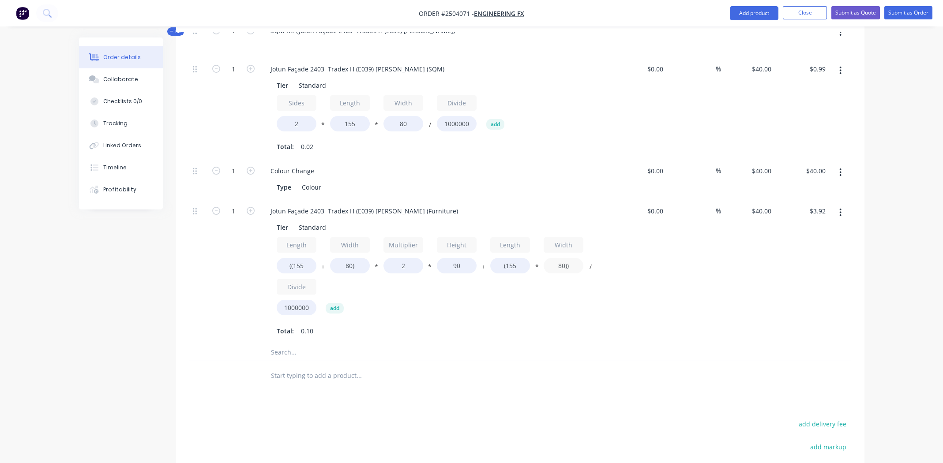
type input "80))"
type input "$2.19"
click at [575, 290] on div "Length ((155 + Width 80) * Multiplier 2 * Height 90 + Length (155 * Width 80)) …" at bounding box center [436, 278] width 319 height 82
click at [404, 258] on input "2" at bounding box center [403, 265] width 40 height 15
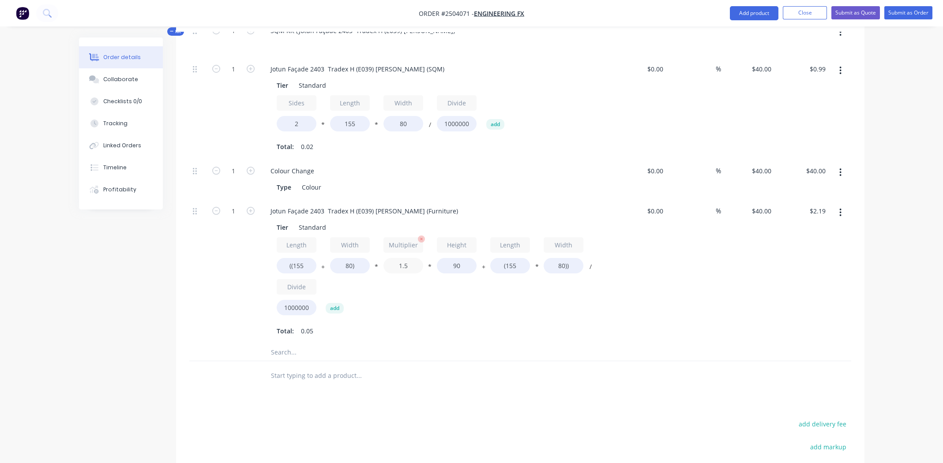
type input "1.5"
type input "$1.76"
click at [465, 324] on div "Total: 0.05" at bounding box center [436, 330] width 319 height 13
click at [841, 67] on icon "button" at bounding box center [841, 71] width 2 height 8
click at [802, 123] on div "Delete" at bounding box center [809, 129] width 68 height 13
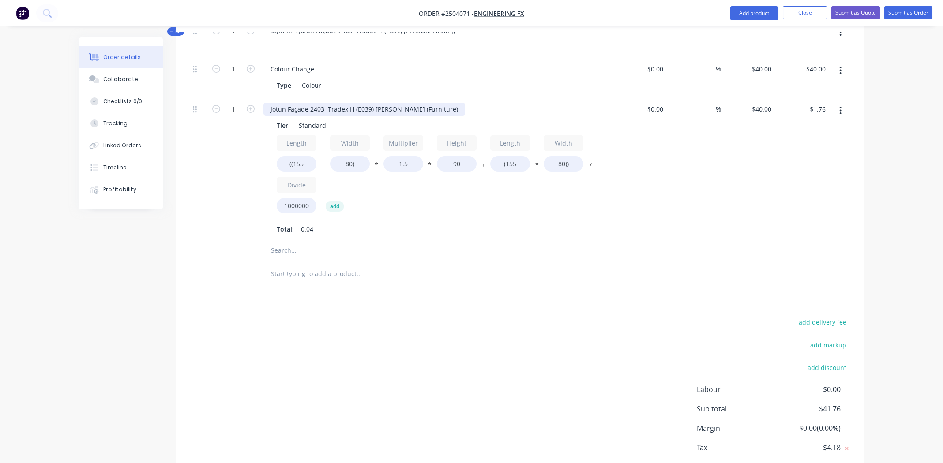
click at [317, 103] on div "Jotun Façade 2403 Tradex H (E039) [PERSON_NAME] (Furniture)" at bounding box center [364, 109] width 202 height 13
click at [318, 103] on div "Jotun Façade 2403 Tradex H (E039) [PERSON_NAME] (Furniture)" at bounding box center [364, 109] width 202 height 13
click at [320, 103] on div "Jotun Façade 2403 Tradex H (E039) [PERSON_NAME] (Furniture)" at bounding box center [364, 109] width 202 height 13
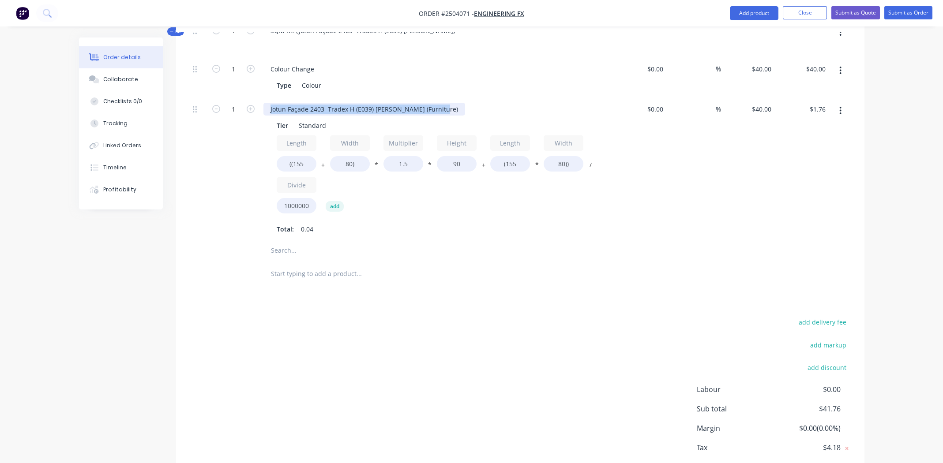
click at [320, 103] on div "Jotun Façade 2403 Tradex H (E039) [PERSON_NAME] (Furniture)" at bounding box center [364, 109] width 202 height 13
click at [236, 103] on input "1" at bounding box center [233, 109] width 23 height 13
type input "60"
type input "$105.84"
drag, startPoint x: 424, startPoint y: 200, endPoint x: 457, endPoint y: 203, distance: 33.6
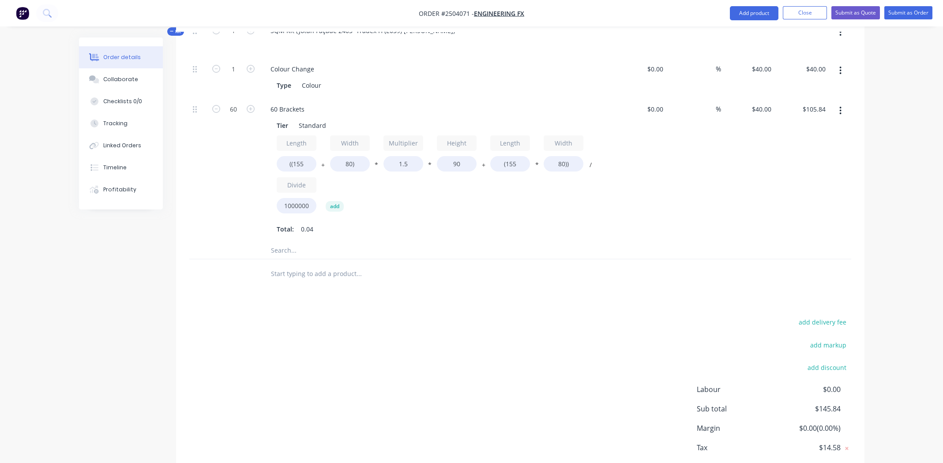
click at [425, 200] on div "Length ((155 + Width 80) * Multiplier 1.5 * Height 90 + Length (155 * Width 80)…" at bounding box center [436, 176] width 319 height 82
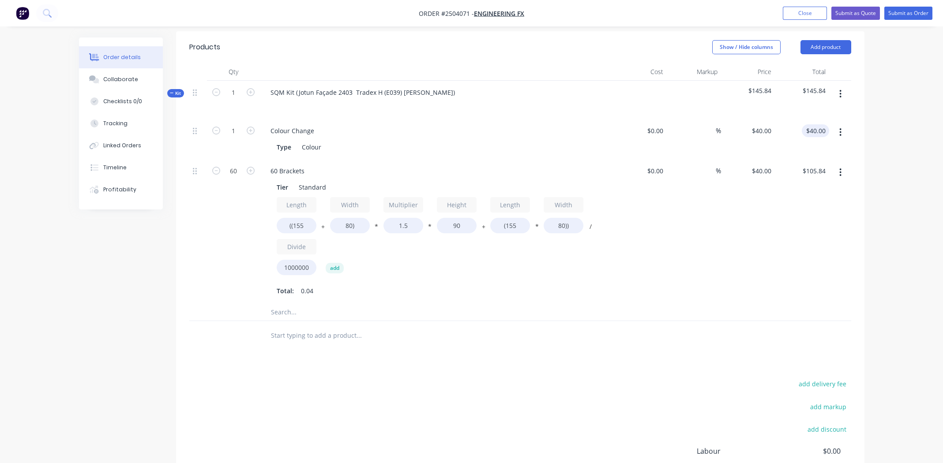
scroll to position [158, 0]
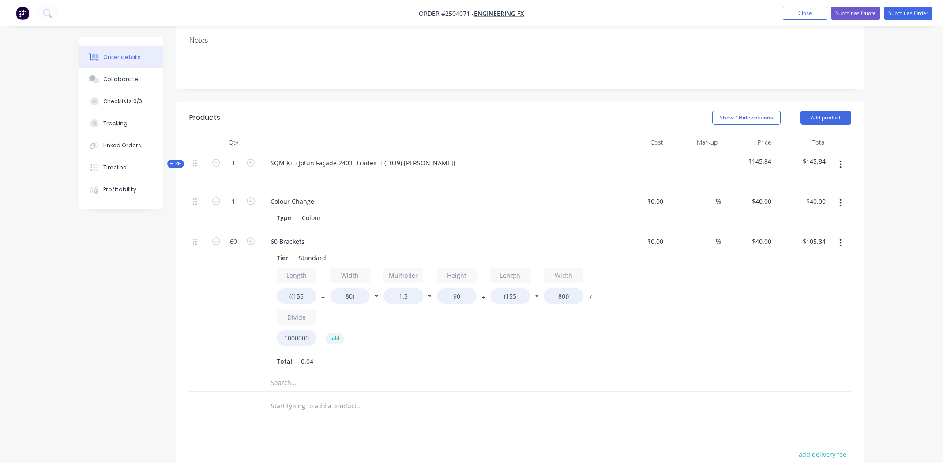
click at [839, 160] on icon "button" at bounding box center [840, 165] width 2 height 10
click at [819, 181] on div "Add product to kit" at bounding box center [809, 187] width 68 height 13
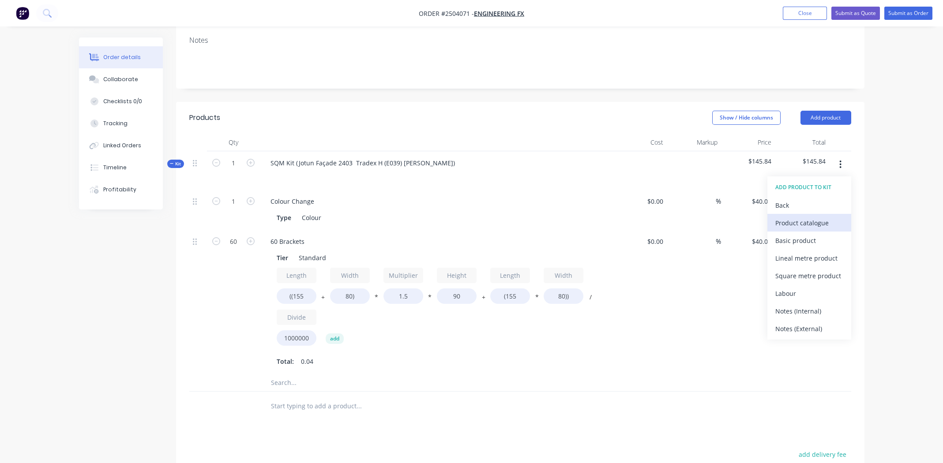
click at [799, 217] on div "Product catalogue" at bounding box center [809, 223] width 68 height 13
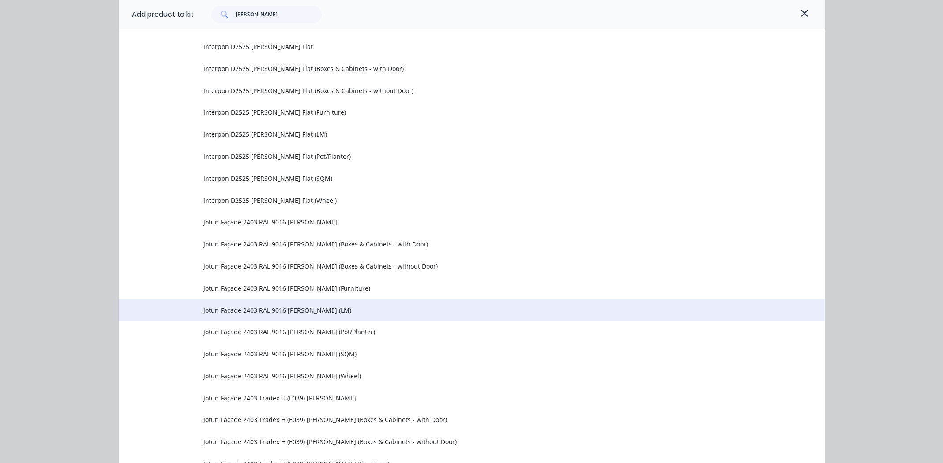
scroll to position [2333, 0]
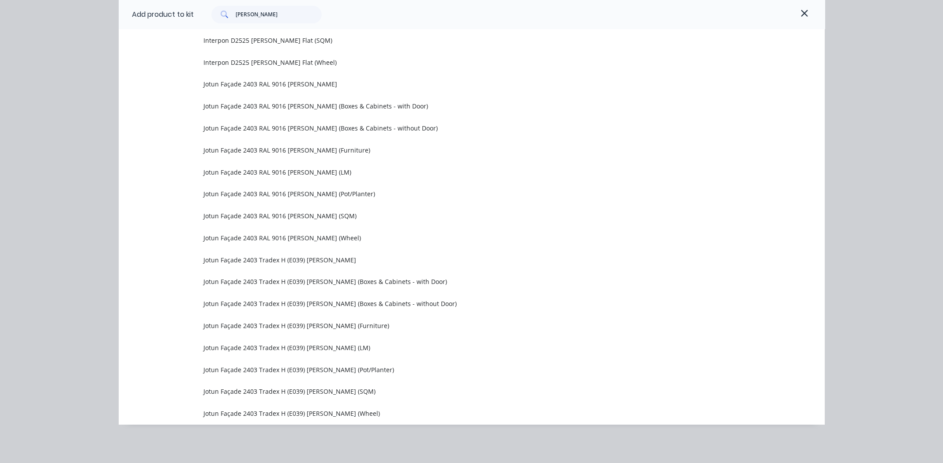
click at [309, 346] on span "Jotun Façade 2403 Tradex H (E039) [PERSON_NAME] (LM)" at bounding box center [451, 347] width 497 height 9
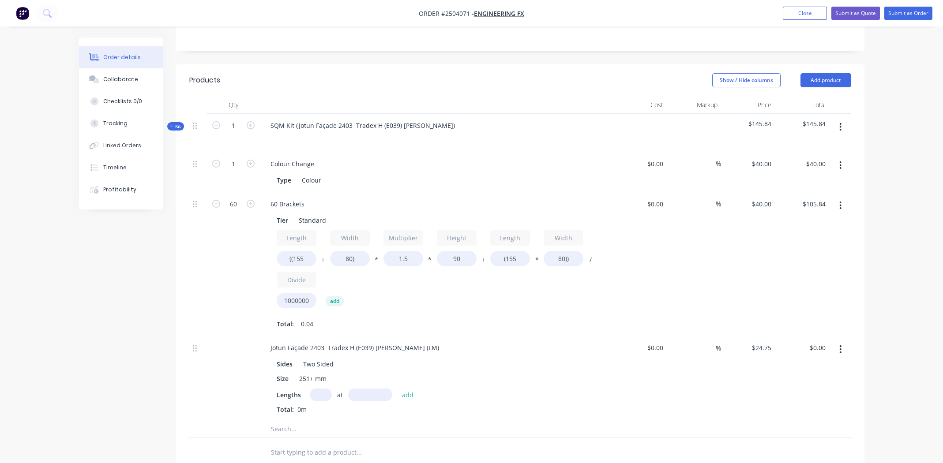
scroll to position [290, 0]
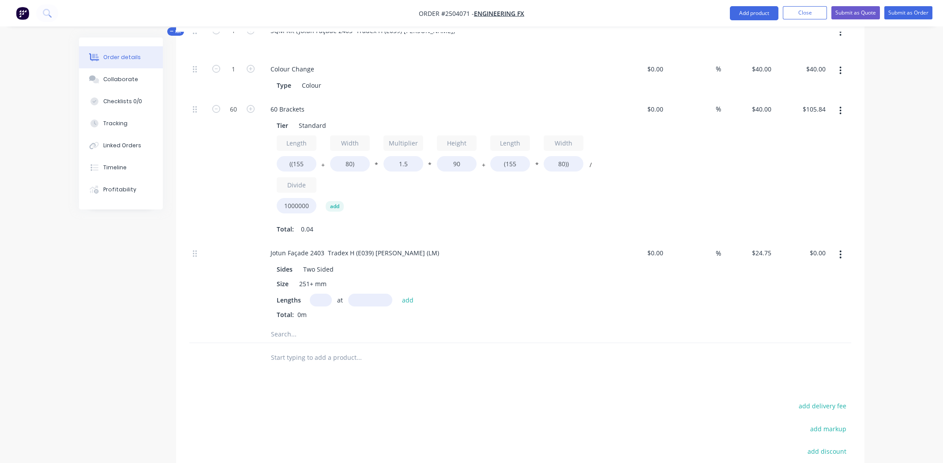
click at [321, 294] on input "text" at bounding box center [321, 300] width 22 height 13
type input "10"
type input "1188mm"
click at [488, 294] on div "Lengths 10 at 1188mm add" at bounding box center [436, 300] width 319 height 13
drag, startPoint x: 409, startPoint y: 283, endPoint x: 487, endPoint y: 285, distance: 77.7
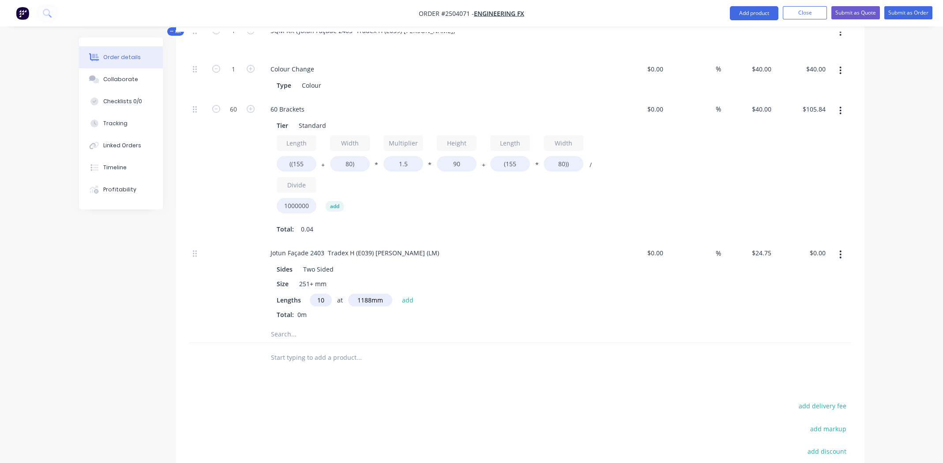
click at [409, 294] on button "add" at bounding box center [408, 300] width 21 height 12
type input "$294.03"
drag, startPoint x: 521, startPoint y: 267, endPoint x: 528, endPoint y: 269, distance: 7.8
click at [521, 278] on div "Size 251+ mm" at bounding box center [434, 284] width 323 height 13
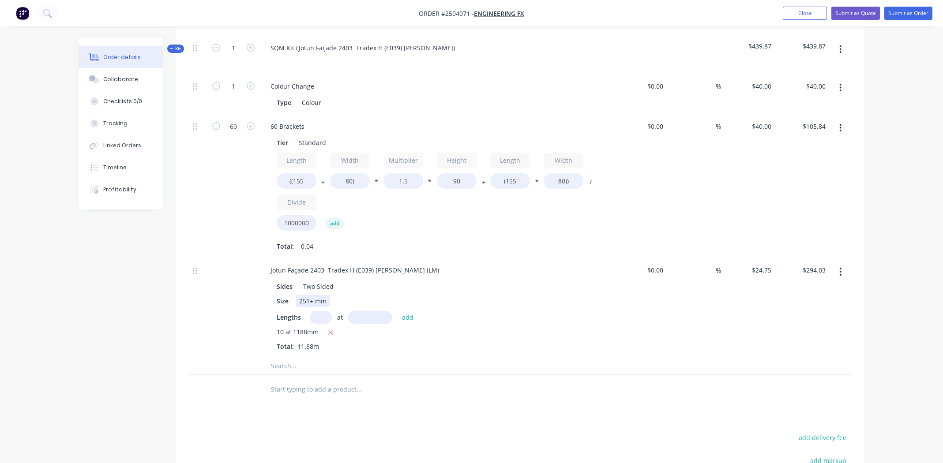
scroll to position [160, 0]
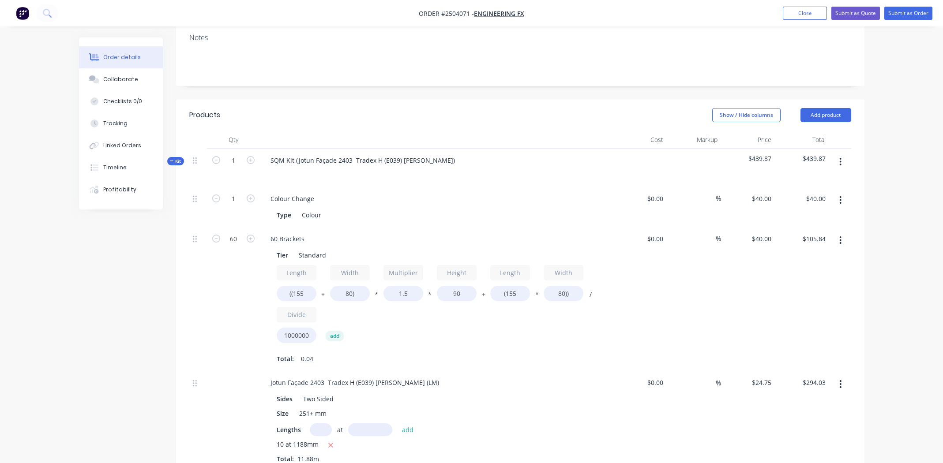
click at [694, 279] on div "%" at bounding box center [694, 299] width 54 height 144
click at [493, 376] on div "Jotun Façade 2403 Tradex H (E039) [PERSON_NAME] (LM)" at bounding box center [436, 382] width 346 height 13
click at [565, 440] on div "10 at 1188mm" at bounding box center [436, 445] width 319 height 11
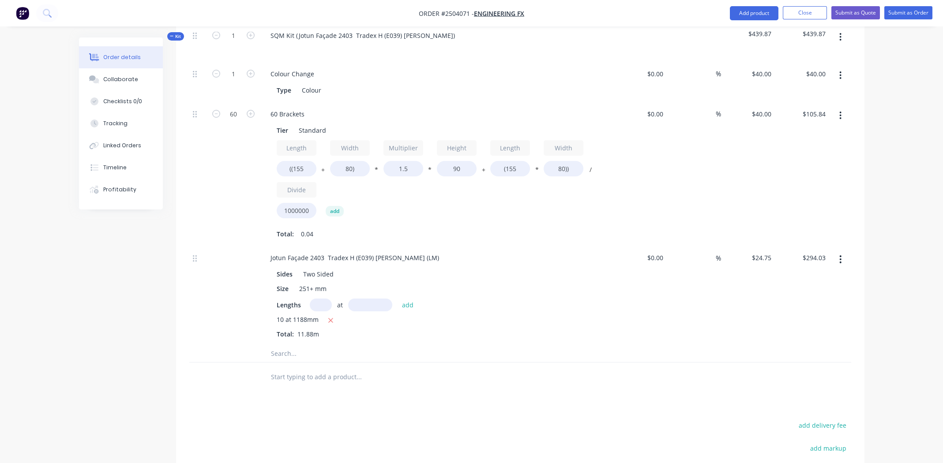
scroll to position [425, 0]
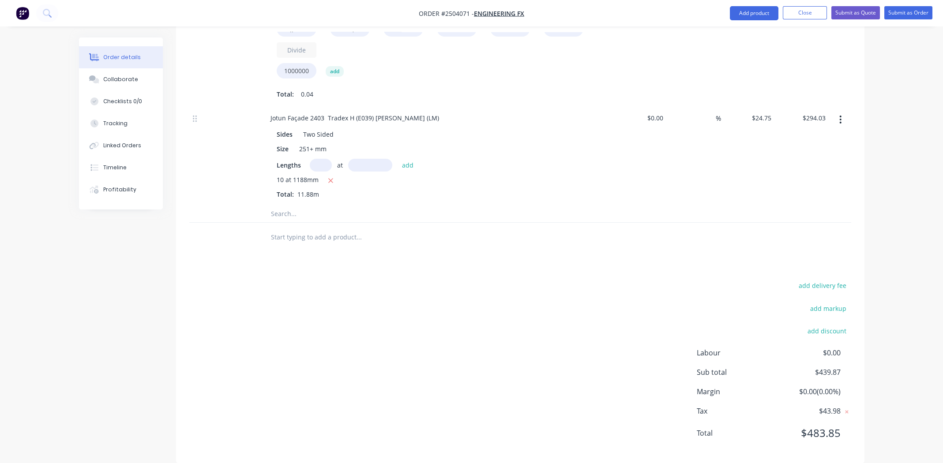
click at [473, 318] on div "add delivery fee add markup add discount Labour $0.00 Sub total $439.87 Margin …" at bounding box center [520, 365] width 662 height 170
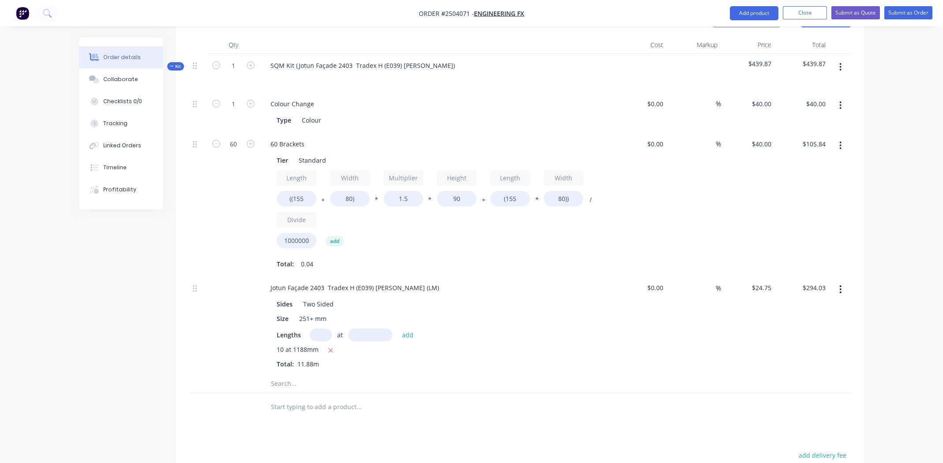
scroll to position [248, 0]
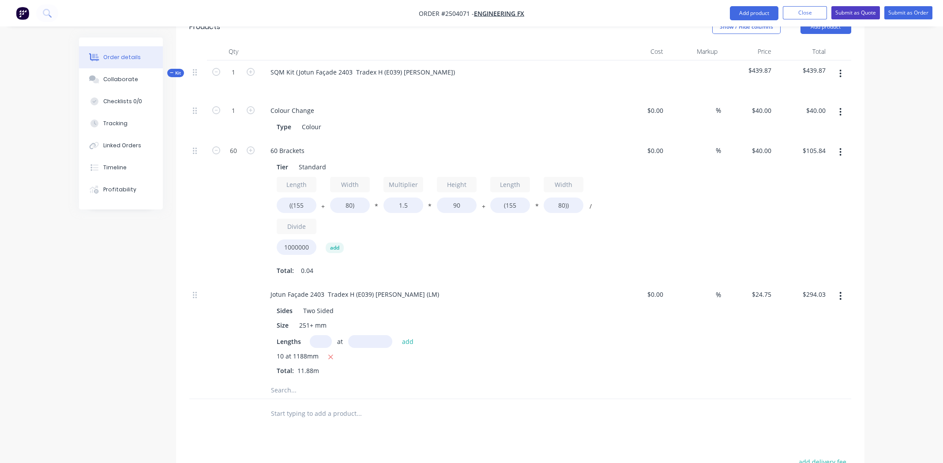
click at [856, 10] on button "Submit as Quote" at bounding box center [855, 12] width 49 height 13
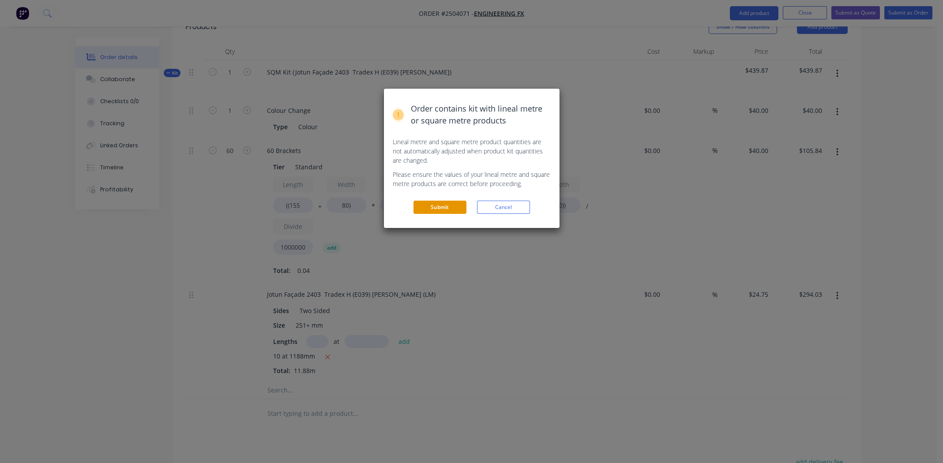
click at [446, 204] on button "Submit" at bounding box center [439, 207] width 53 height 13
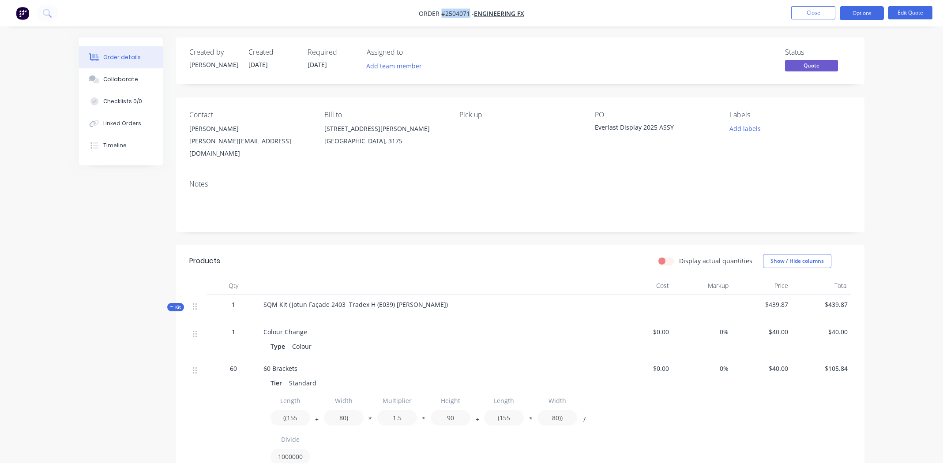
drag, startPoint x: 468, startPoint y: 13, endPoint x: 439, endPoint y: 16, distance: 28.8
click at [439, 16] on span "Order #2504071 -" at bounding box center [446, 13] width 55 height 8
copy span "#2504071"
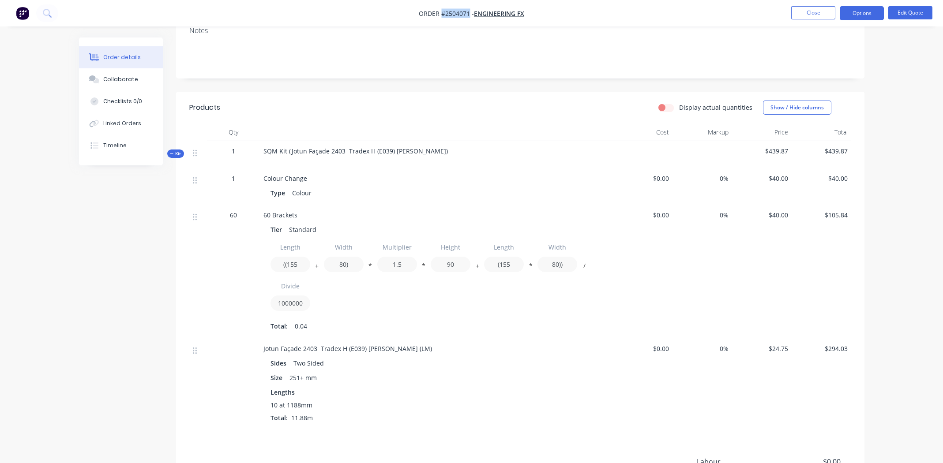
scroll to position [275, 0]
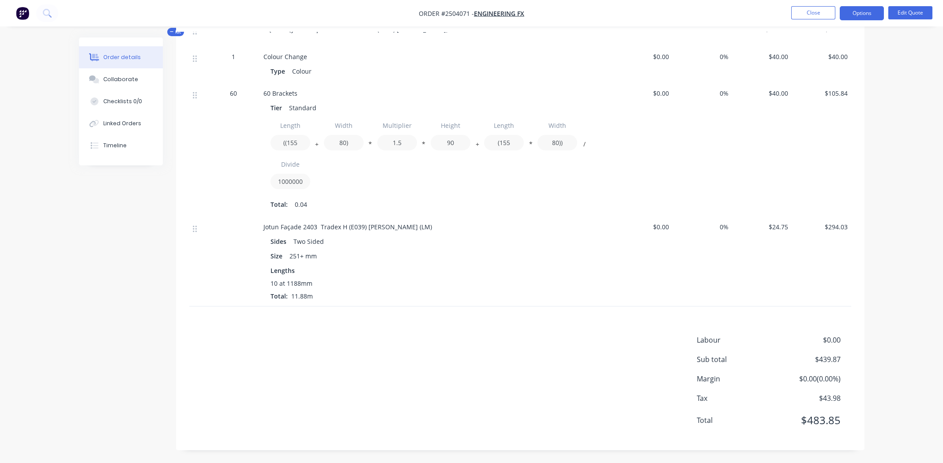
click at [462, 64] on div "Type Colour" at bounding box center [436, 70] width 346 height 15
